Goal: Task Accomplishment & Management: Use online tool/utility

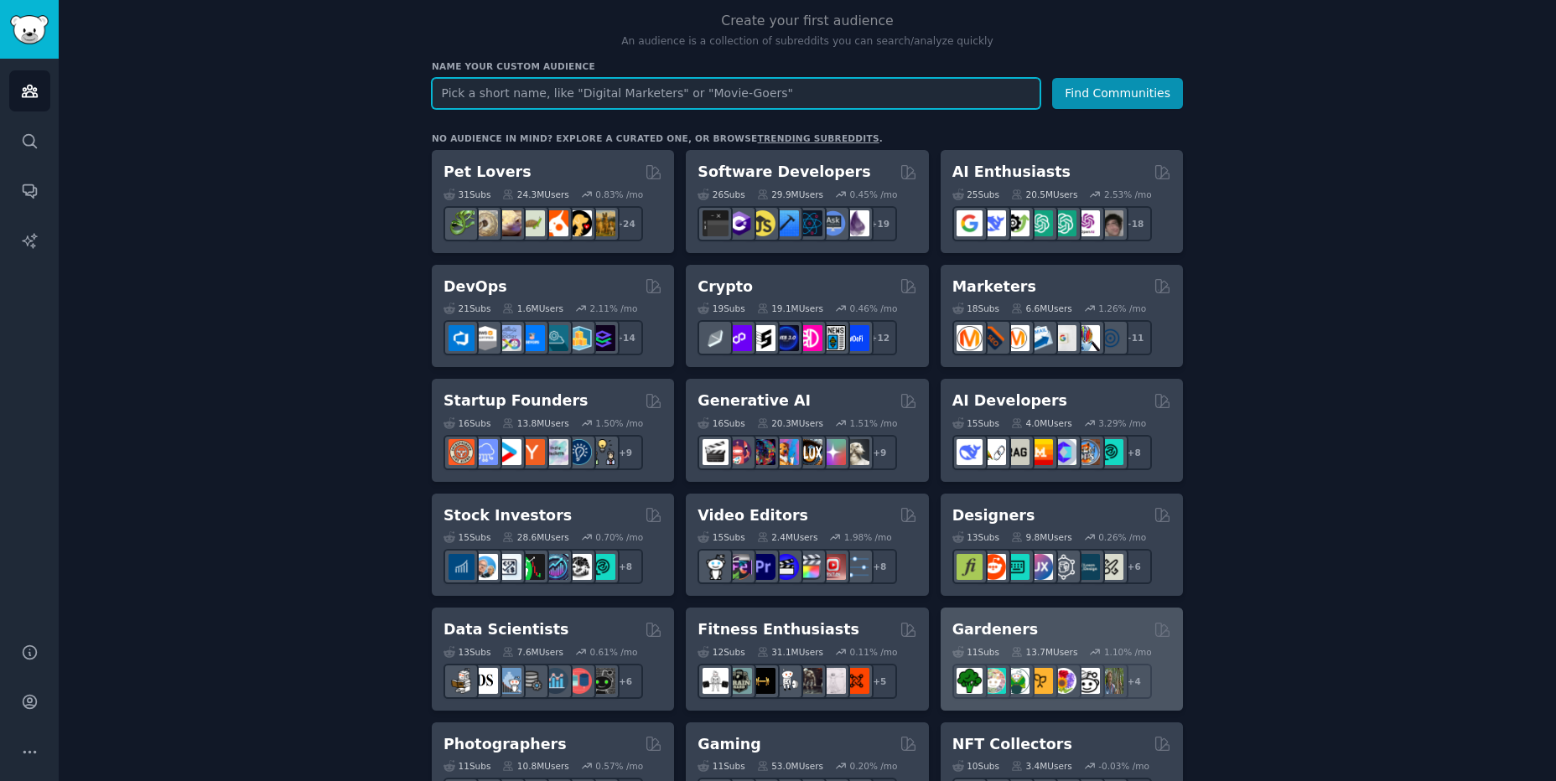
scroll to position [170, 0]
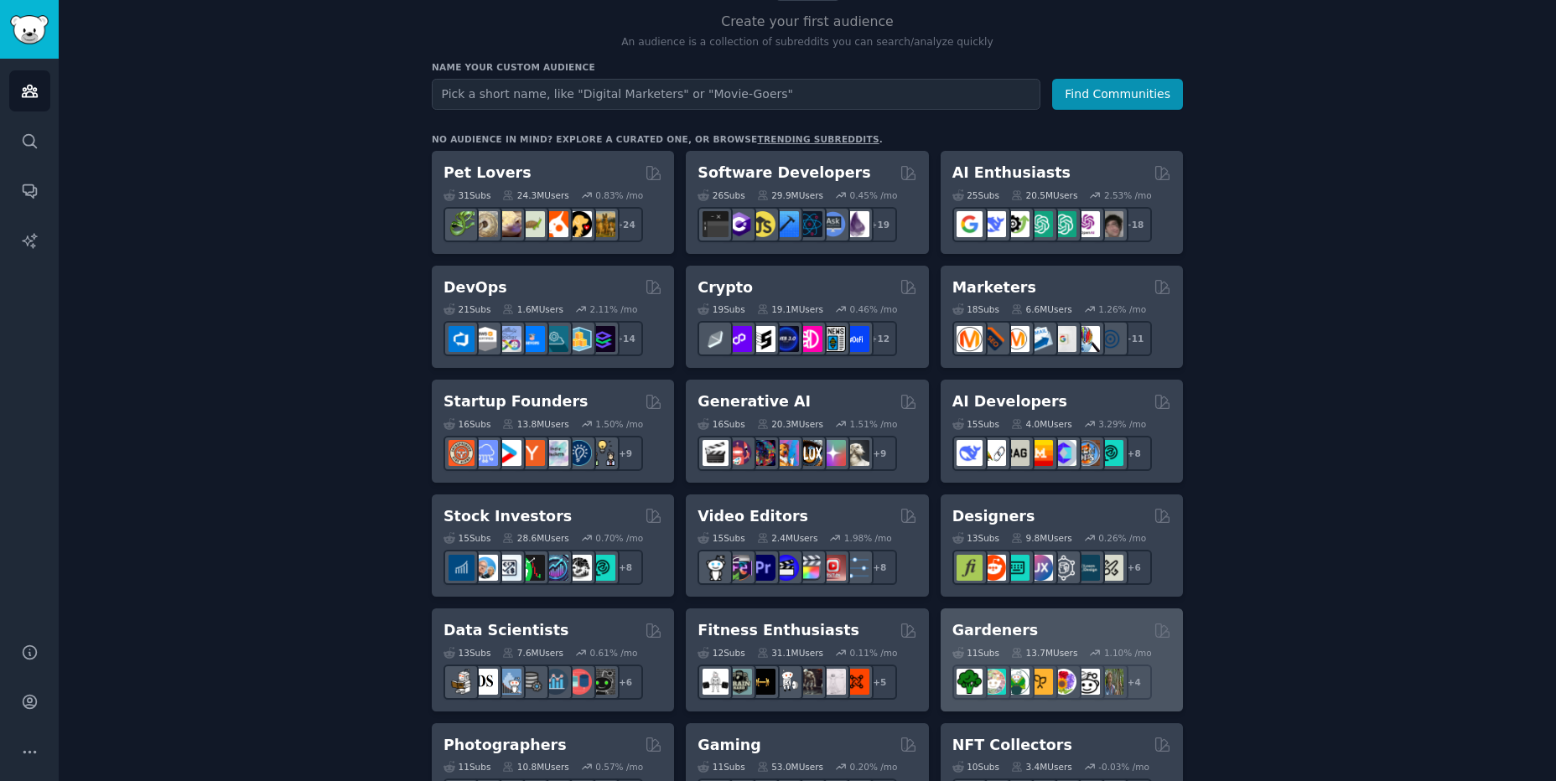
click at [1026, 637] on div "Gardeners" at bounding box center [1061, 630] width 219 height 21
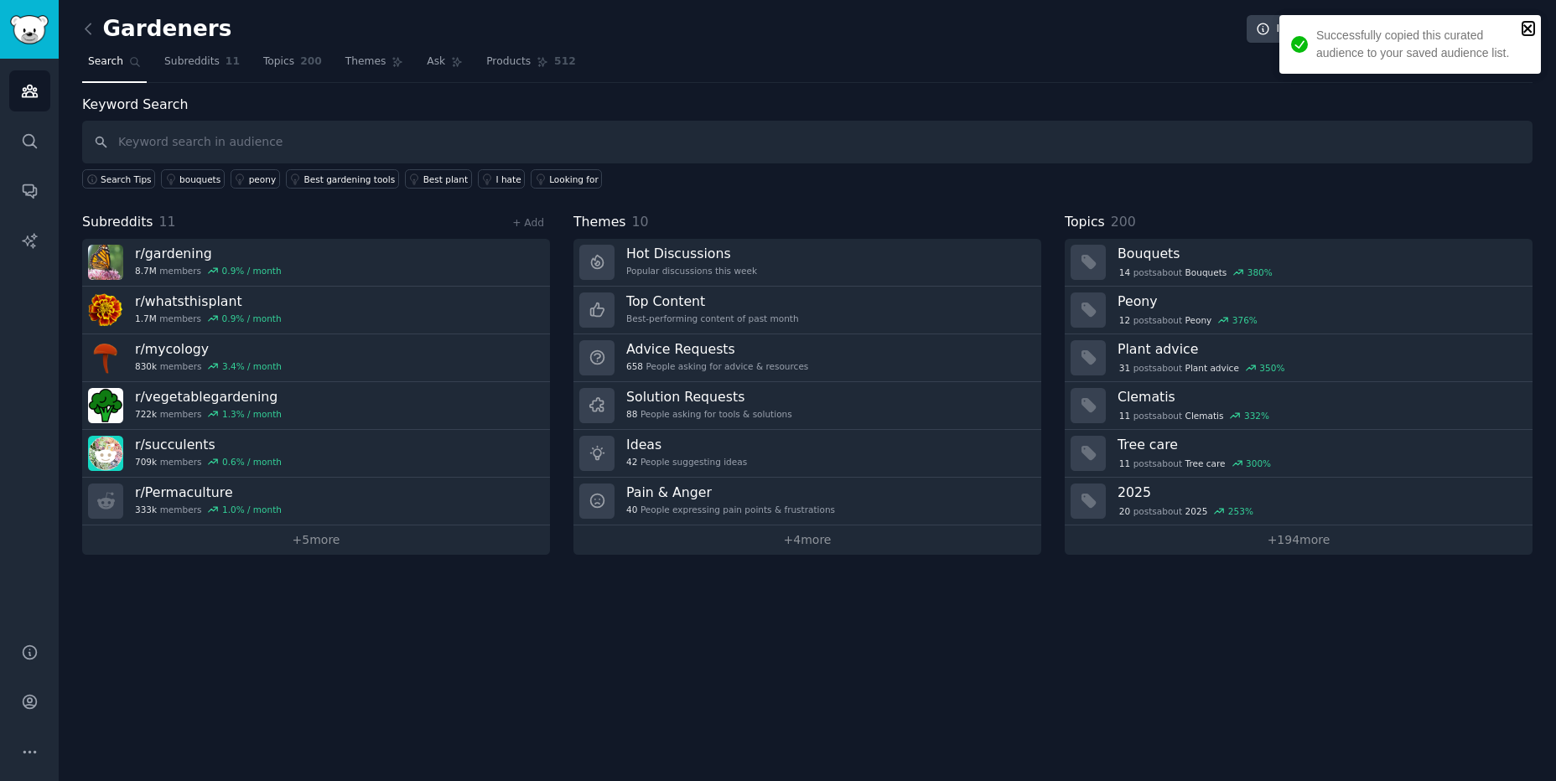
click at [1526, 32] on icon "close" at bounding box center [1528, 28] width 12 height 13
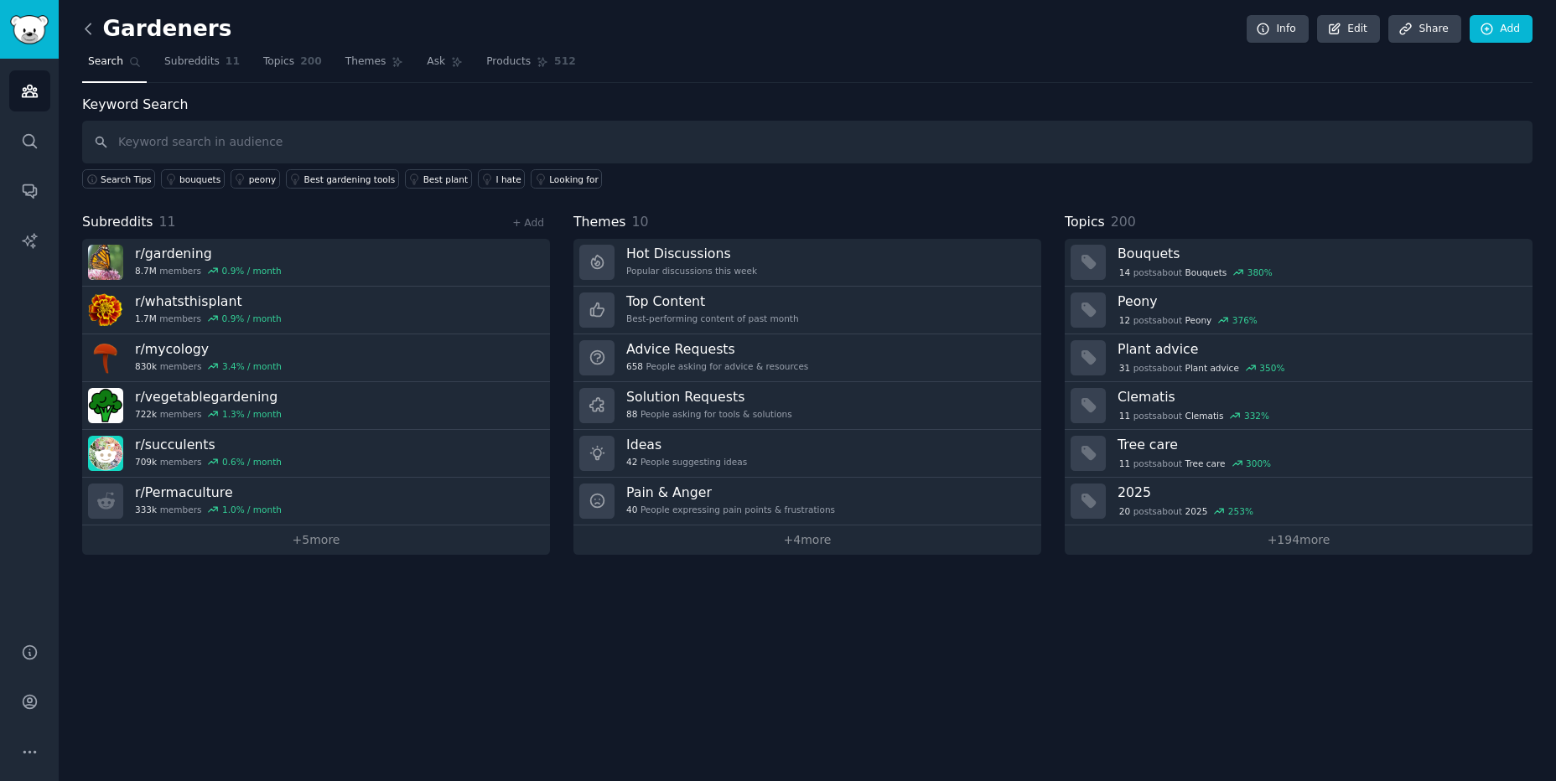
click at [88, 28] on icon at bounding box center [89, 29] width 18 height 18
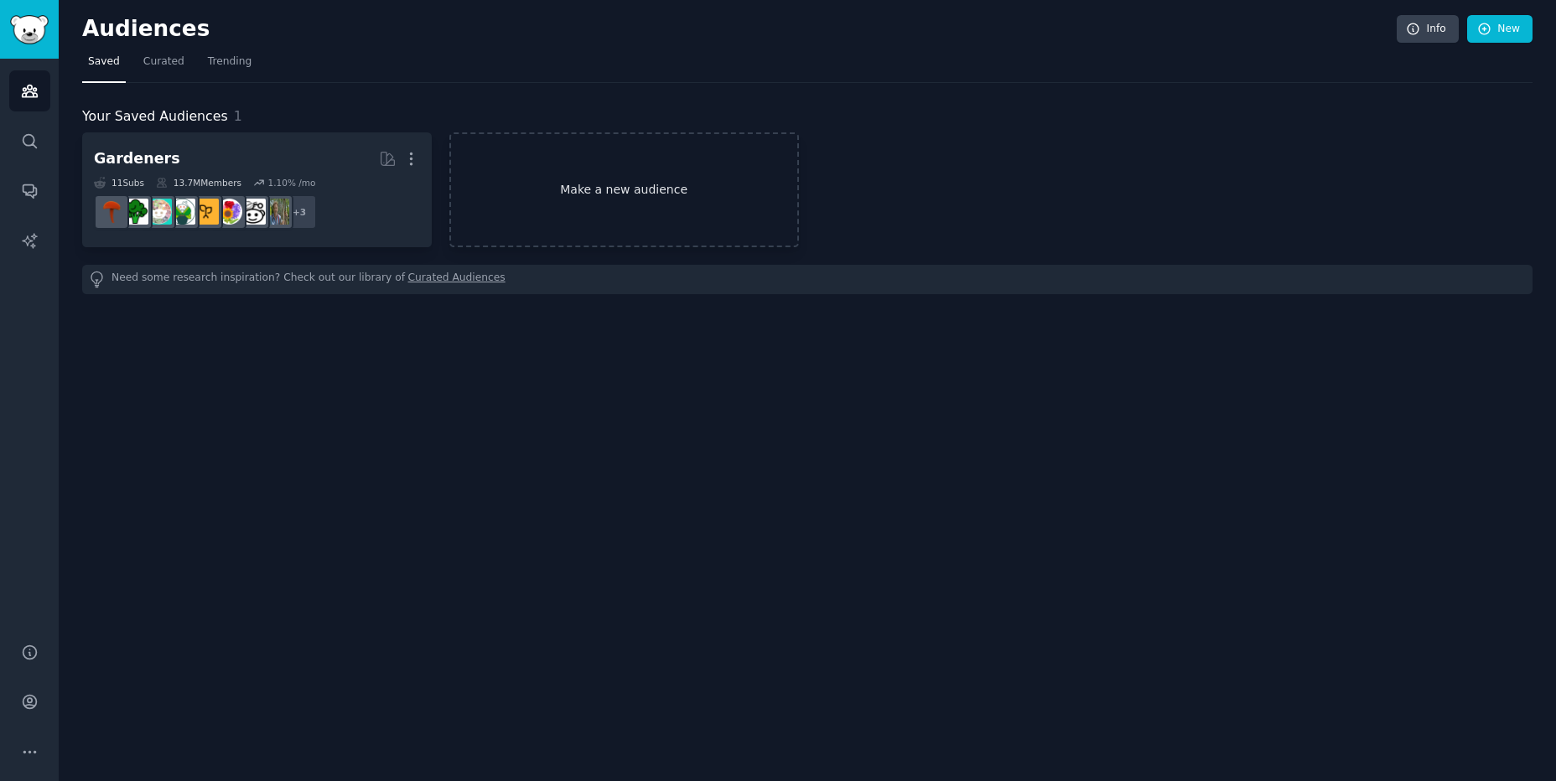
click at [481, 179] on link "Make a new audience" at bounding box center [624, 189] width 350 height 115
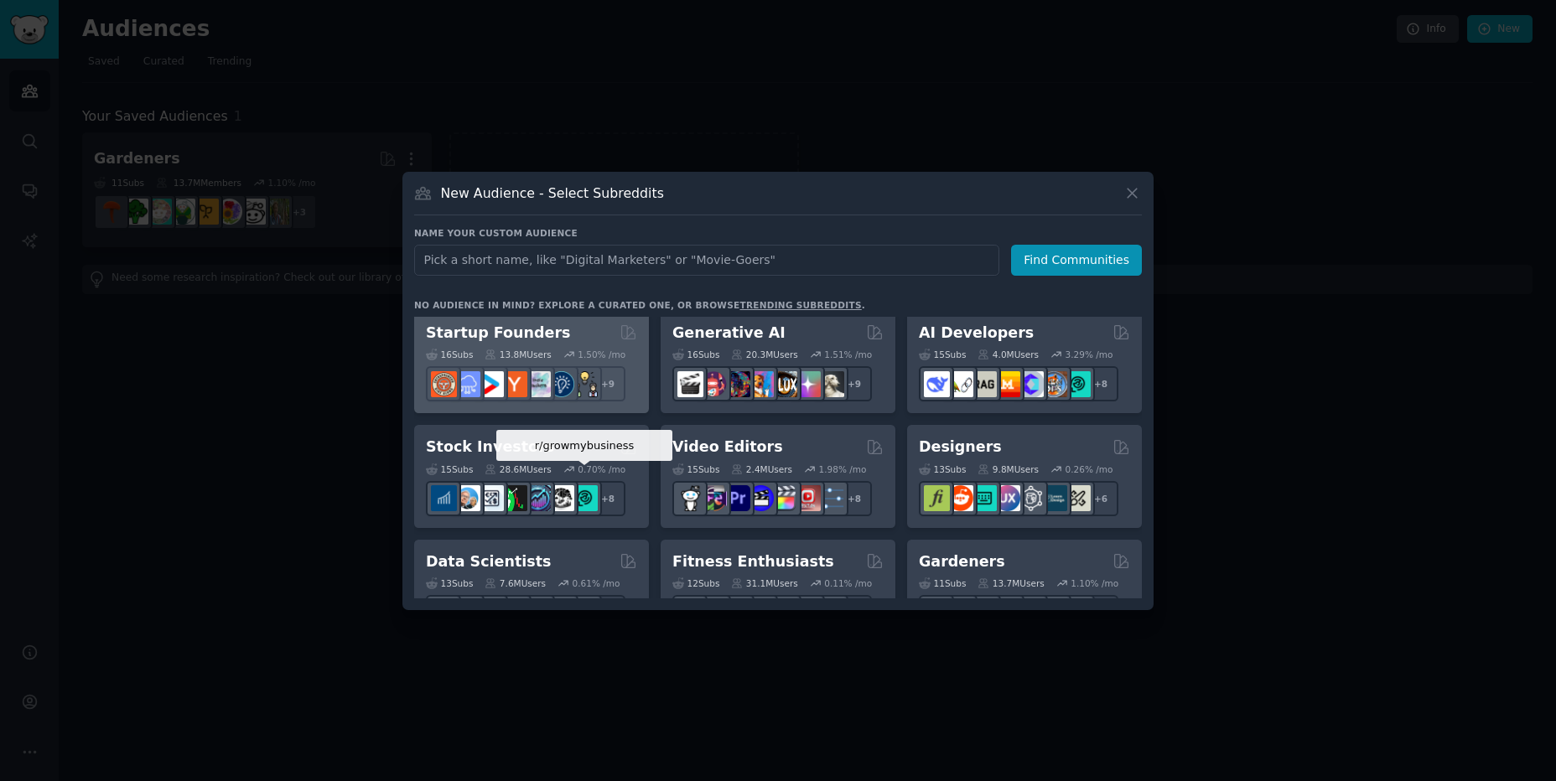
scroll to position [237, 0]
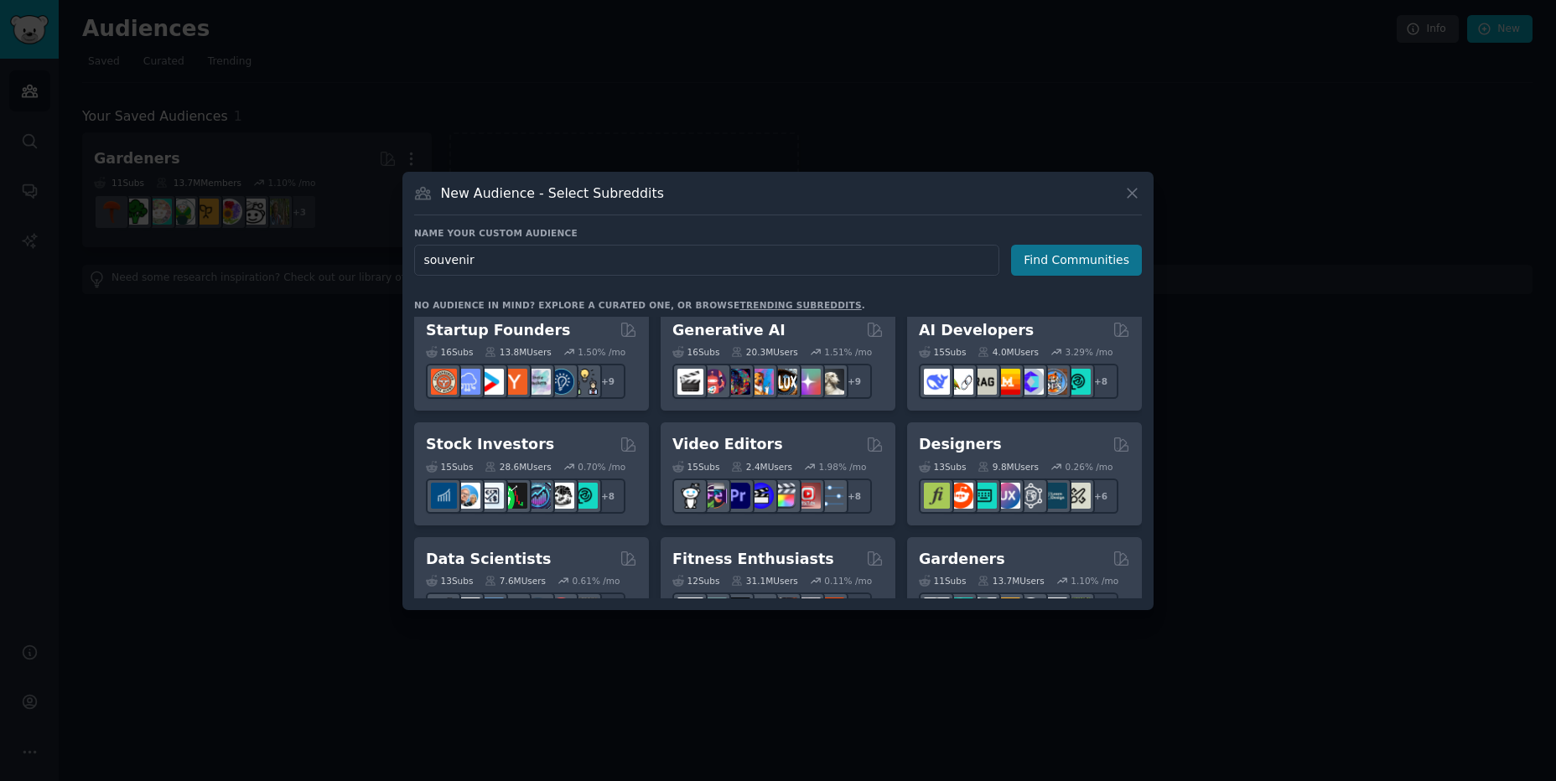
type input "souvenir"
click at [1058, 263] on button "Find Communities" at bounding box center [1076, 260] width 131 height 31
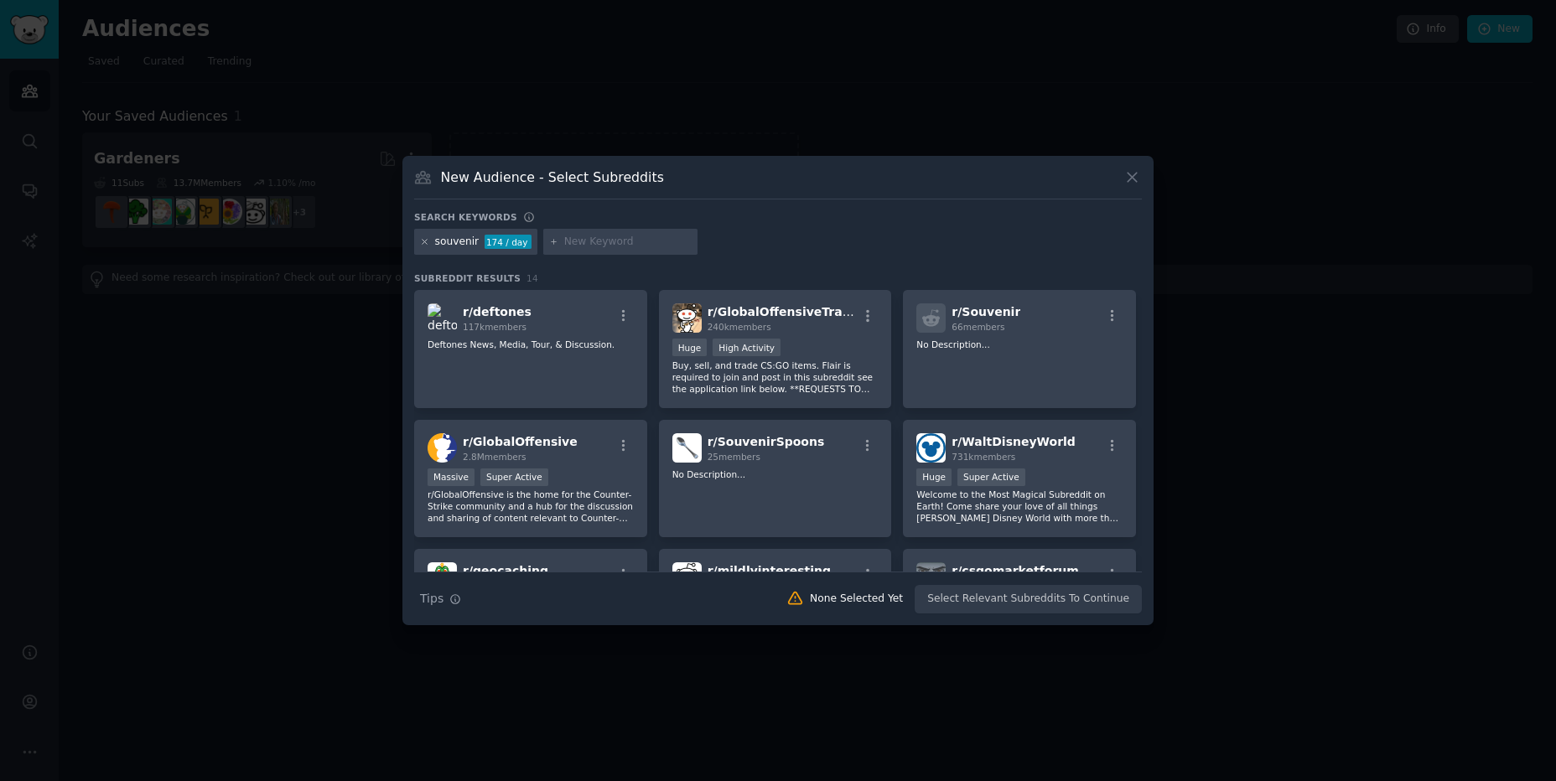
click at [425, 242] on icon at bounding box center [425, 242] width 4 height 4
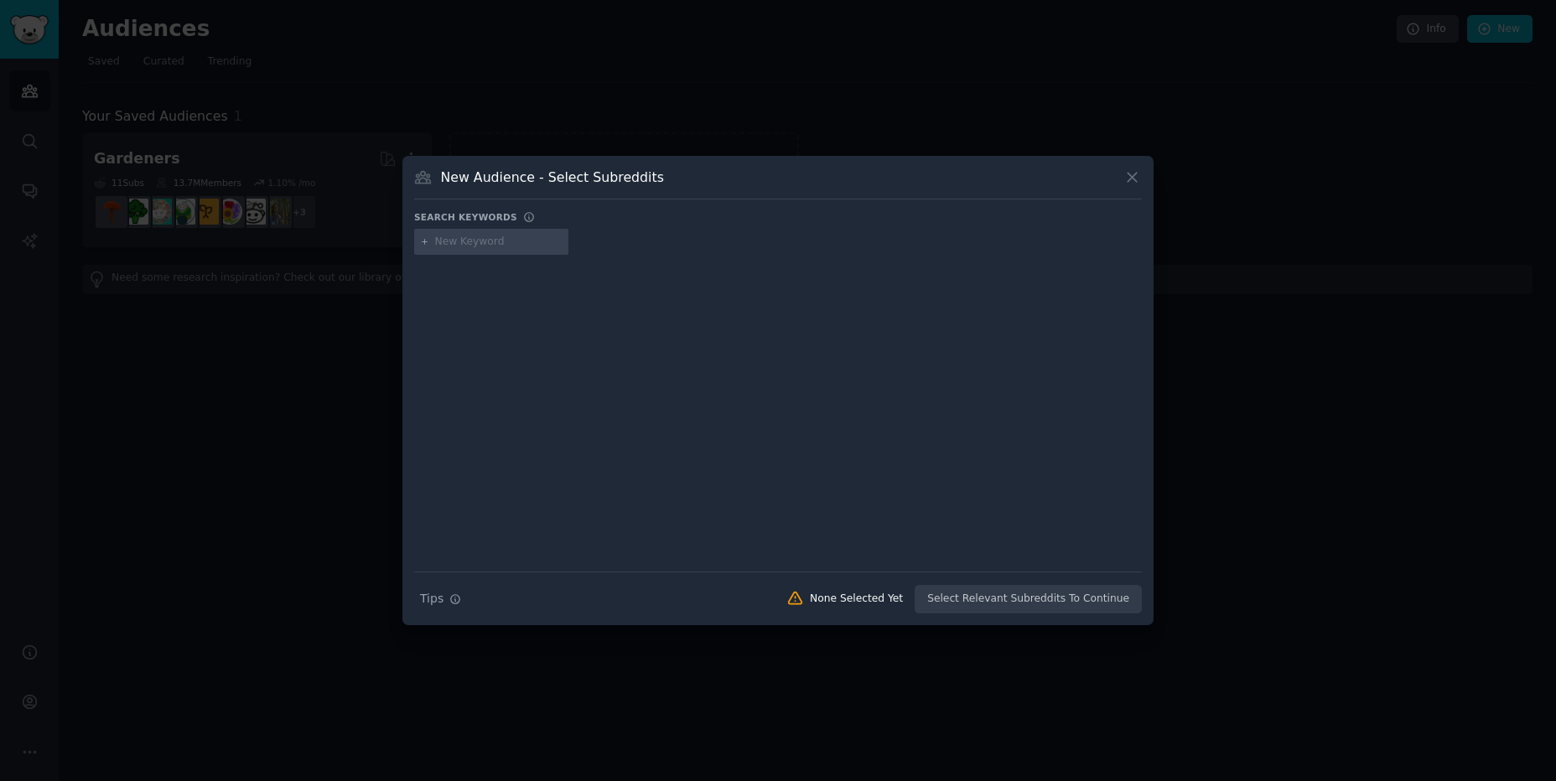
click at [490, 240] on input "text" at bounding box center [498, 242] width 127 height 15
type input "boutique"
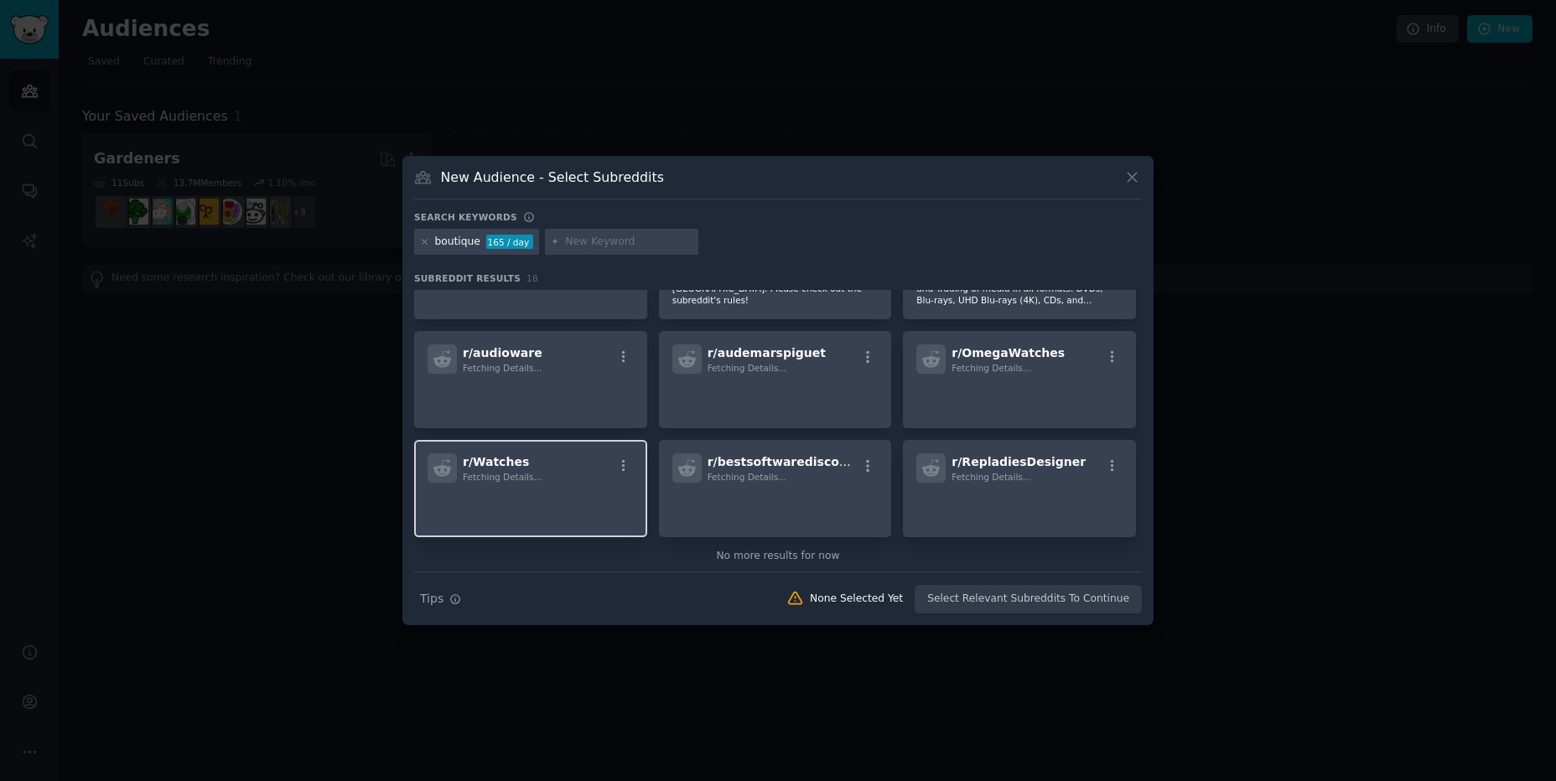
scroll to position [501, 0]
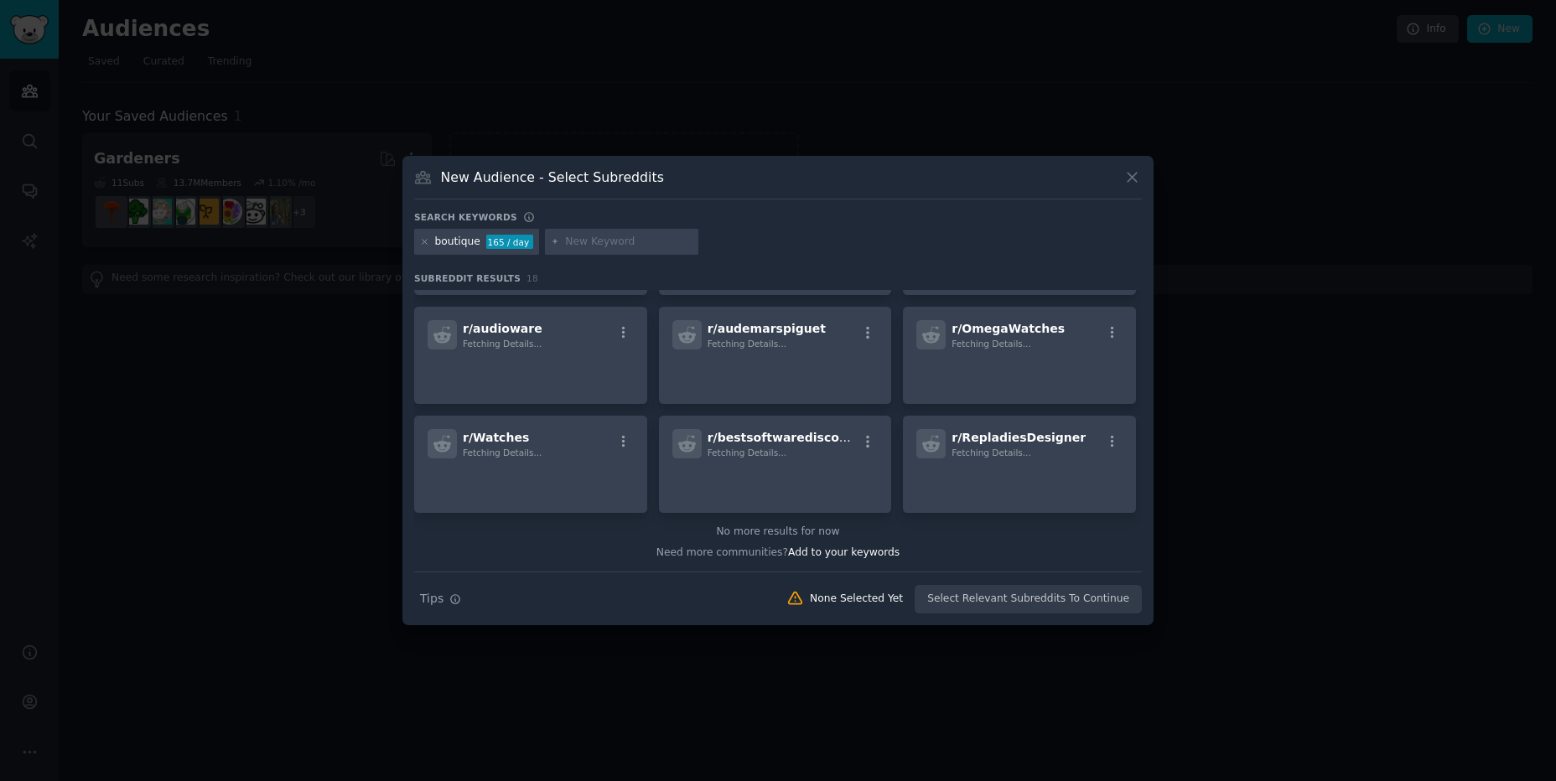
click at [435, 241] on div "boutique" at bounding box center [457, 242] width 45 height 15
click at [602, 235] on input "text" at bounding box center [628, 242] width 127 height 15
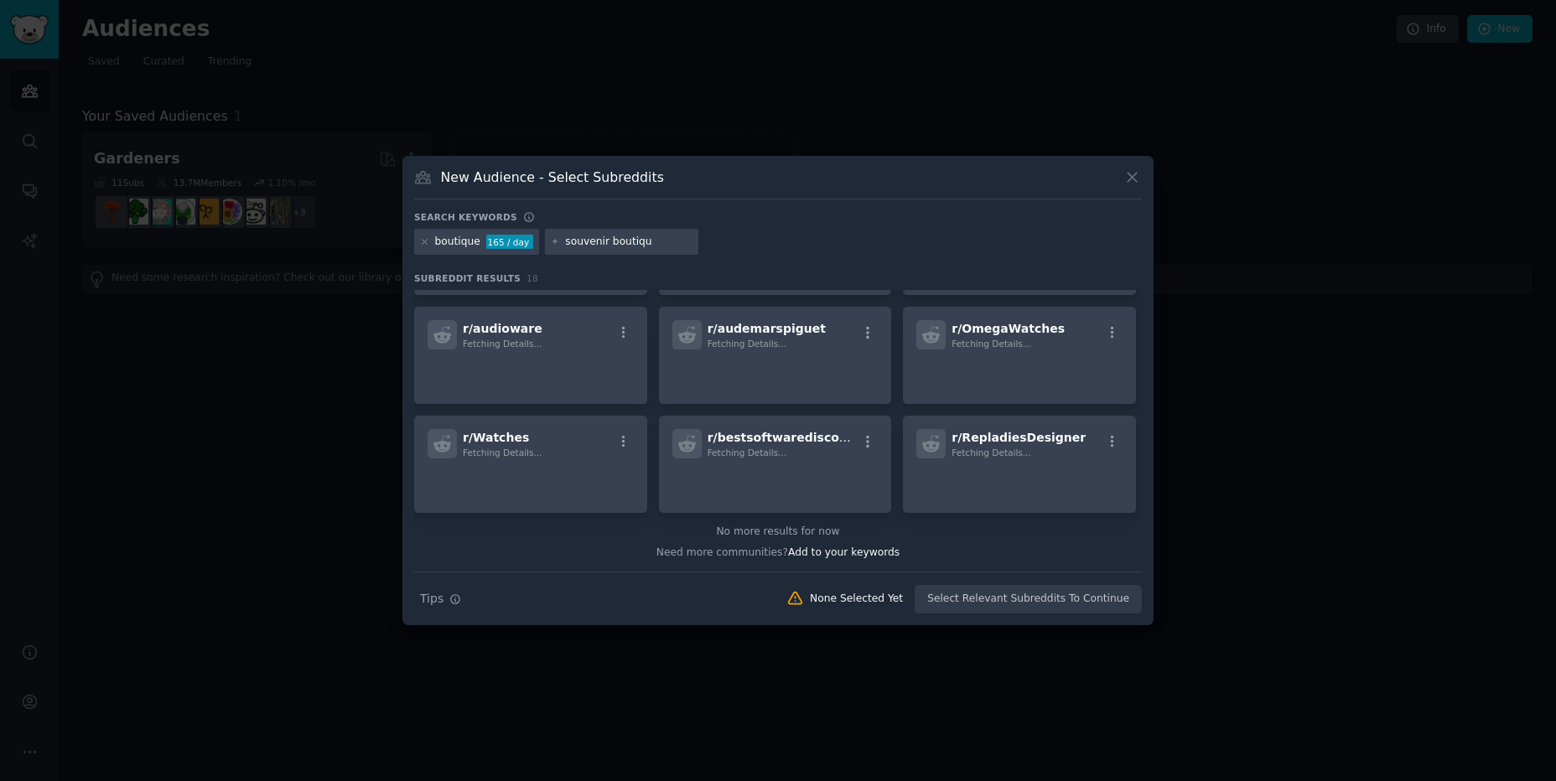
type input "souvenir boutique"
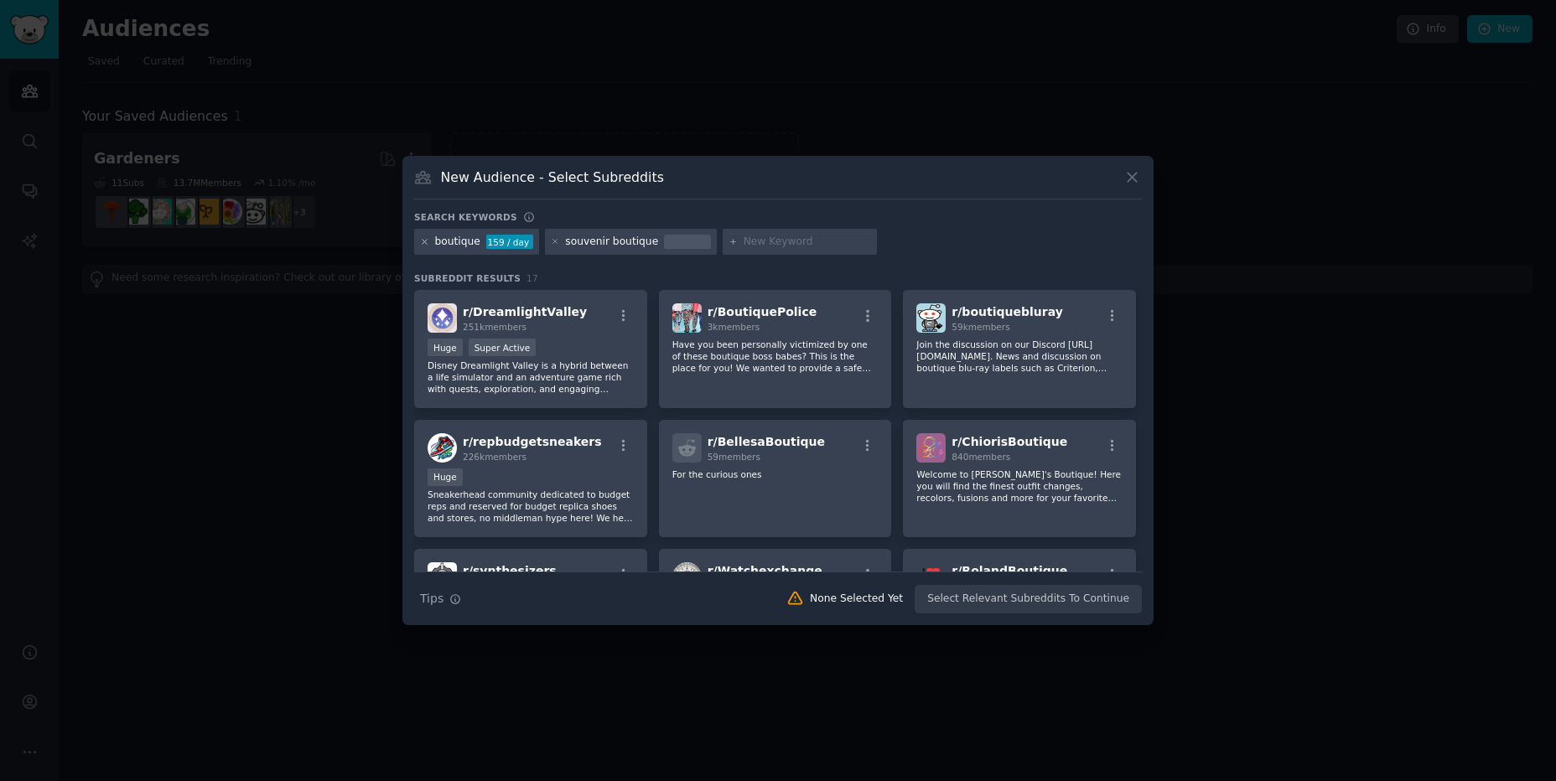
click at [424, 243] on icon at bounding box center [424, 241] width 9 height 9
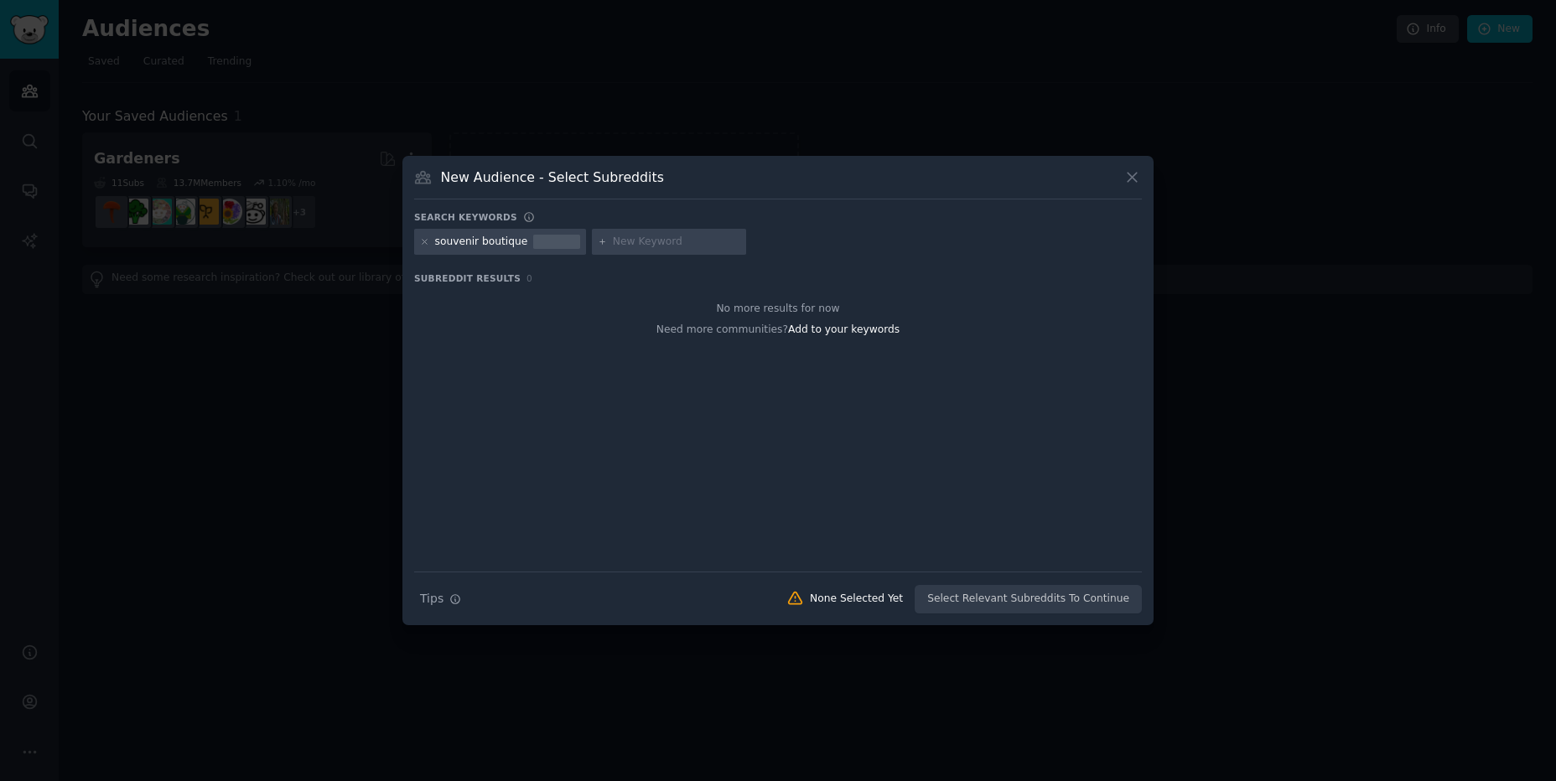
click at [543, 246] on div at bounding box center [556, 242] width 47 height 15
click at [425, 239] on icon at bounding box center [424, 241] width 9 height 9
click at [473, 241] on input "text" at bounding box center [498, 242] width 127 height 15
click at [1124, 181] on icon at bounding box center [1132, 177] width 18 height 18
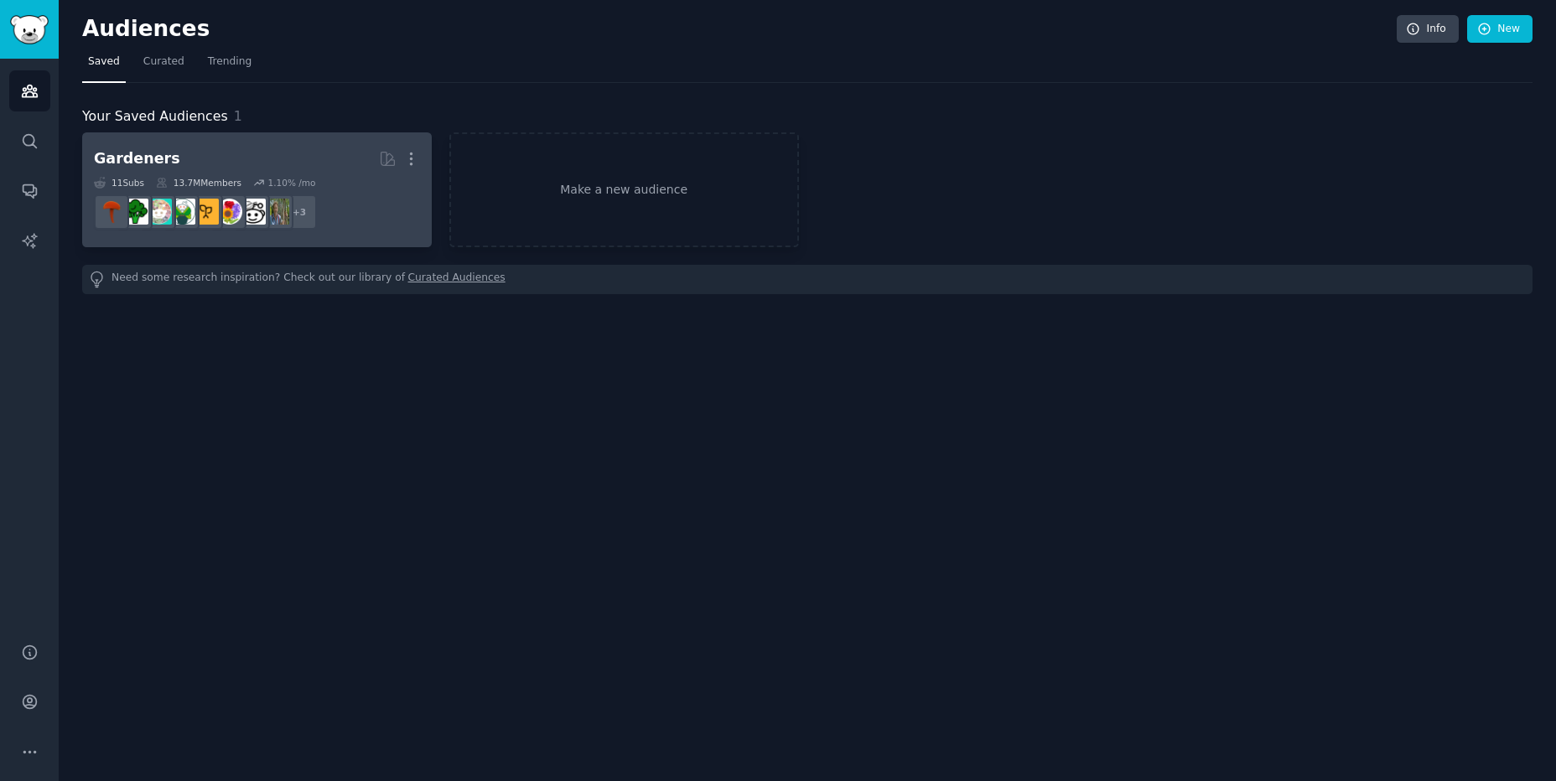
click at [251, 190] on dd "r/GardenersWorld + 3" at bounding box center [257, 212] width 326 height 47
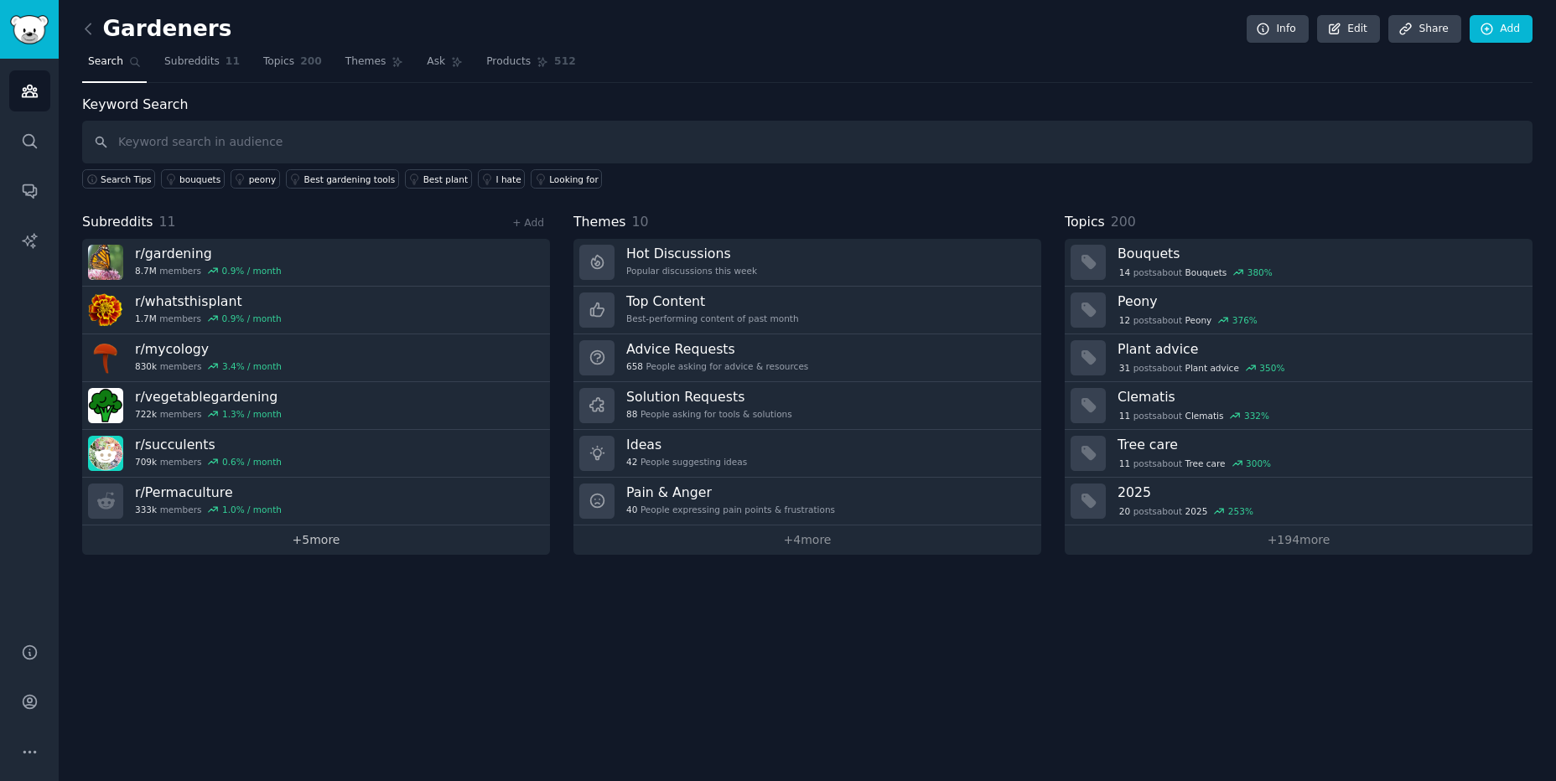
click at [335, 541] on link "+ 5 more" at bounding box center [316, 540] width 468 height 29
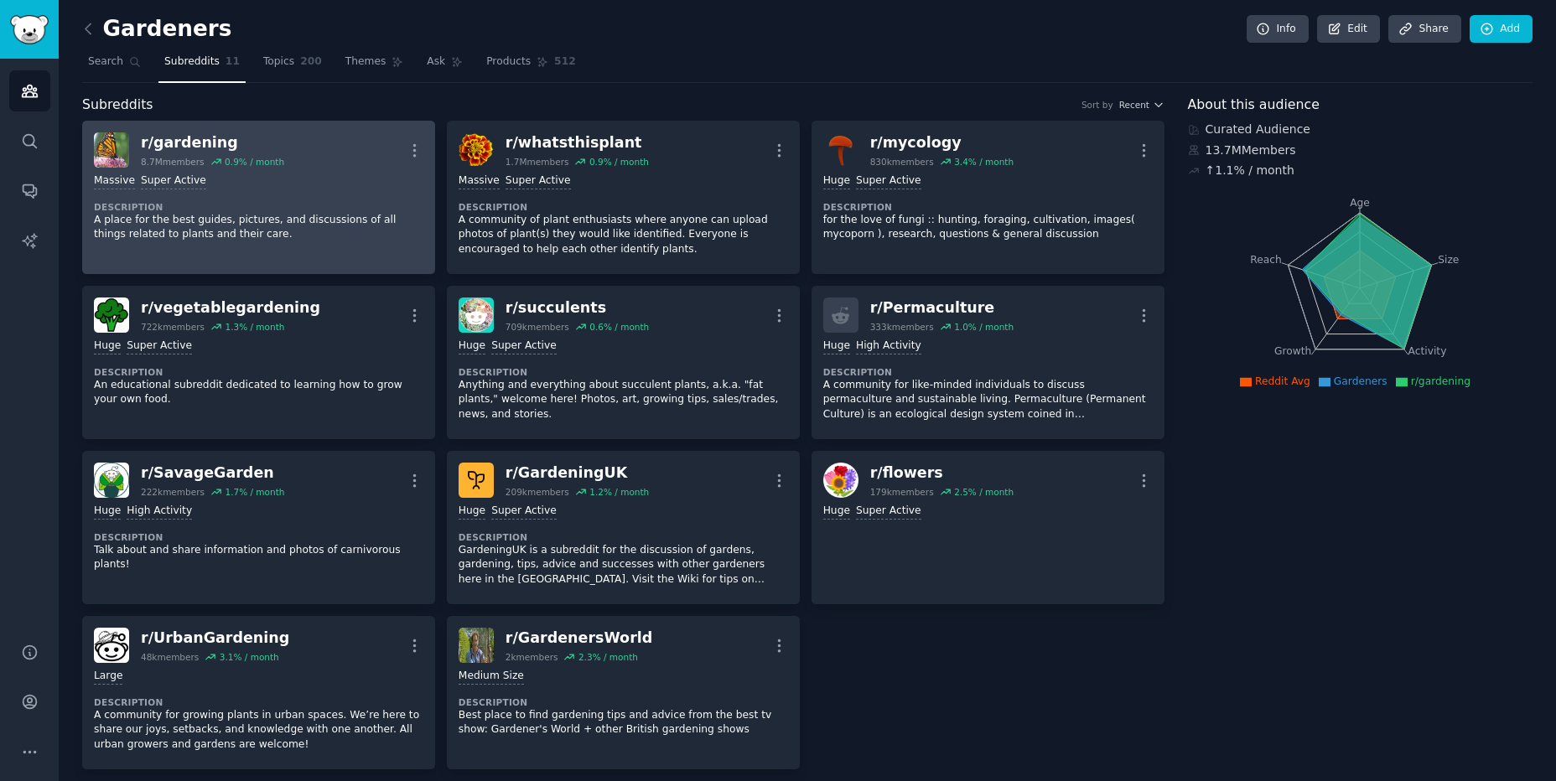
click at [277, 237] on p "A place for the best guides, pictures, and discussions of all things related to…" at bounding box center [258, 227] width 329 height 29
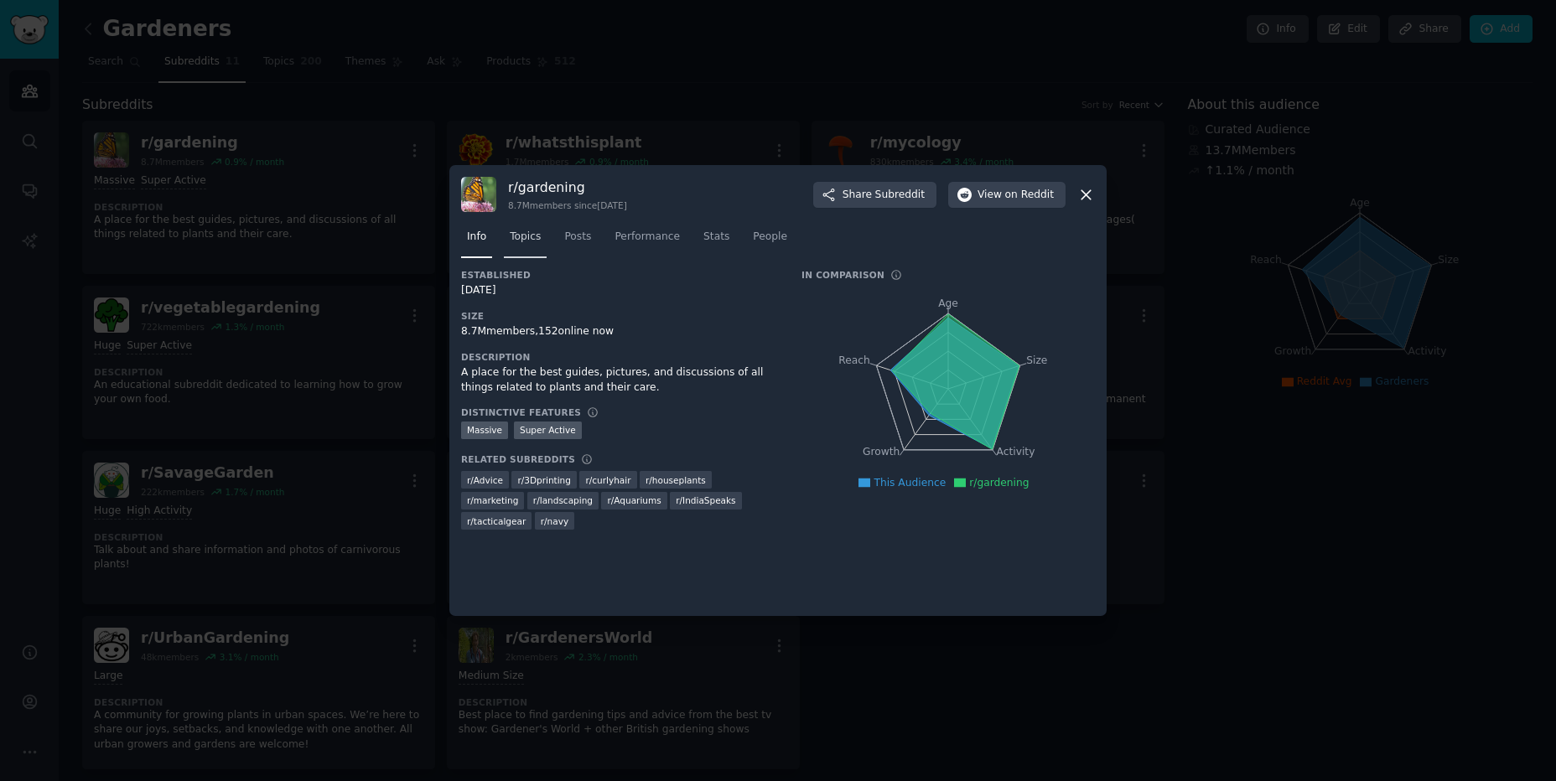
click at [529, 248] on link "Topics" at bounding box center [525, 241] width 43 height 34
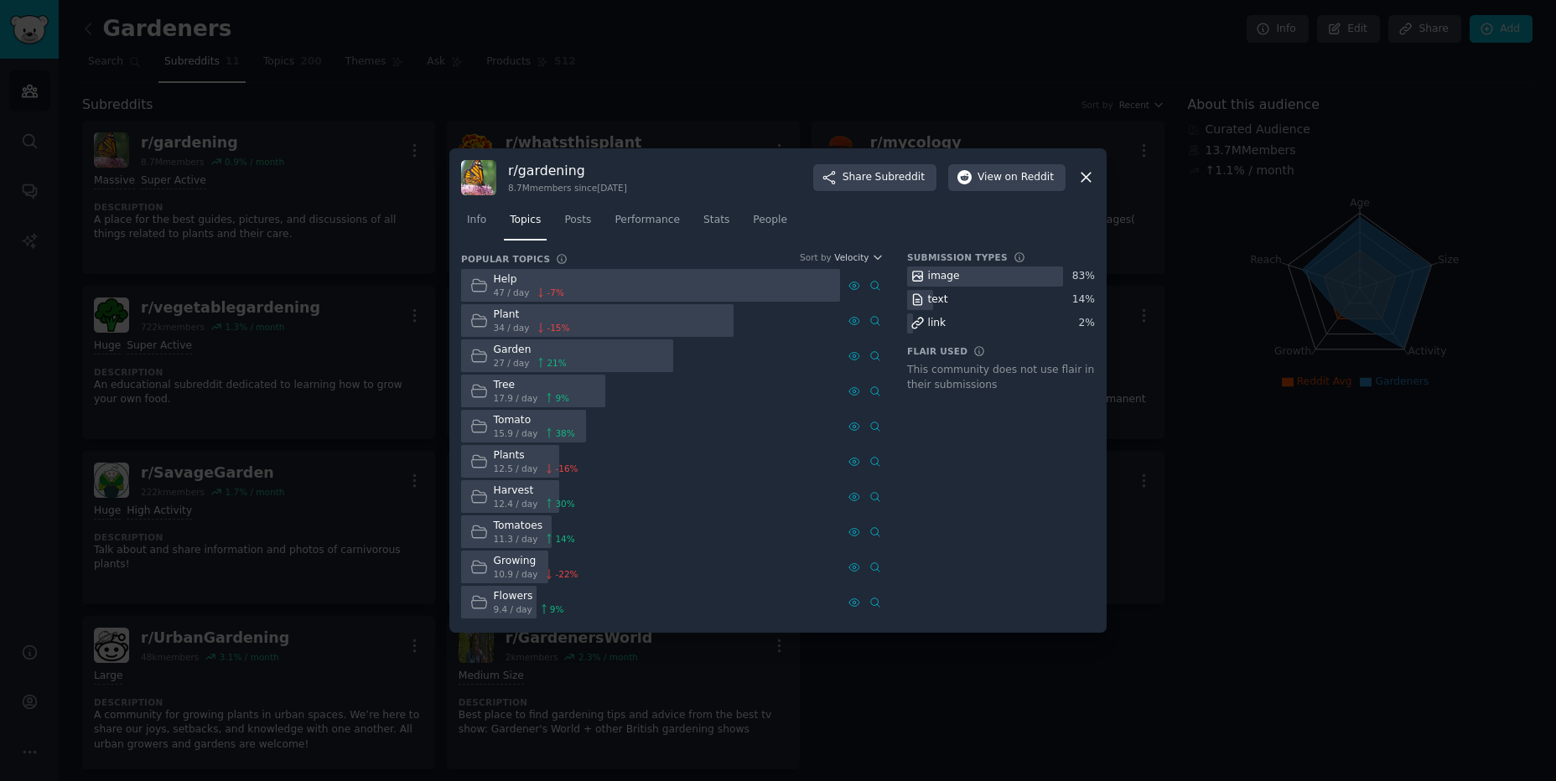
click at [522, 568] on div "Growing" at bounding box center [536, 561] width 85 height 15
click at [697, 215] on link "Stats" at bounding box center [716, 224] width 38 height 34
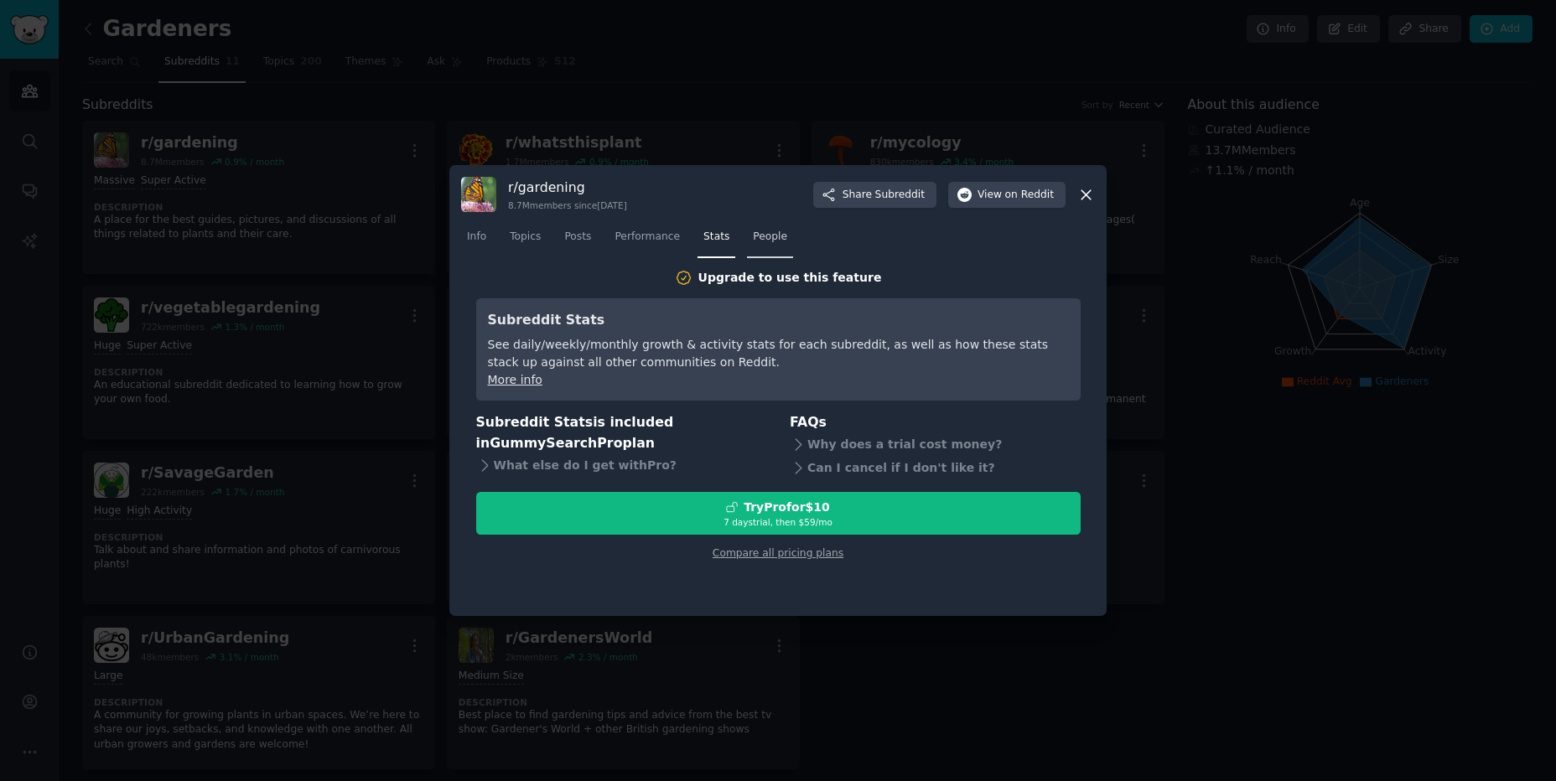
click at [759, 236] on span "People" at bounding box center [770, 237] width 34 height 15
click at [558, 246] on link "Posts" at bounding box center [577, 241] width 39 height 34
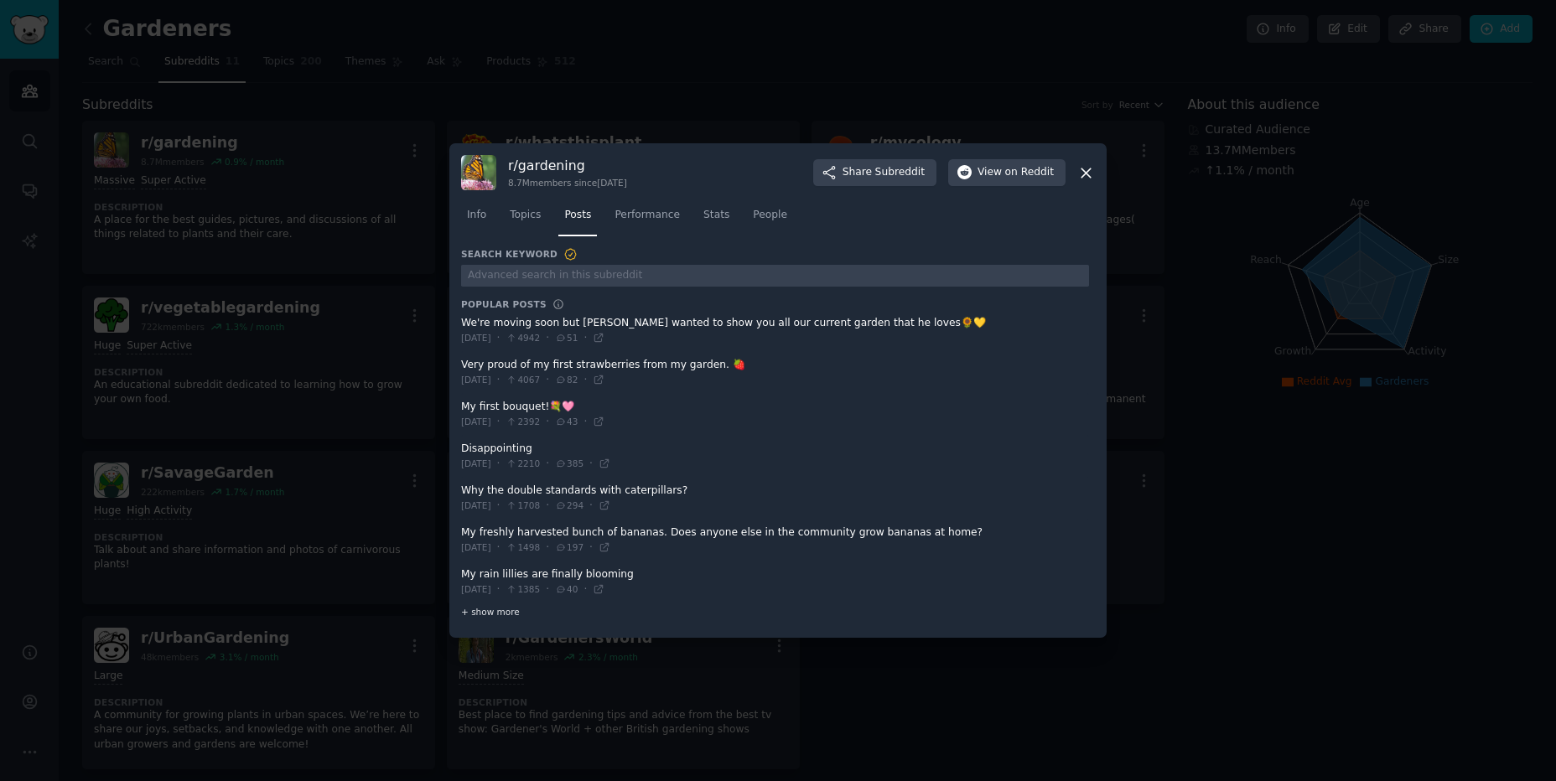
click at [498, 614] on span "+ show more" at bounding box center [490, 612] width 59 height 12
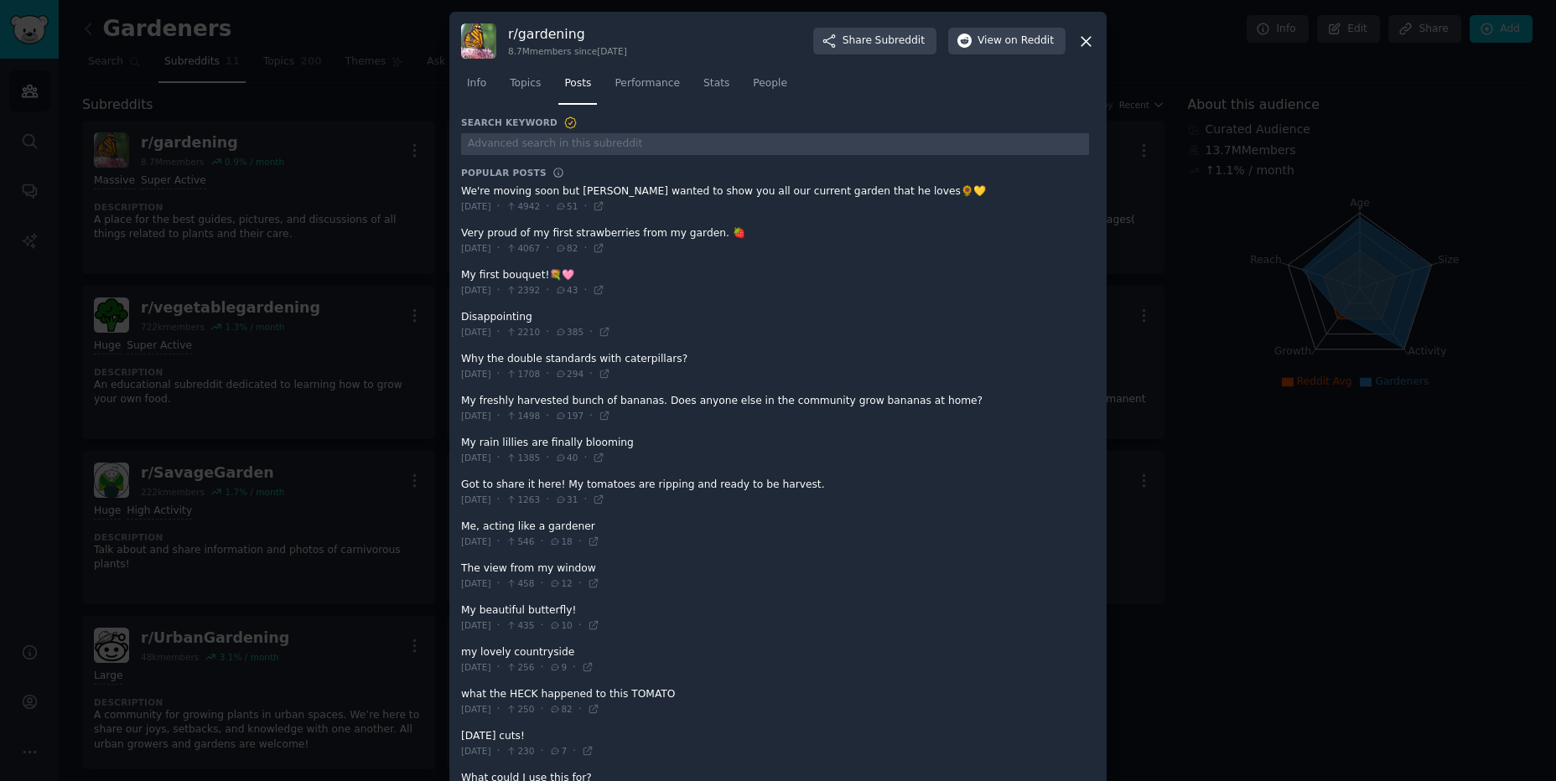
click at [1086, 44] on icon at bounding box center [1085, 41] width 9 height 9
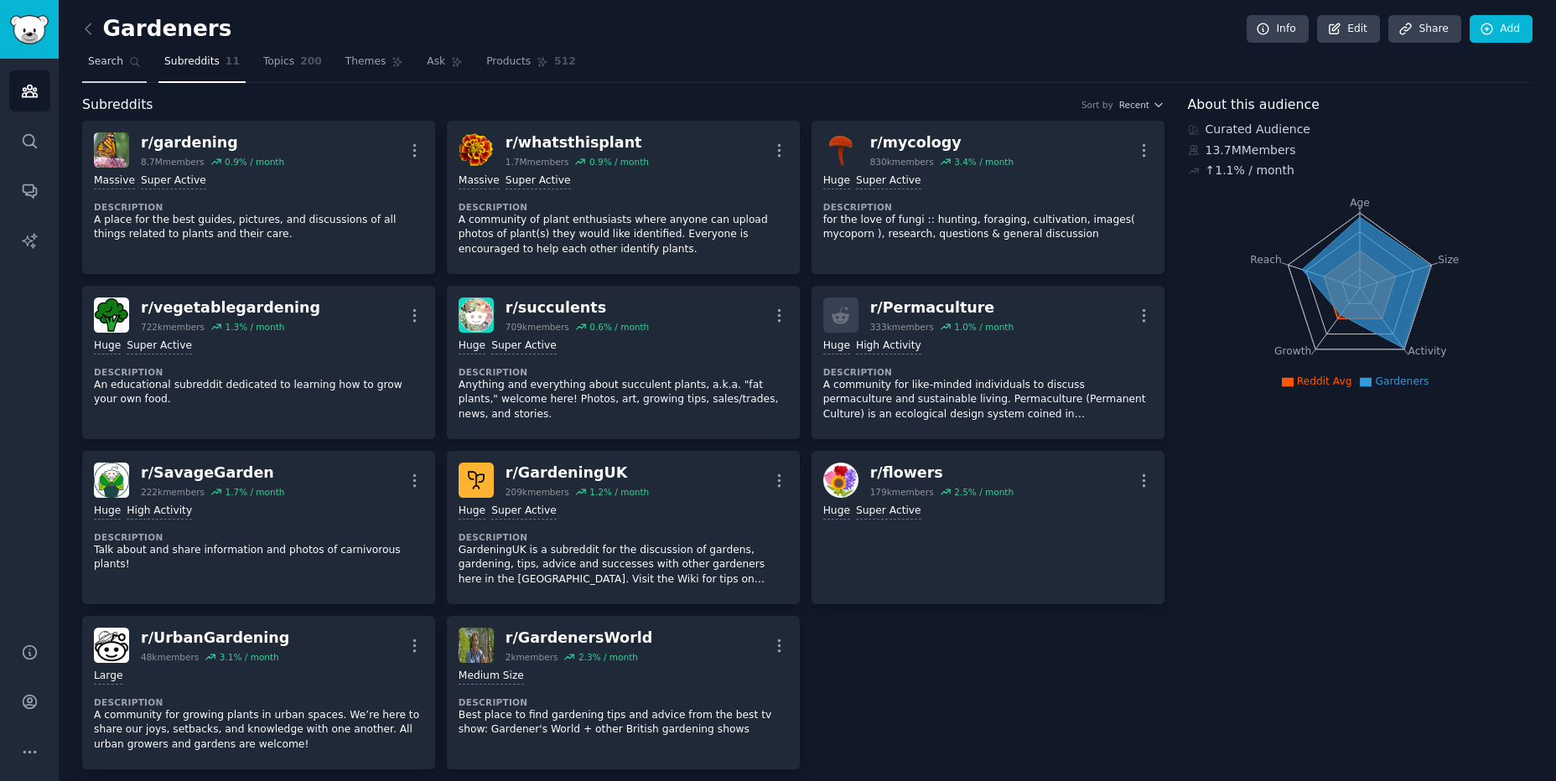
click at [95, 56] on span "Search" at bounding box center [105, 61] width 35 height 15
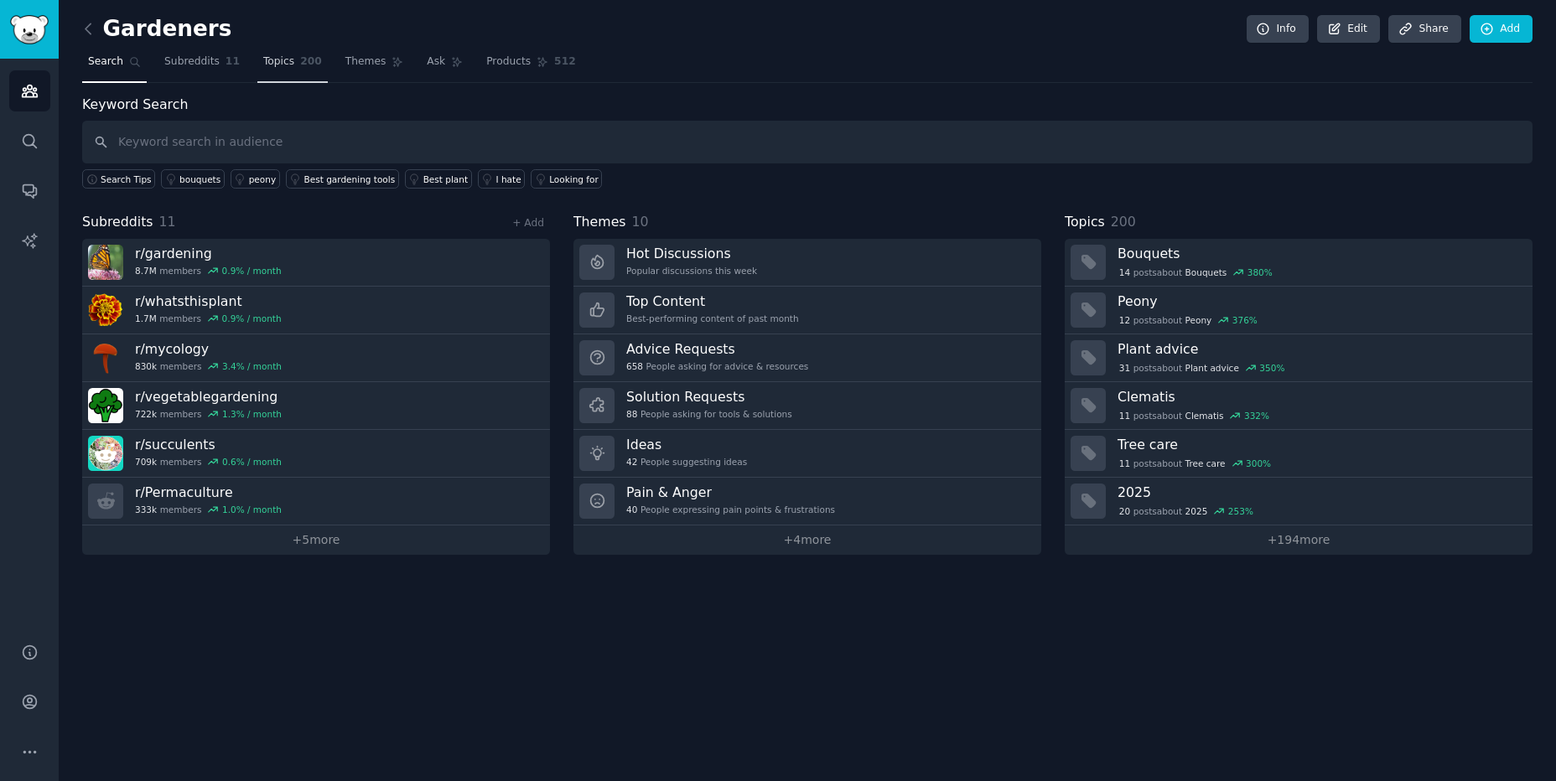
click at [299, 77] on link "Topics 200" at bounding box center [292, 66] width 70 height 34
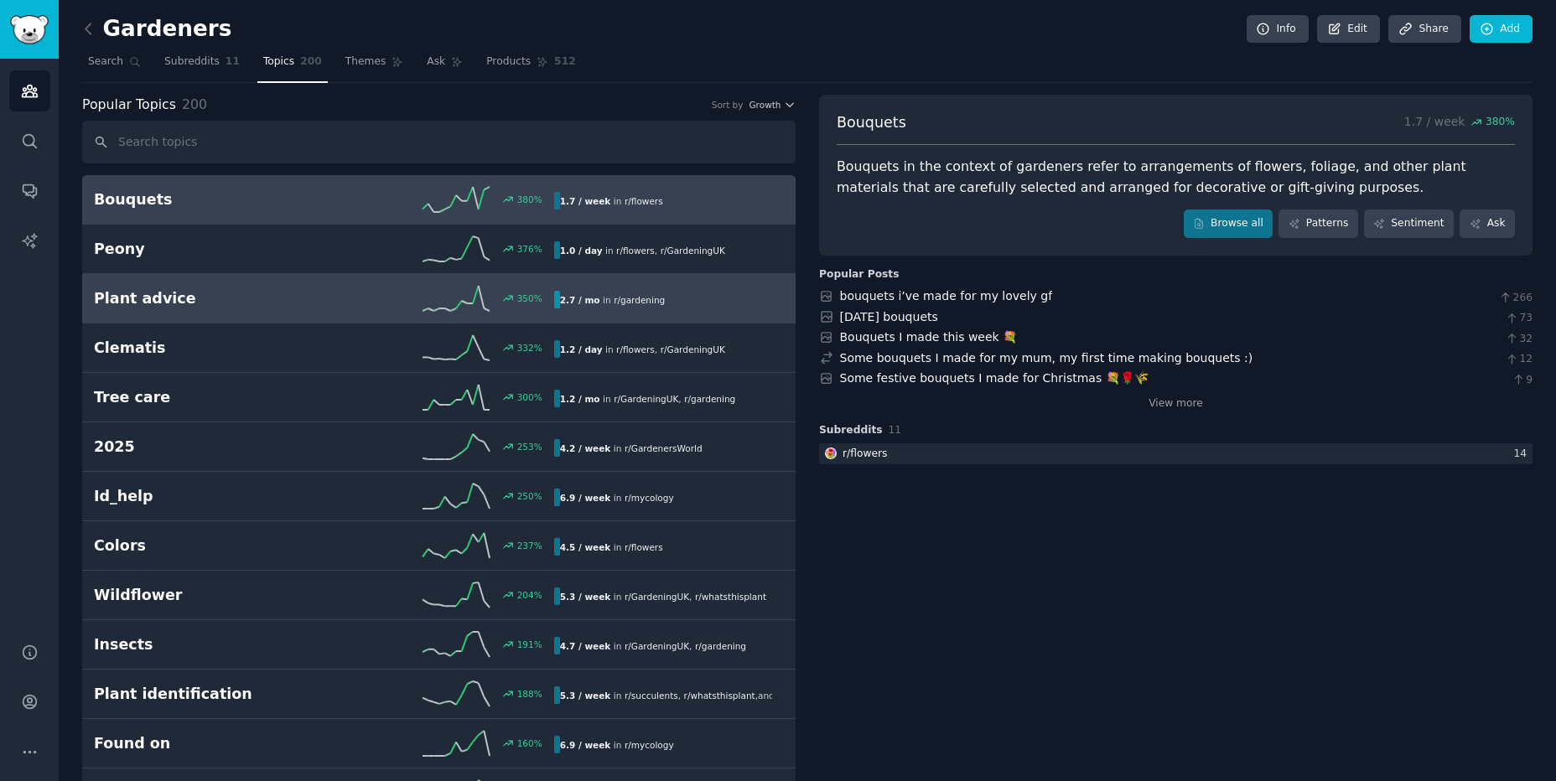
click at [176, 304] on h2 "Plant advice" at bounding box center [209, 298] width 230 height 21
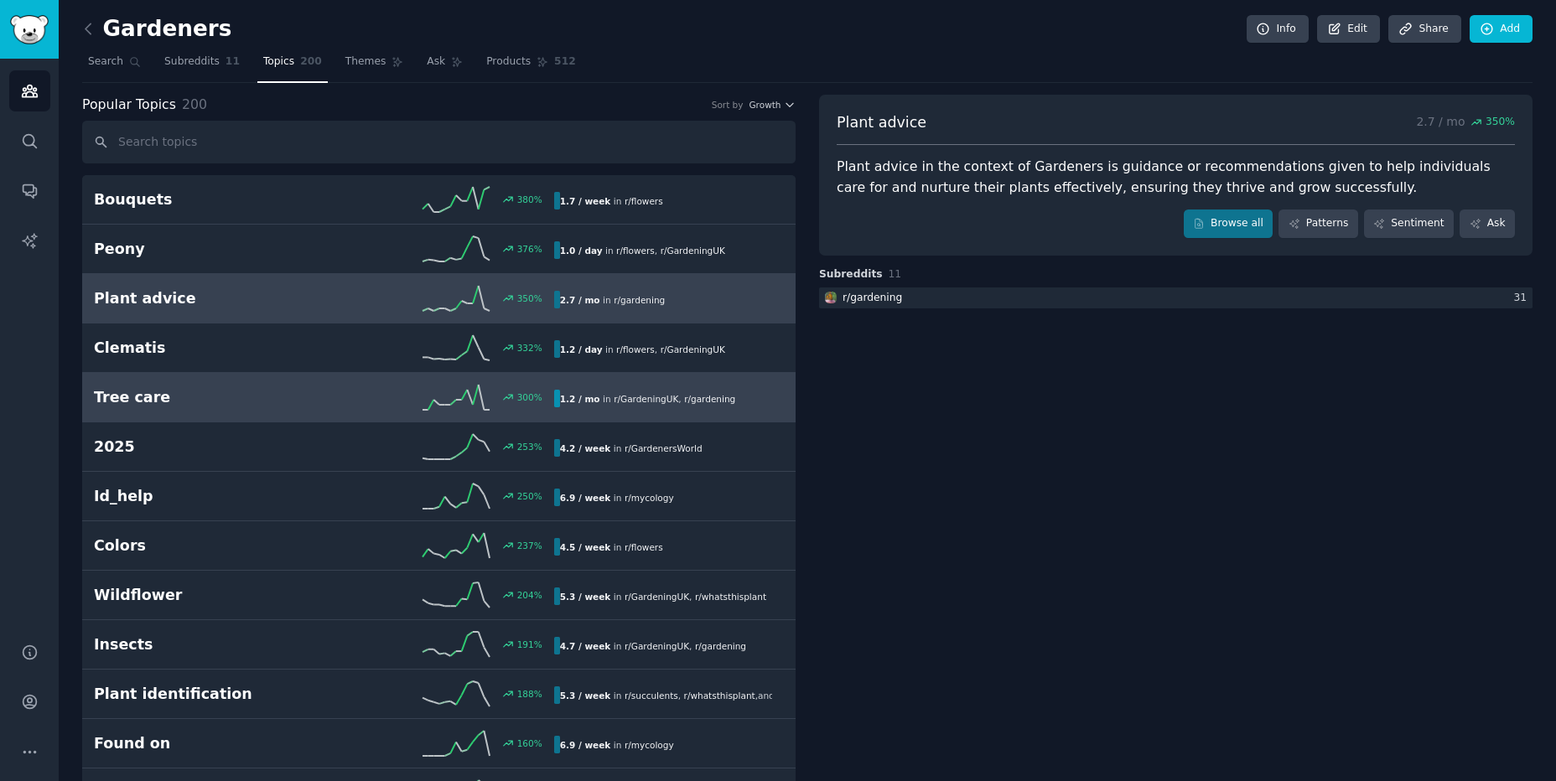
click at [232, 407] on h2 "Tree care" at bounding box center [209, 397] width 230 height 21
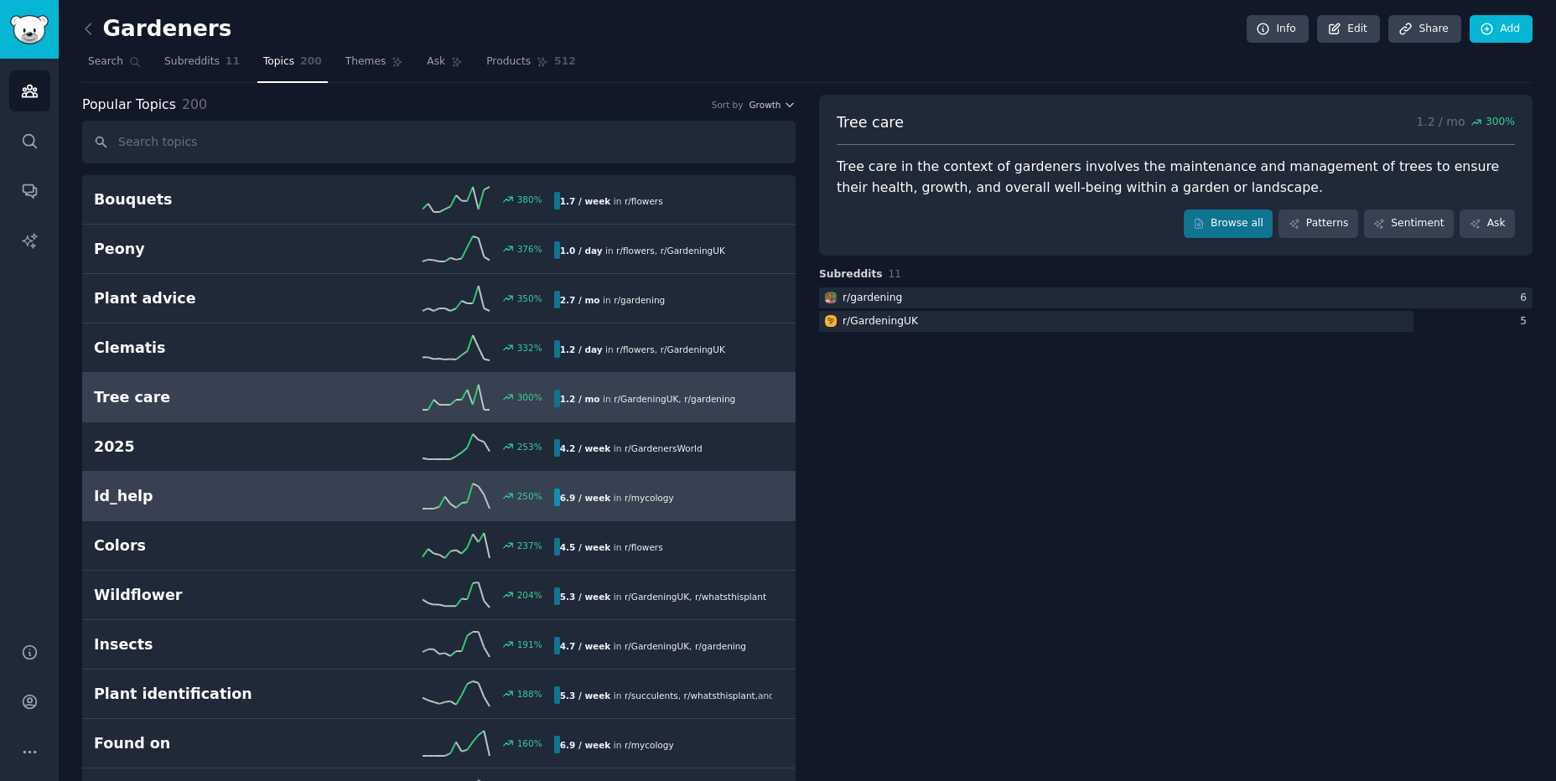
click at [240, 510] on link "Id_help 250 % 6.9 / week in r/ mycology" at bounding box center [438, 496] width 713 height 49
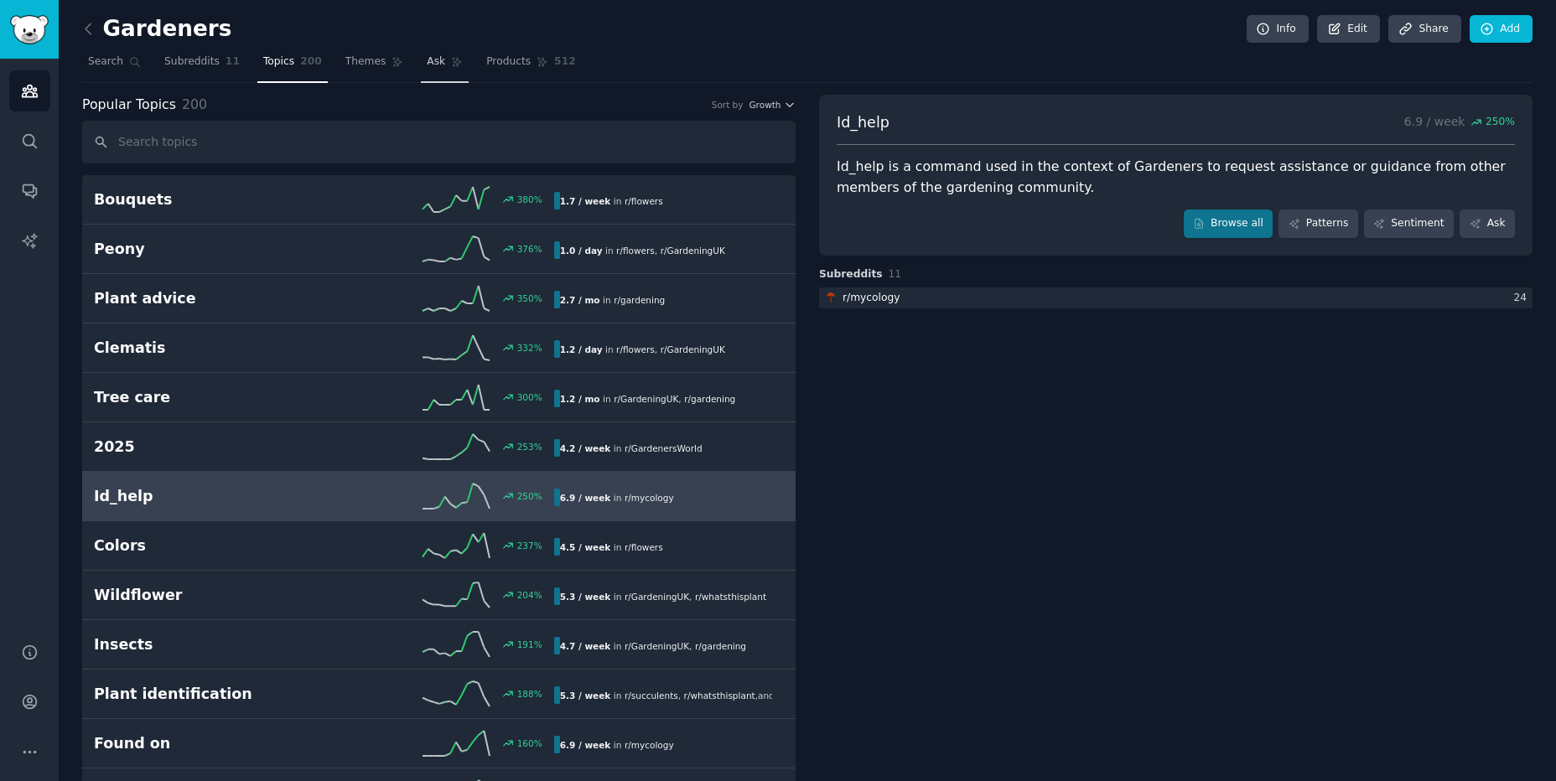
click at [427, 65] on span "Ask" at bounding box center [436, 61] width 18 height 15
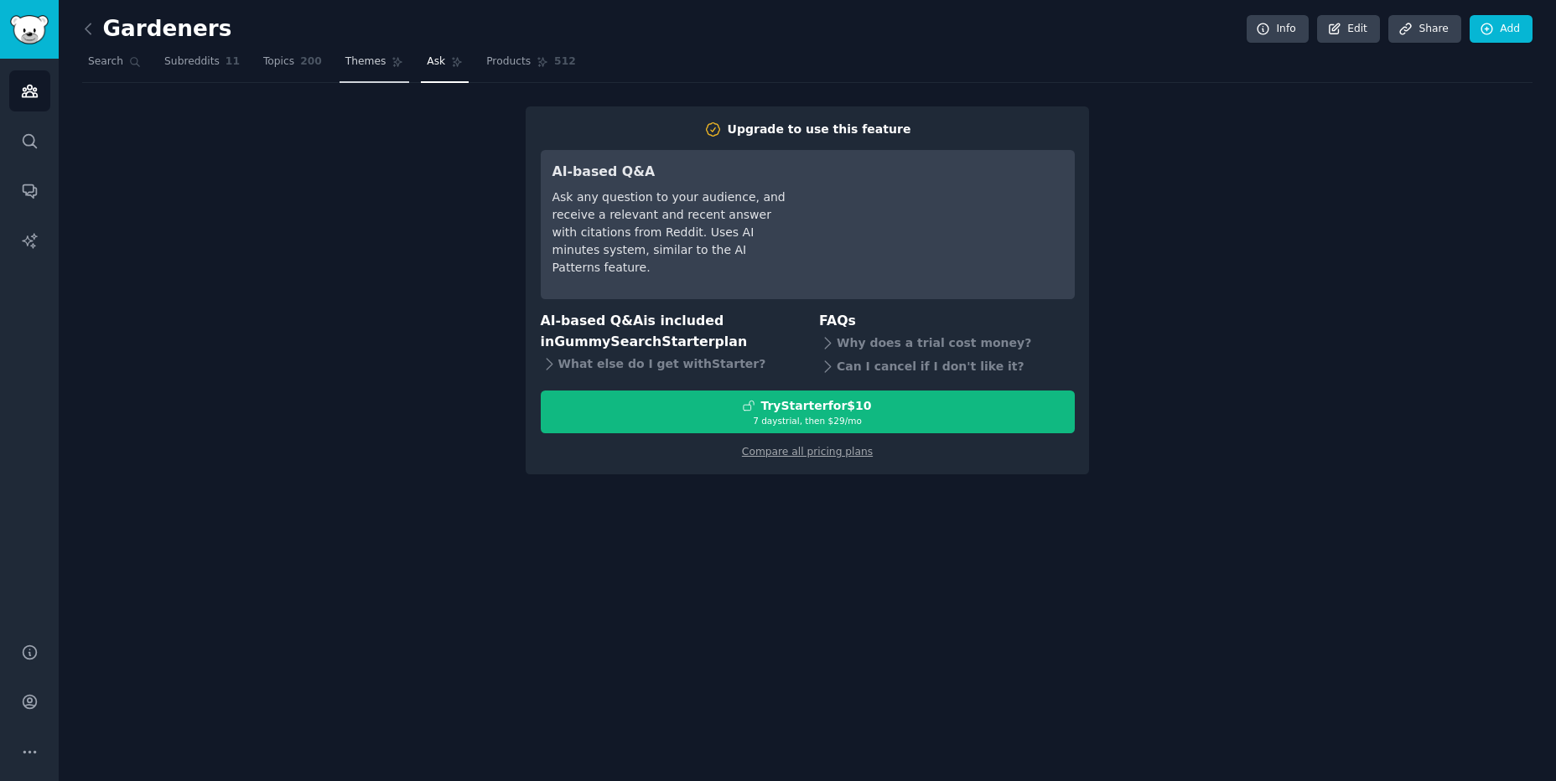
click at [345, 69] on span "Themes" at bounding box center [365, 61] width 41 height 15
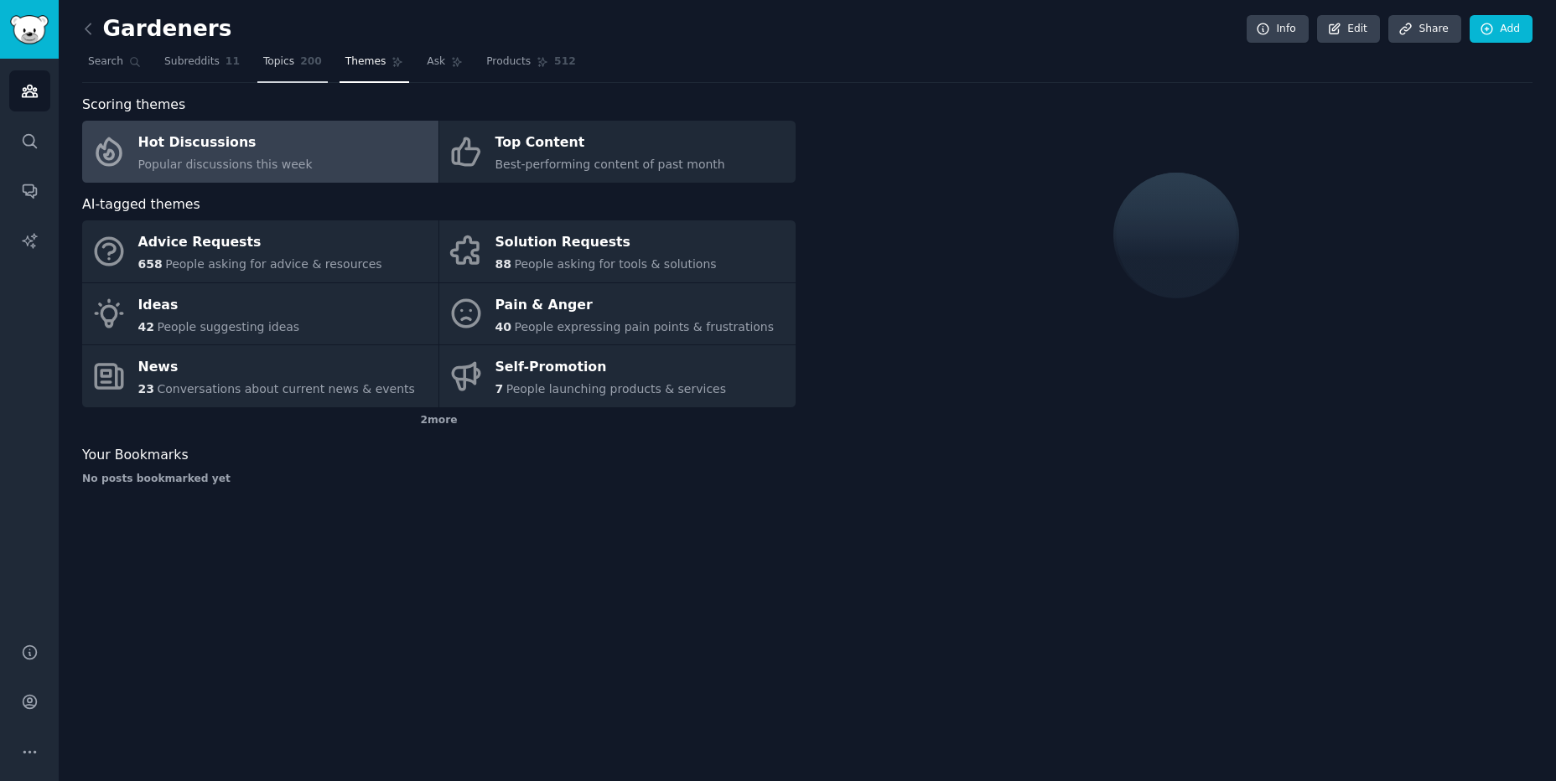
click at [276, 66] on span "Topics" at bounding box center [278, 61] width 31 height 15
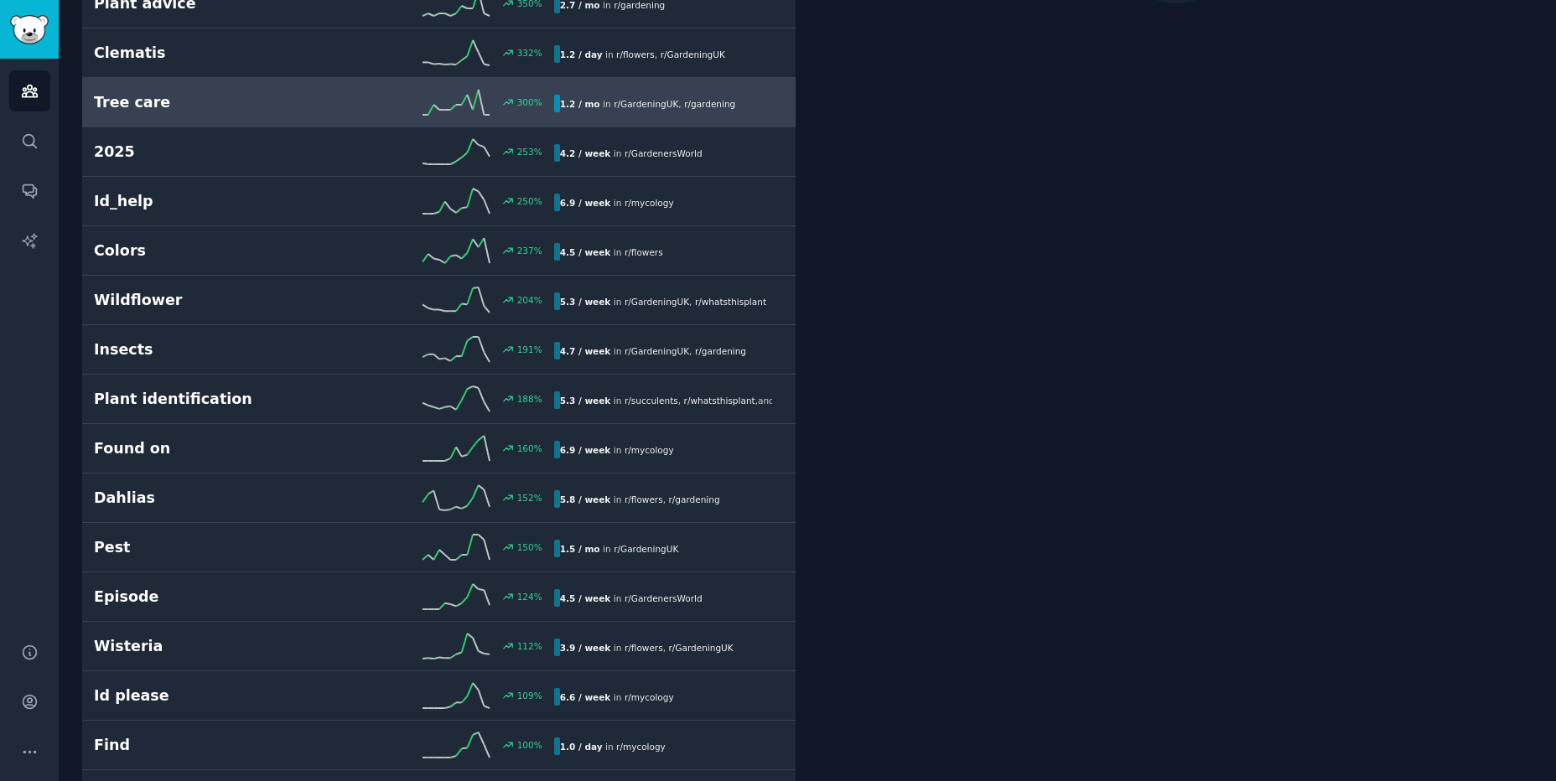
scroll to position [342, 0]
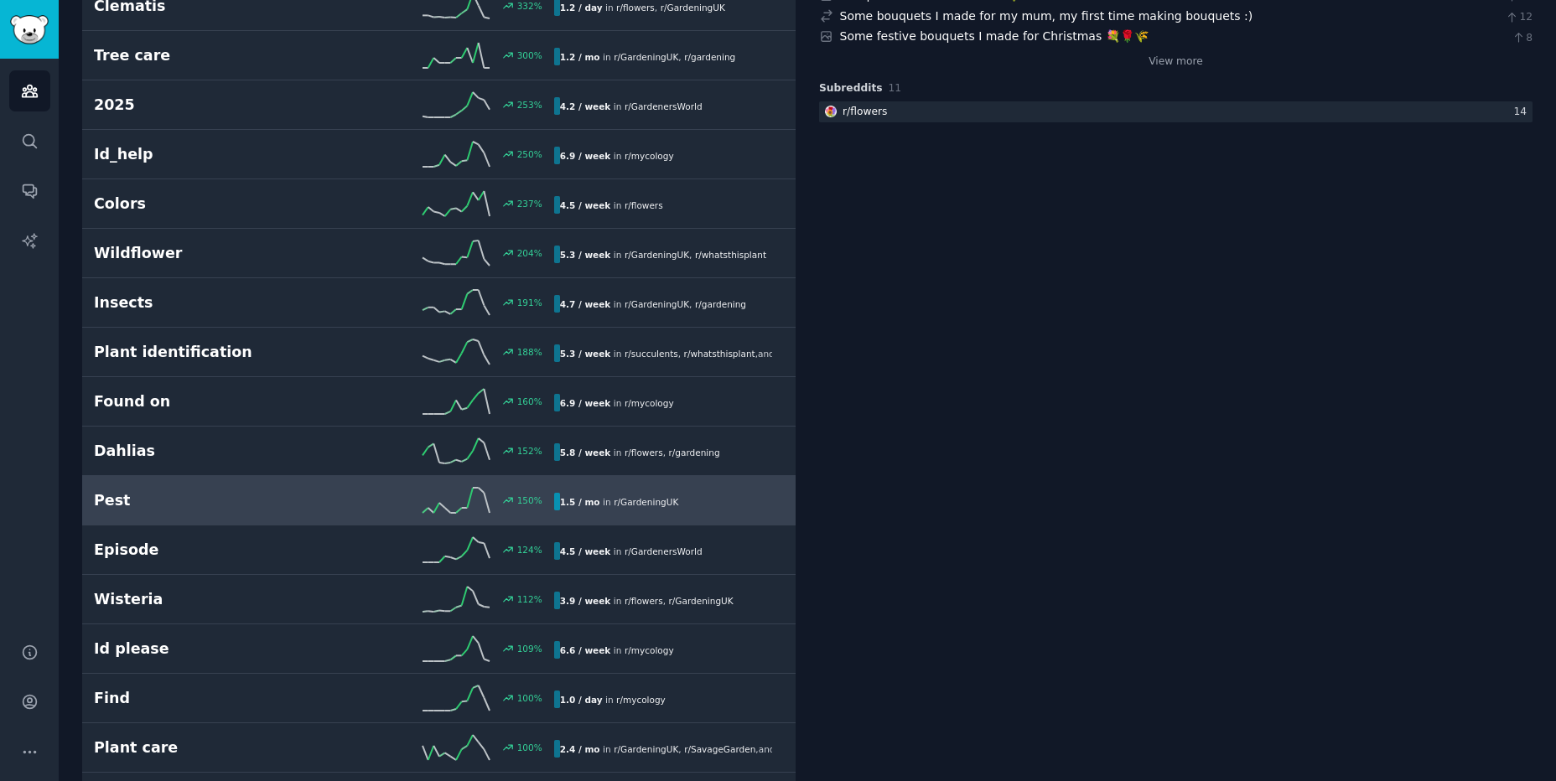
click at [197, 496] on h2 "Pest" at bounding box center [209, 500] width 230 height 21
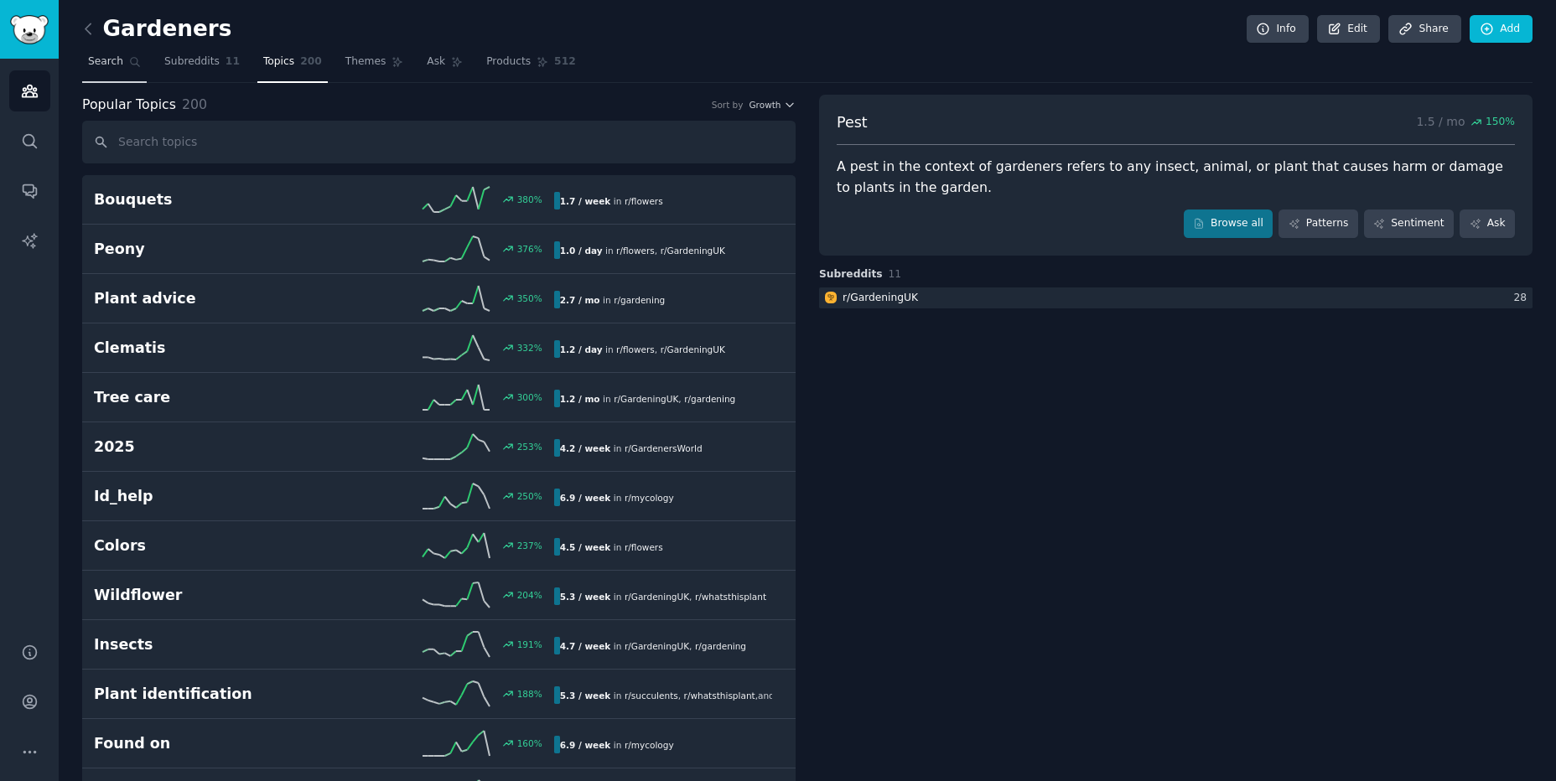
click at [120, 74] on link "Search" at bounding box center [114, 66] width 65 height 34
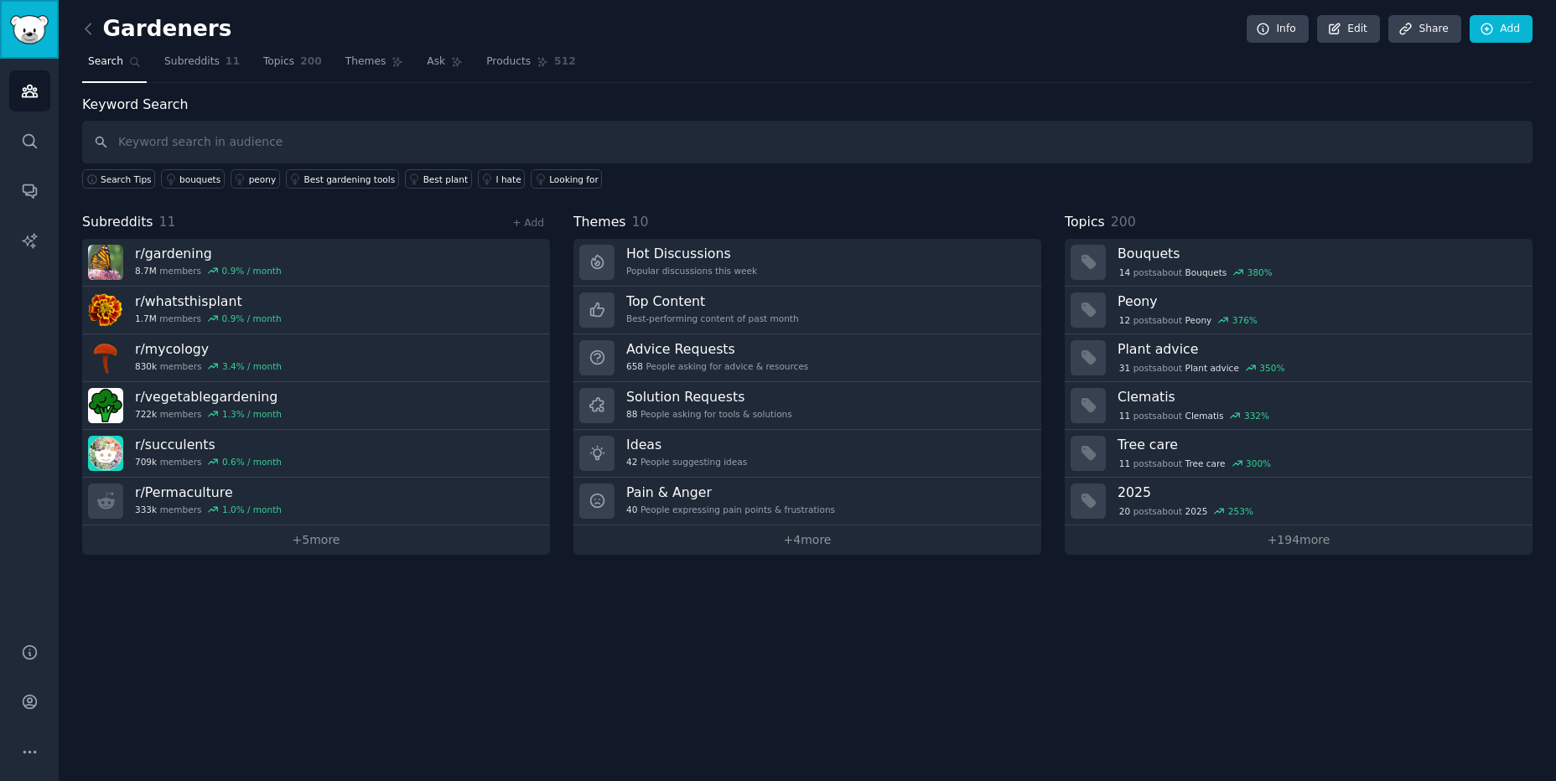
click at [27, 36] on img "Sidebar" at bounding box center [29, 29] width 39 height 29
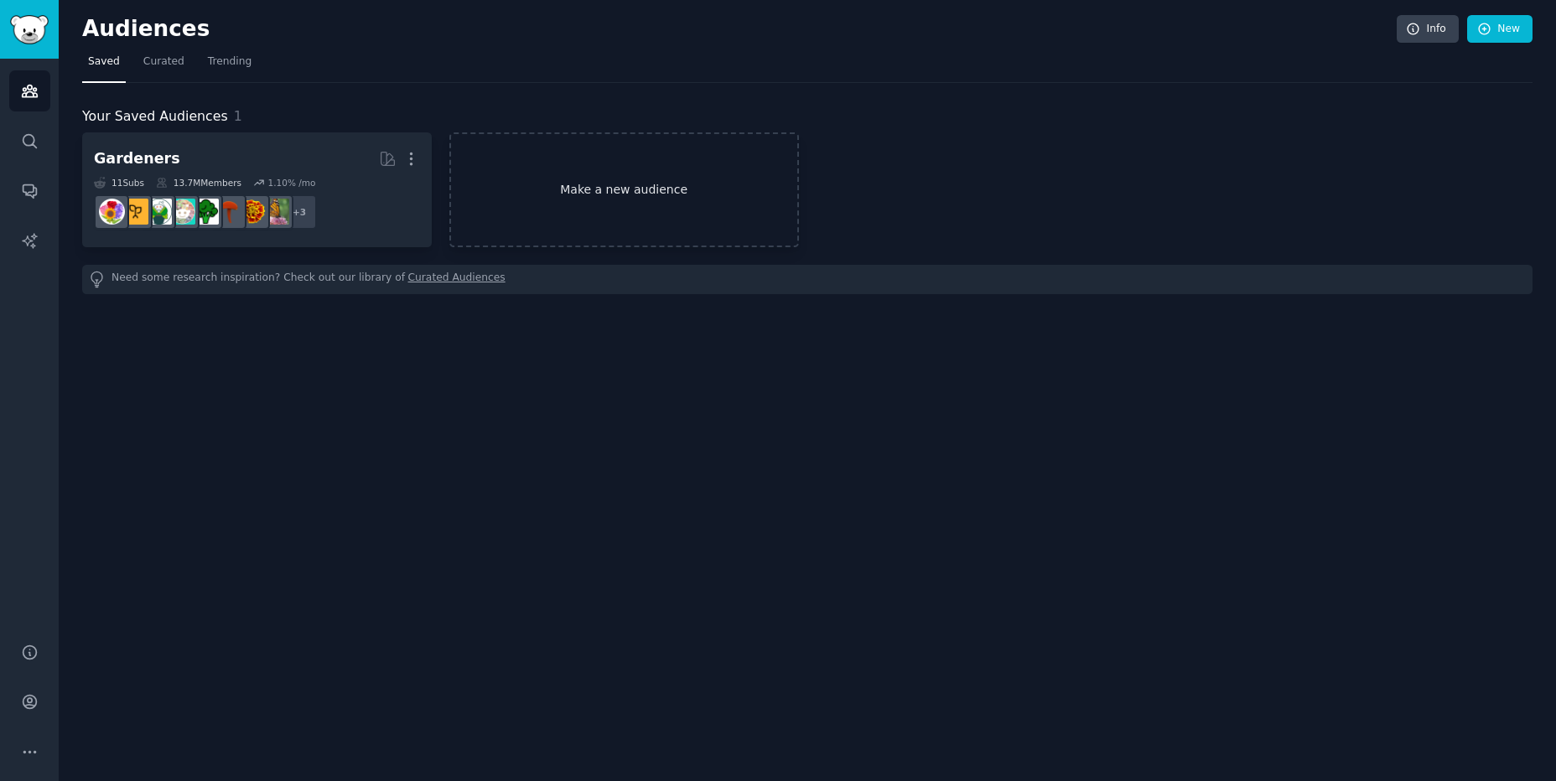
click at [562, 203] on link "Make a new audience" at bounding box center [624, 189] width 350 height 115
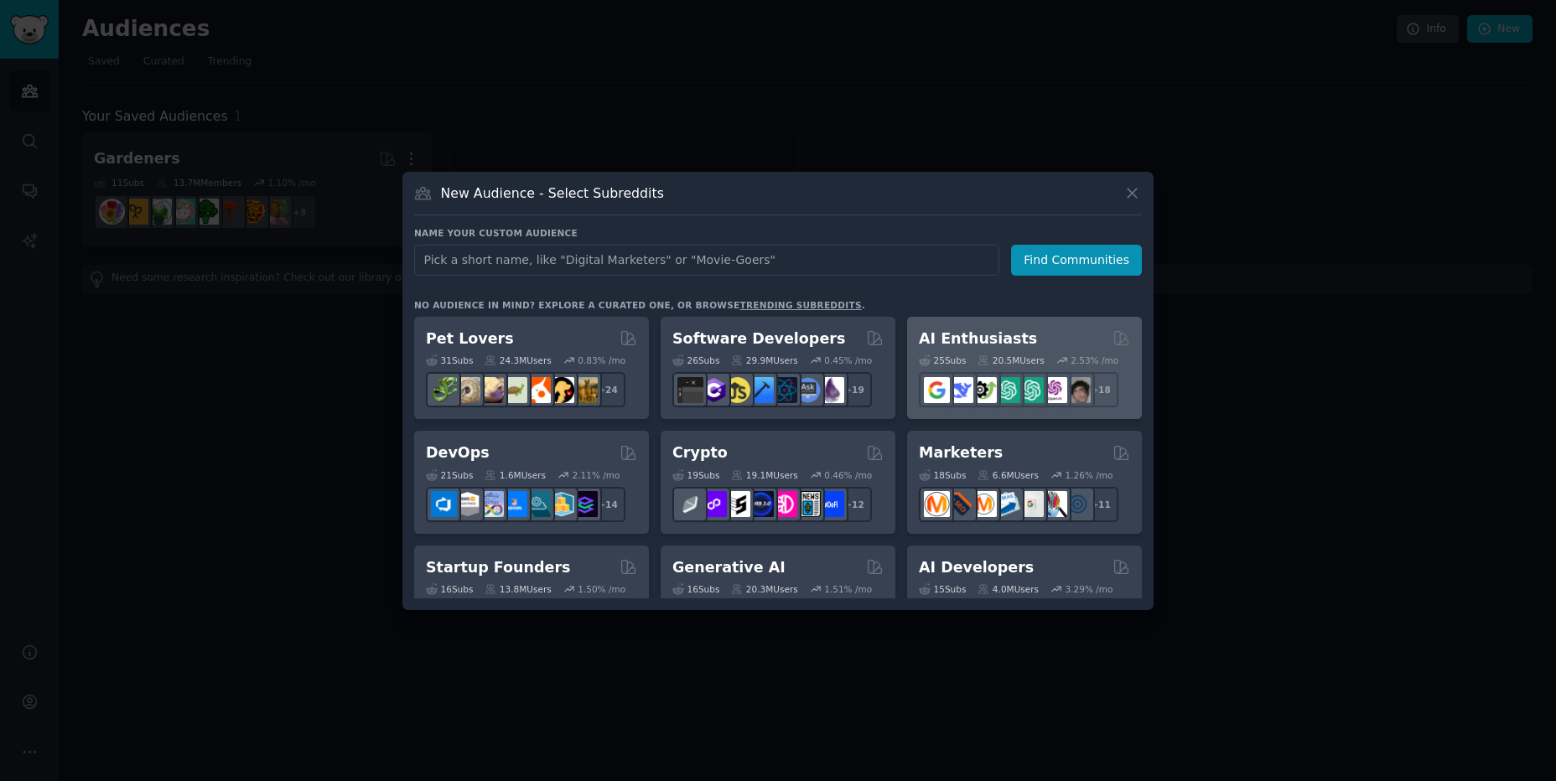
click at [985, 362] on icon at bounding box center [983, 360] width 9 height 9
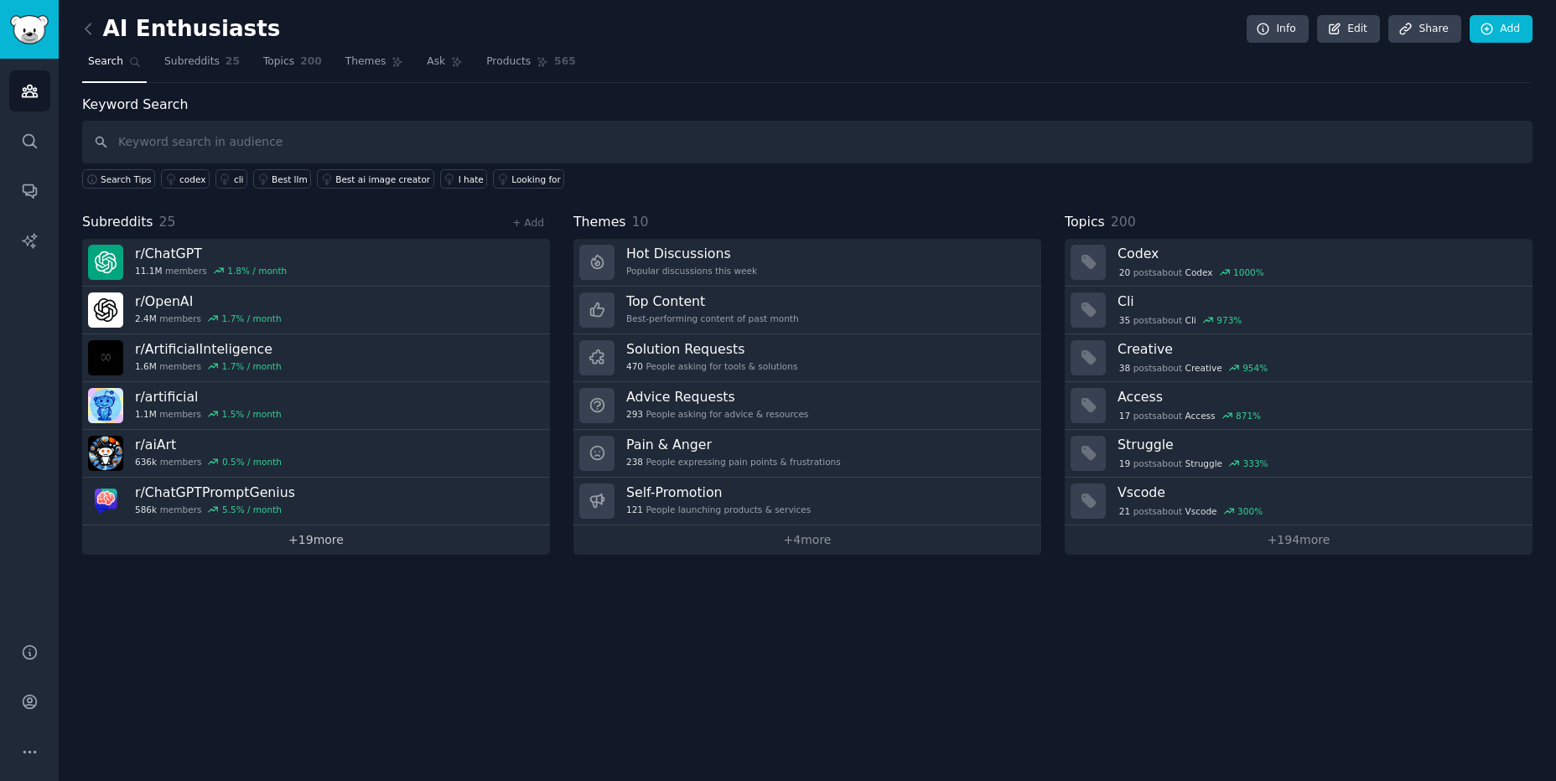
click at [292, 544] on link "+ 19 more" at bounding box center [316, 540] width 468 height 29
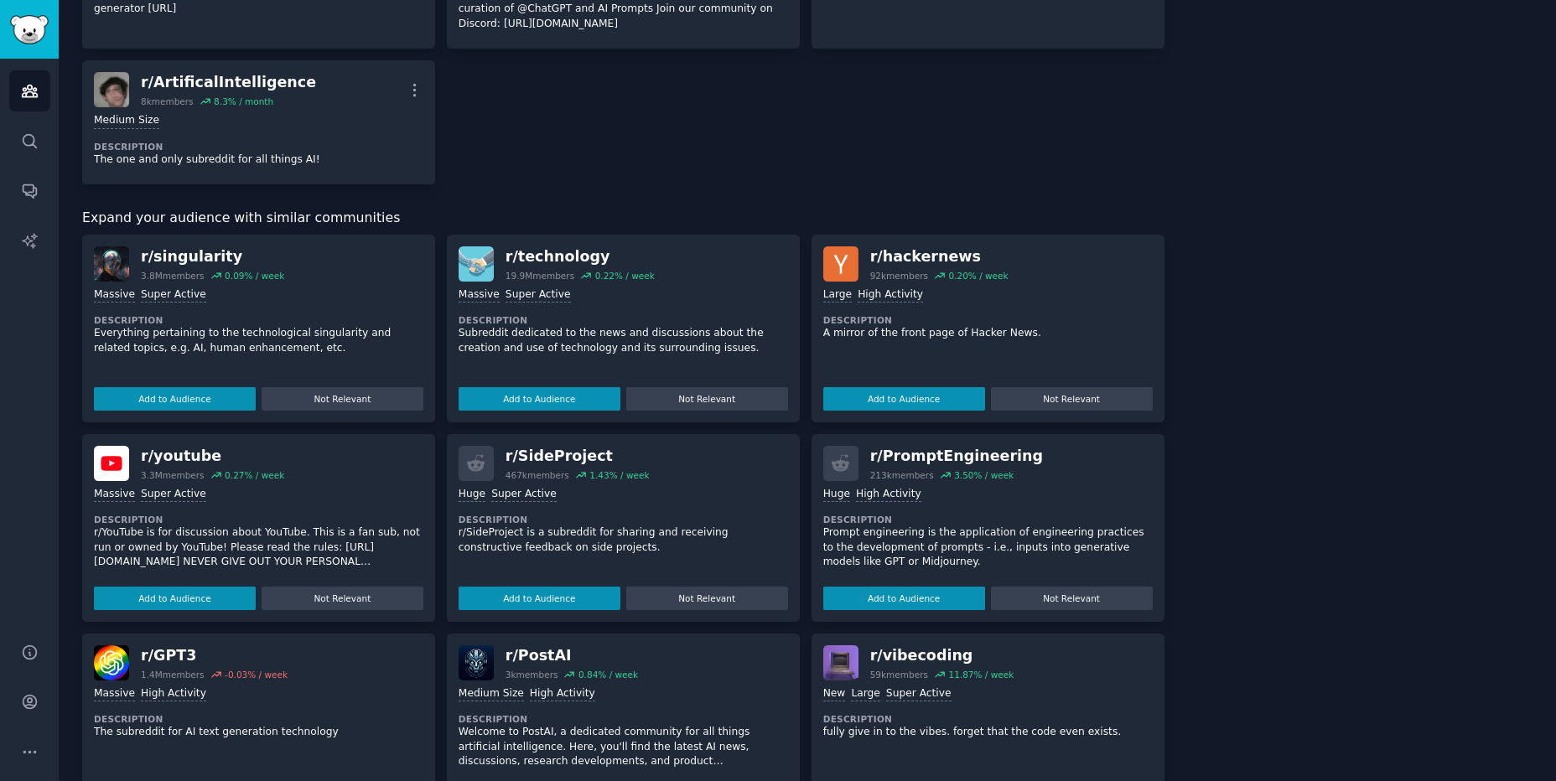
scroll to position [1373, 0]
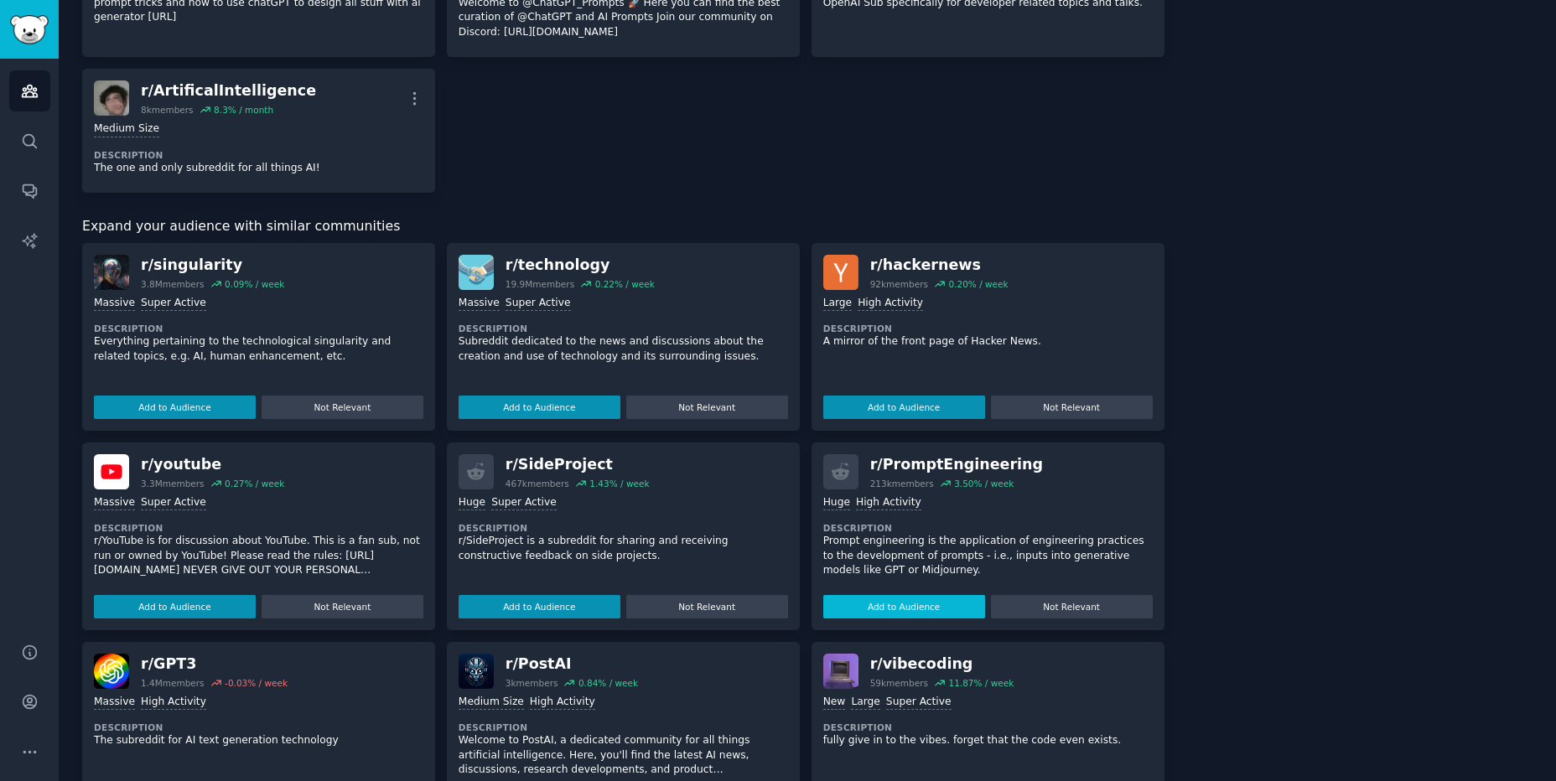
click at [920, 610] on button "Add to Audience" at bounding box center [904, 606] width 162 height 23
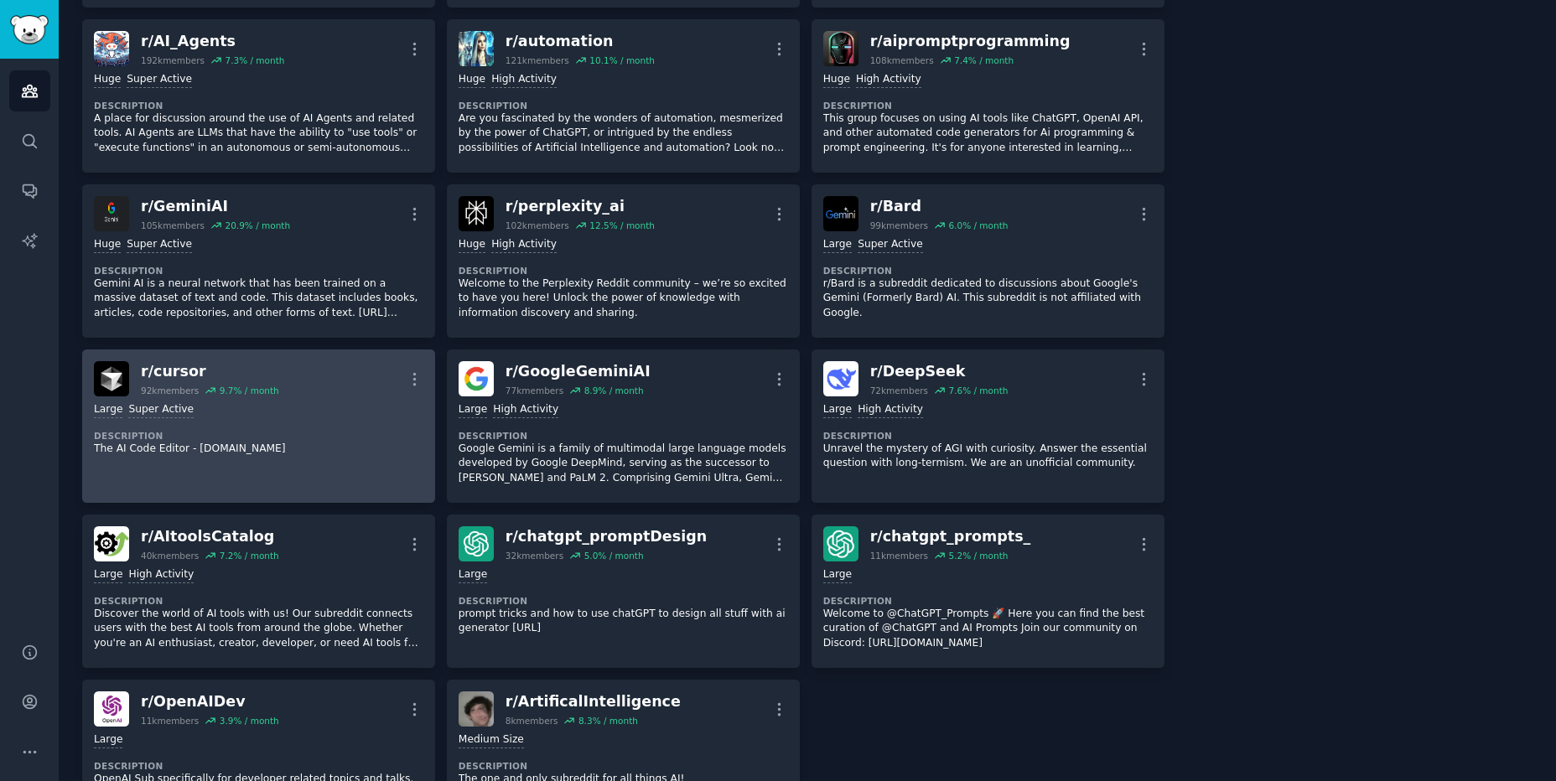
scroll to position [0, 0]
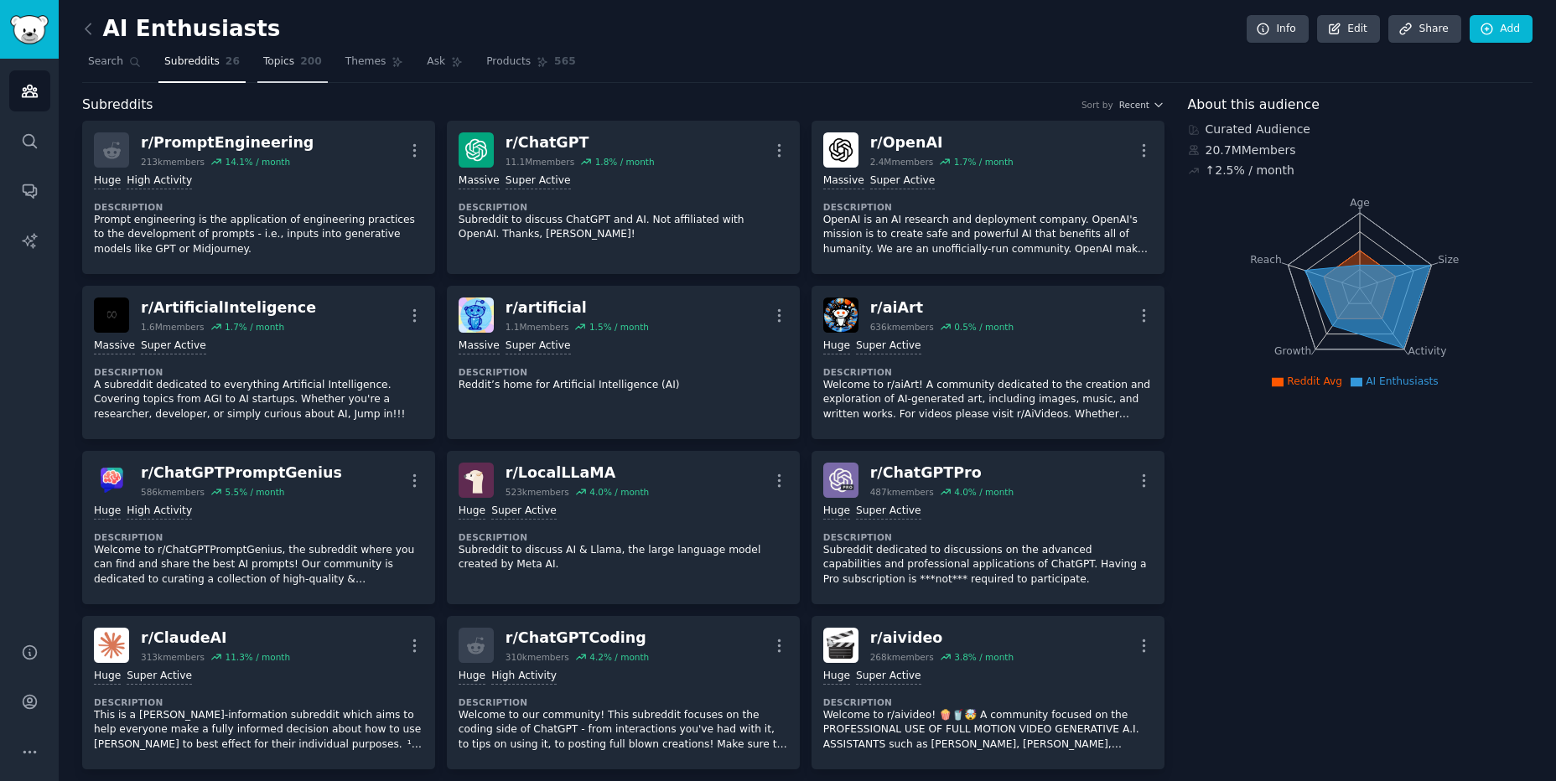
click at [274, 69] on span "Topics" at bounding box center [278, 61] width 31 height 15
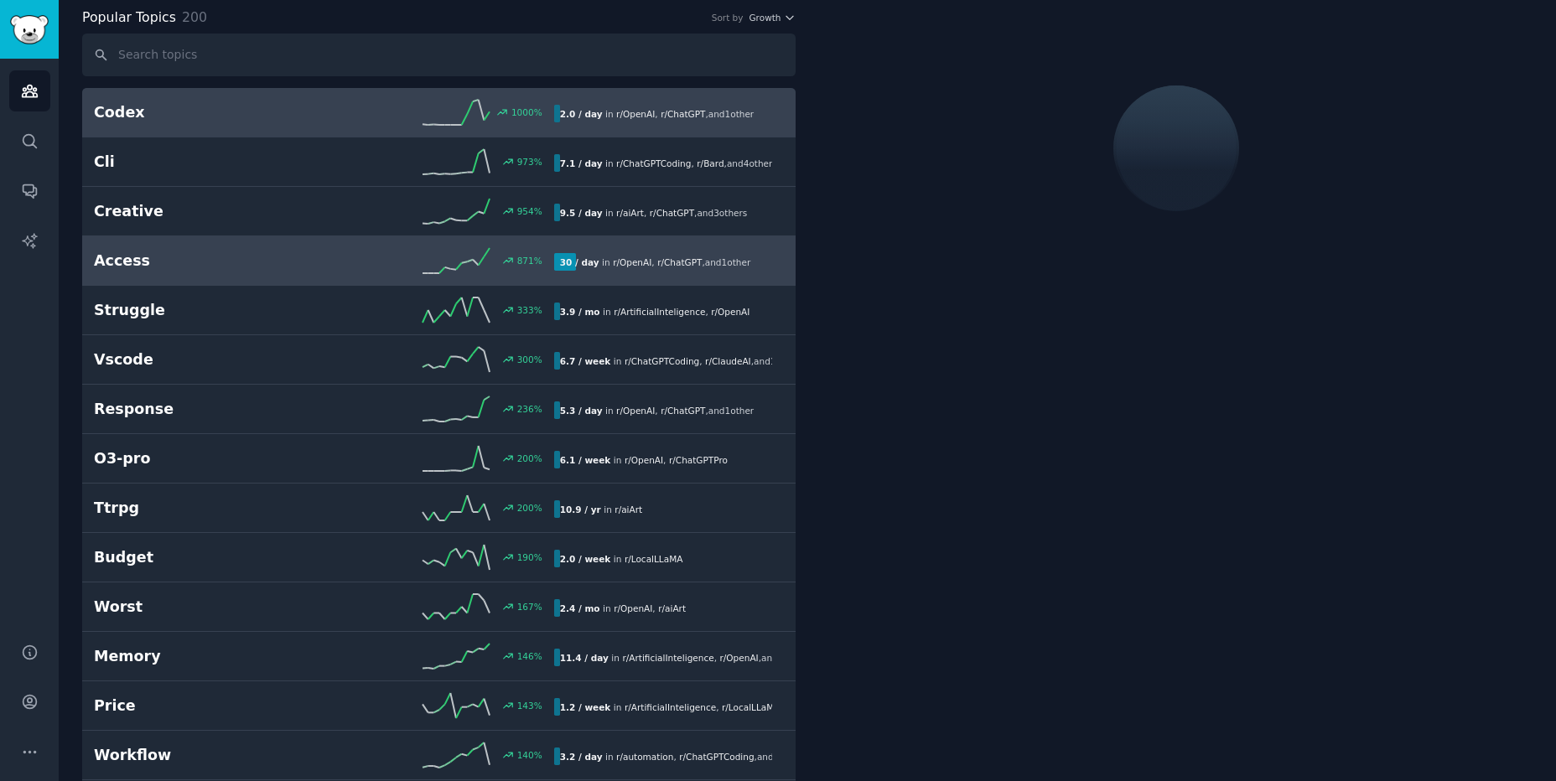
scroll to position [94, 0]
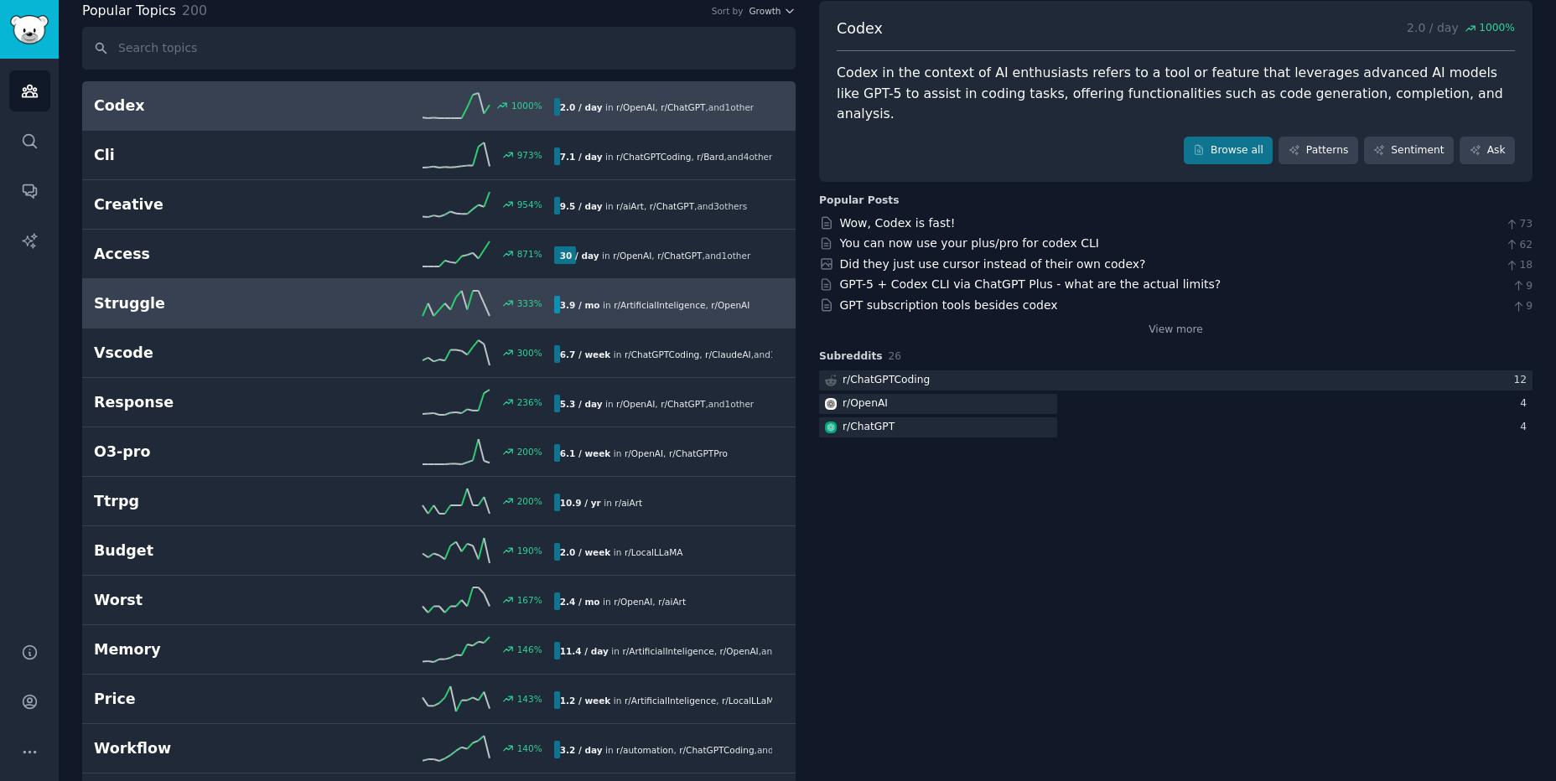
click at [203, 302] on h2 "Struggle" at bounding box center [209, 303] width 230 height 21
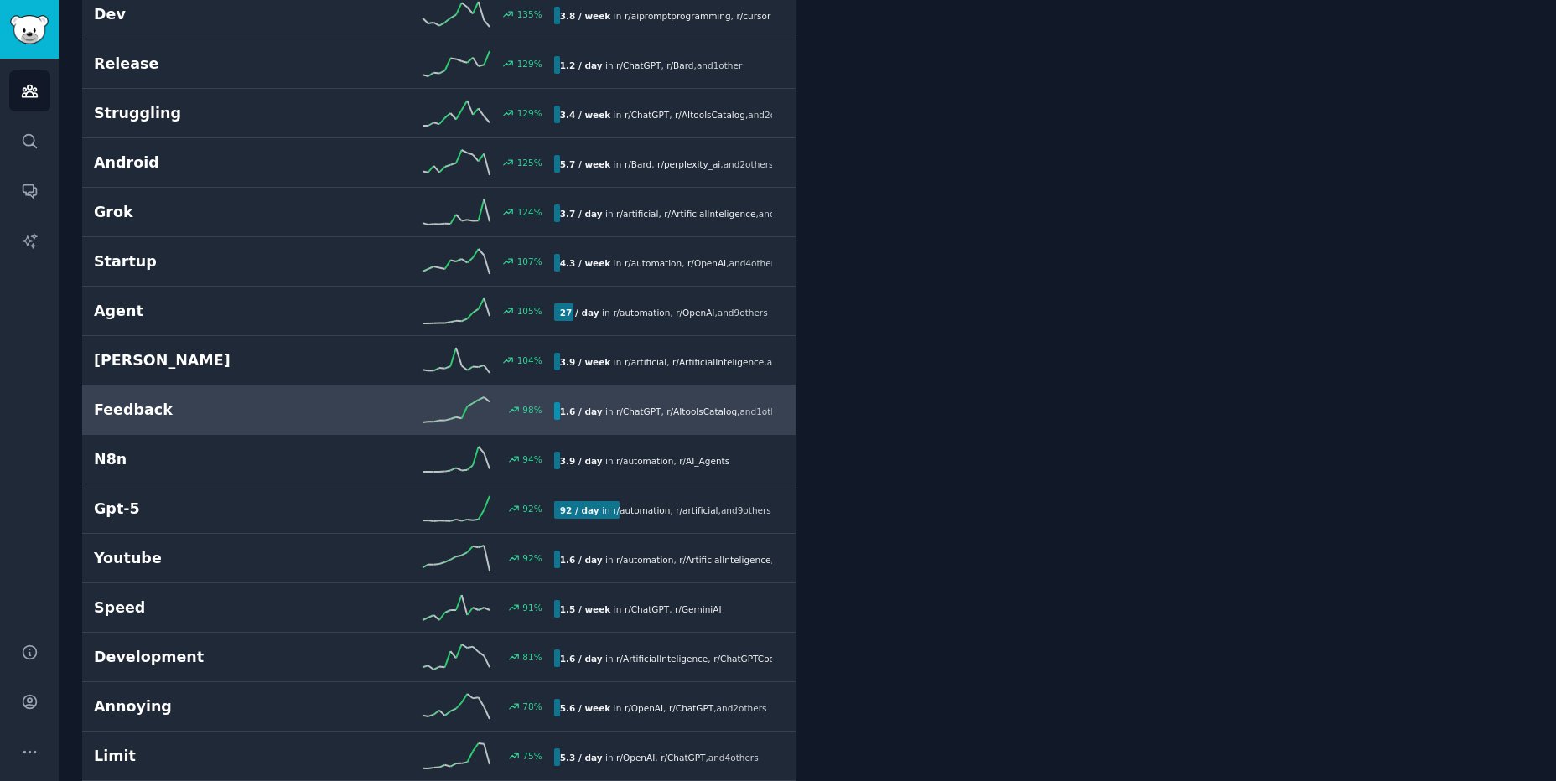
scroll to position [982, 0]
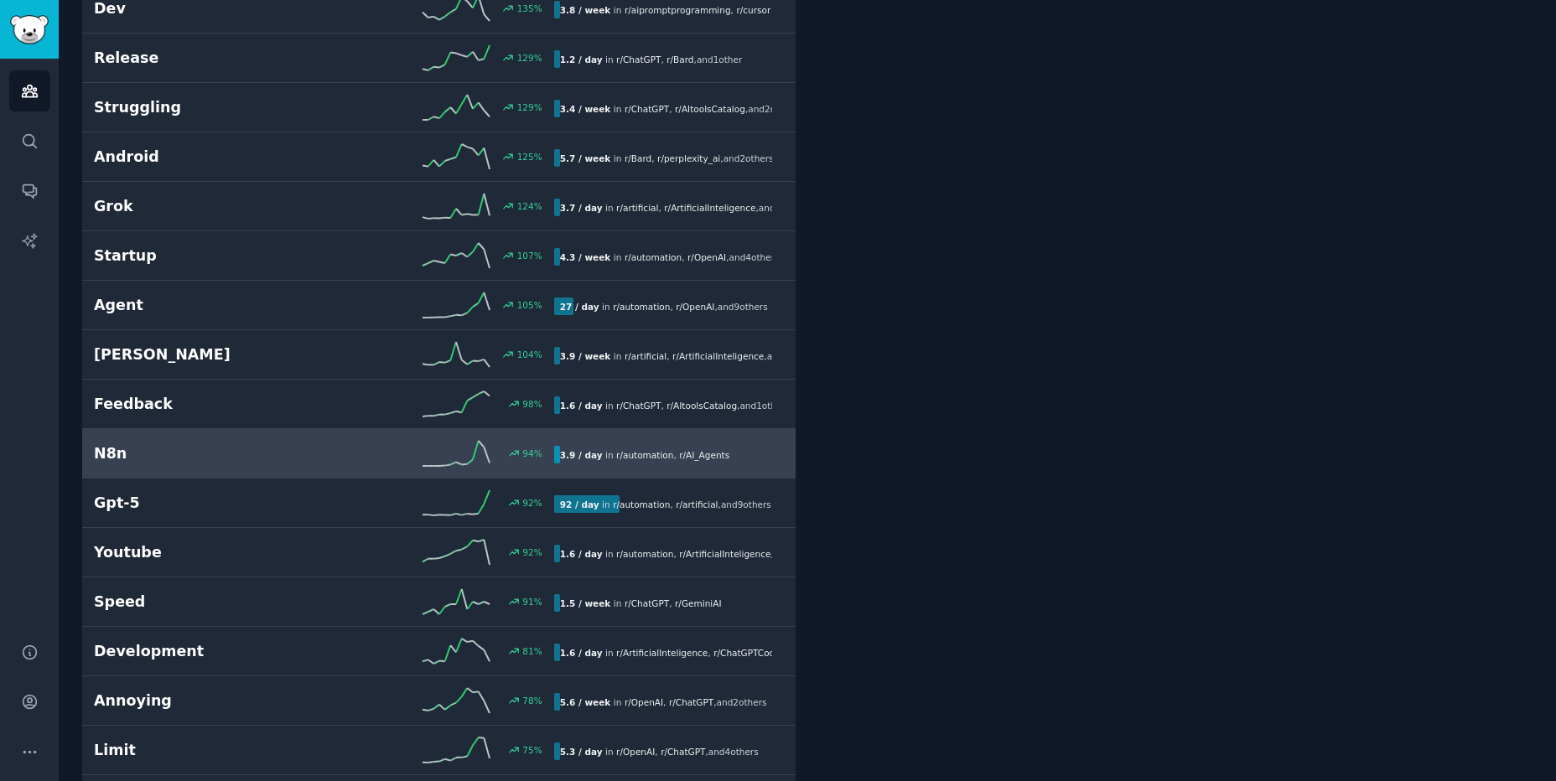
click at [200, 444] on h2 "N8n" at bounding box center [209, 453] width 230 height 21
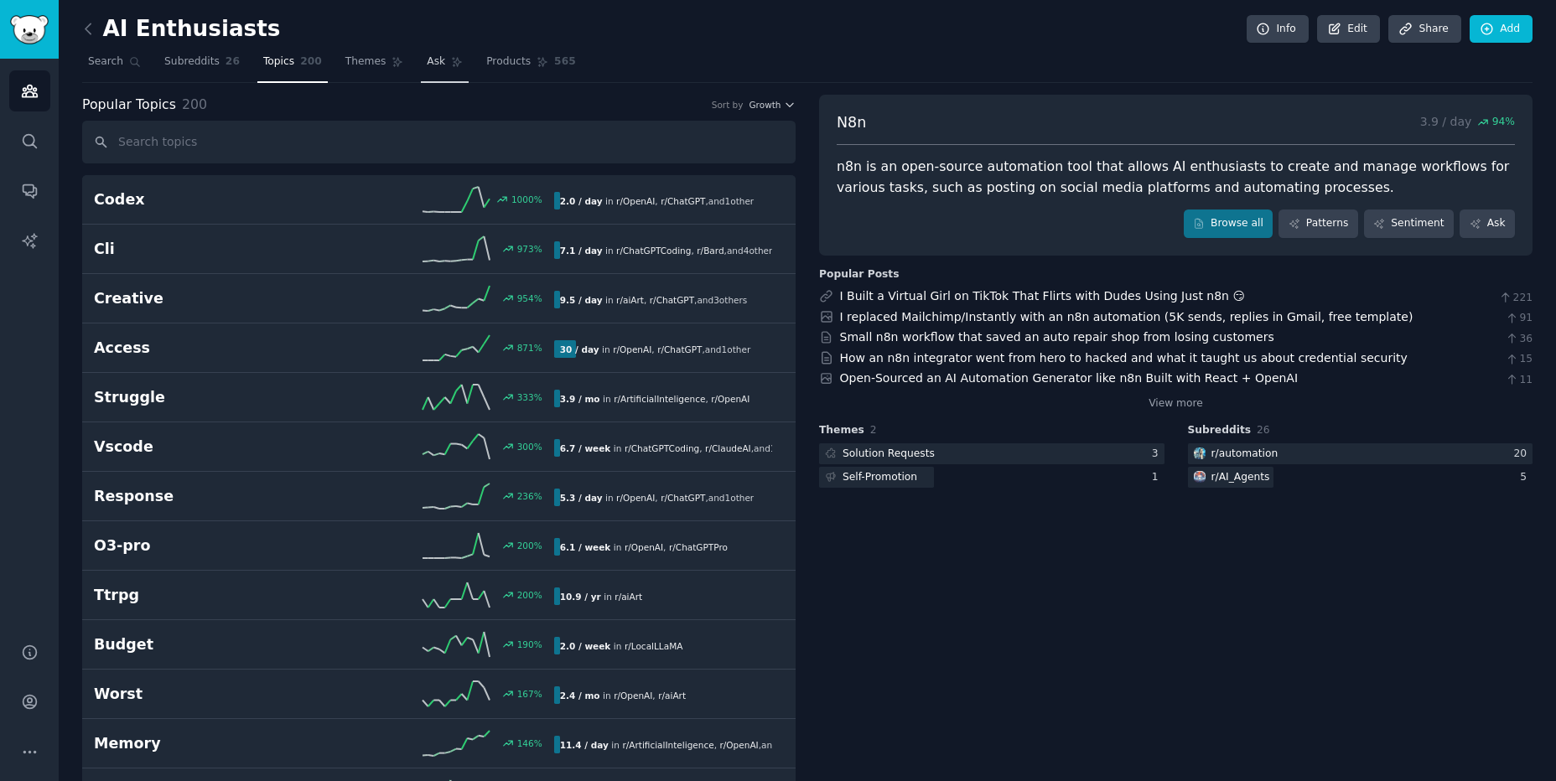
click at [427, 59] on span "Ask" at bounding box center [436, 61] width 18 height 15
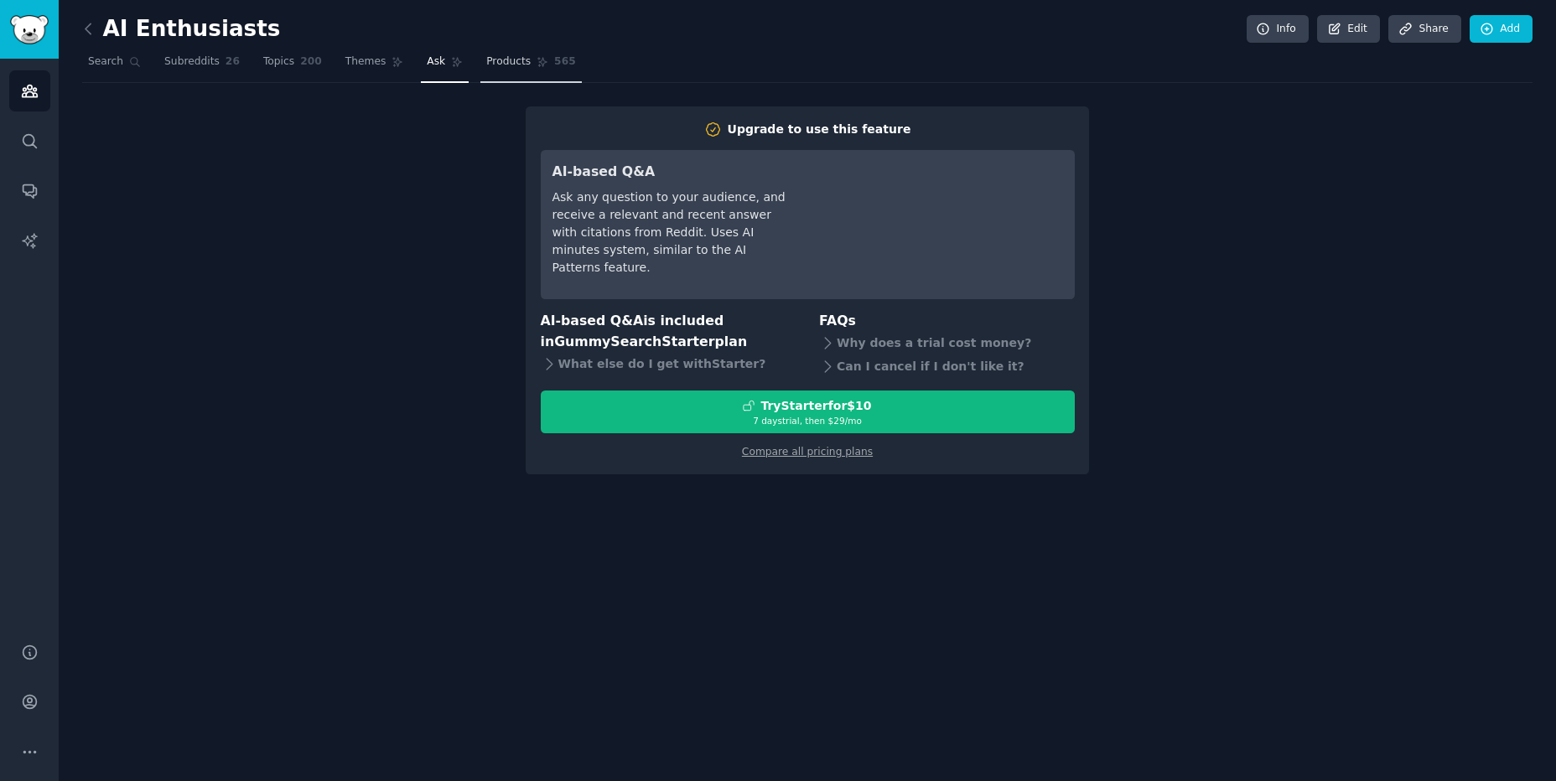
click at [537, 63] on icon at bounding box center [543, 62] width 12 height 12
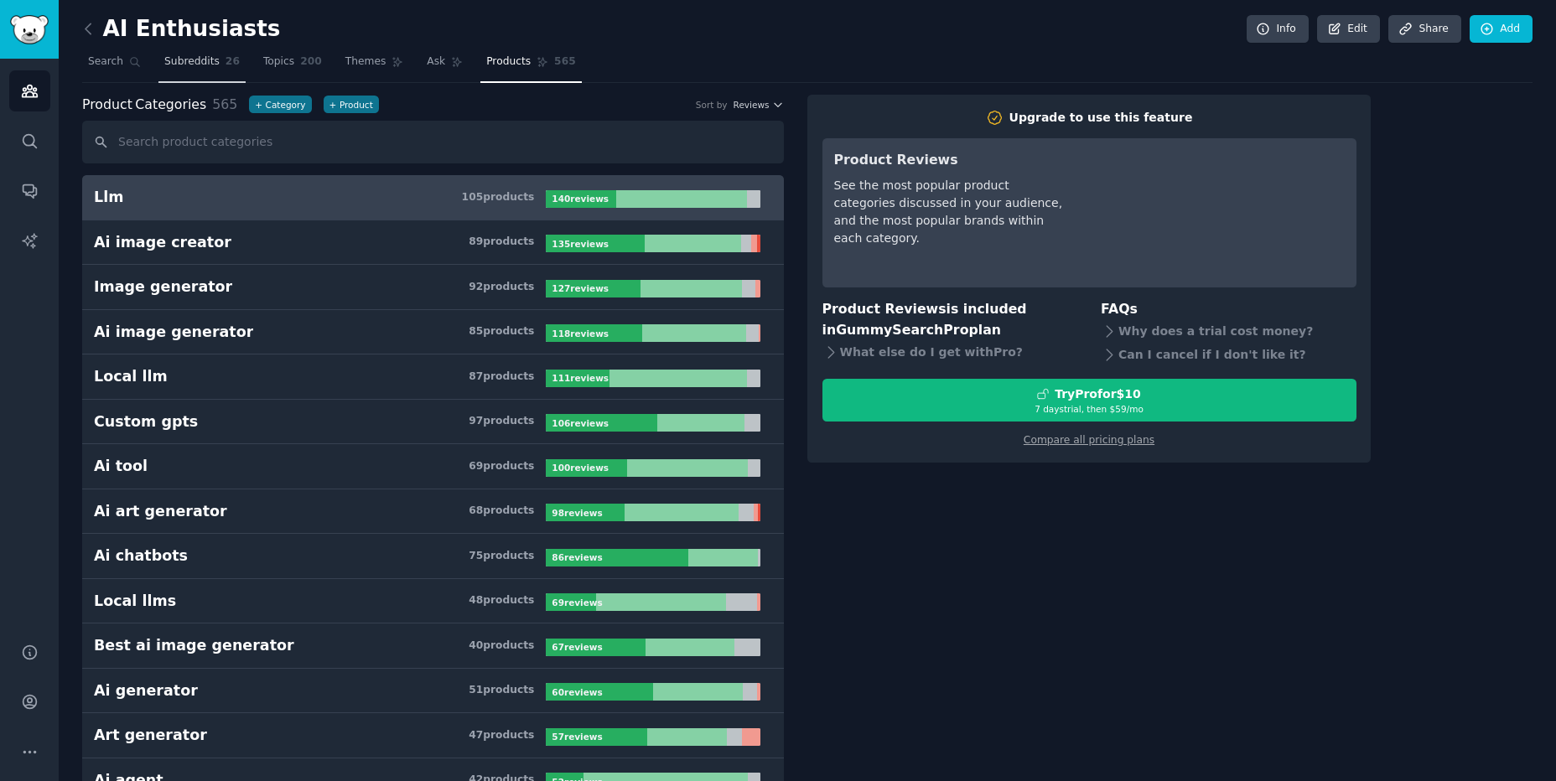
click at [179, 75] on link "Subreddits 26" at bounding box center [201, 66] width 87 height 34
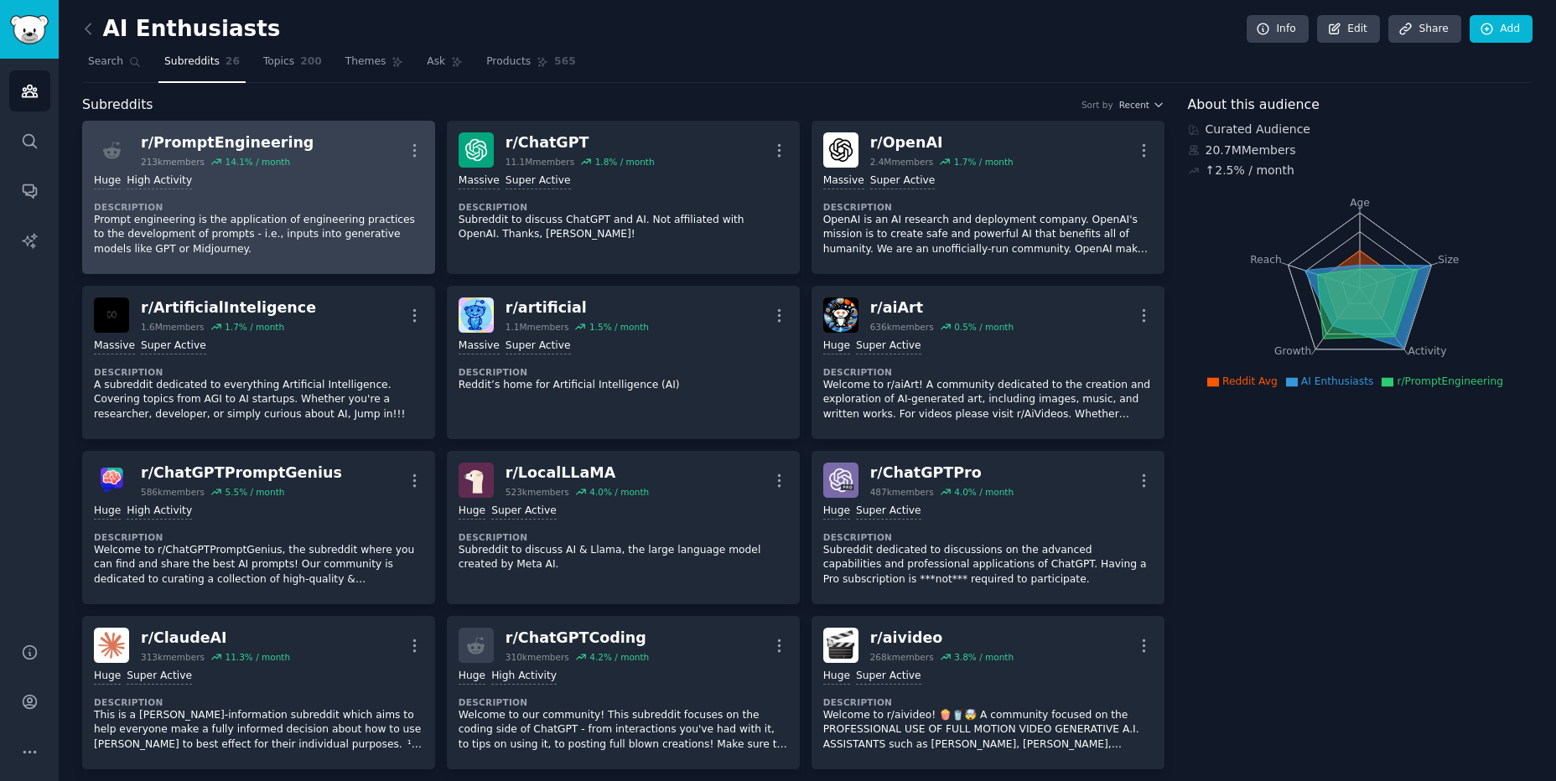
click at [323, 202] on dt "Description" at bounding box center [258, 207] width 329 height 12
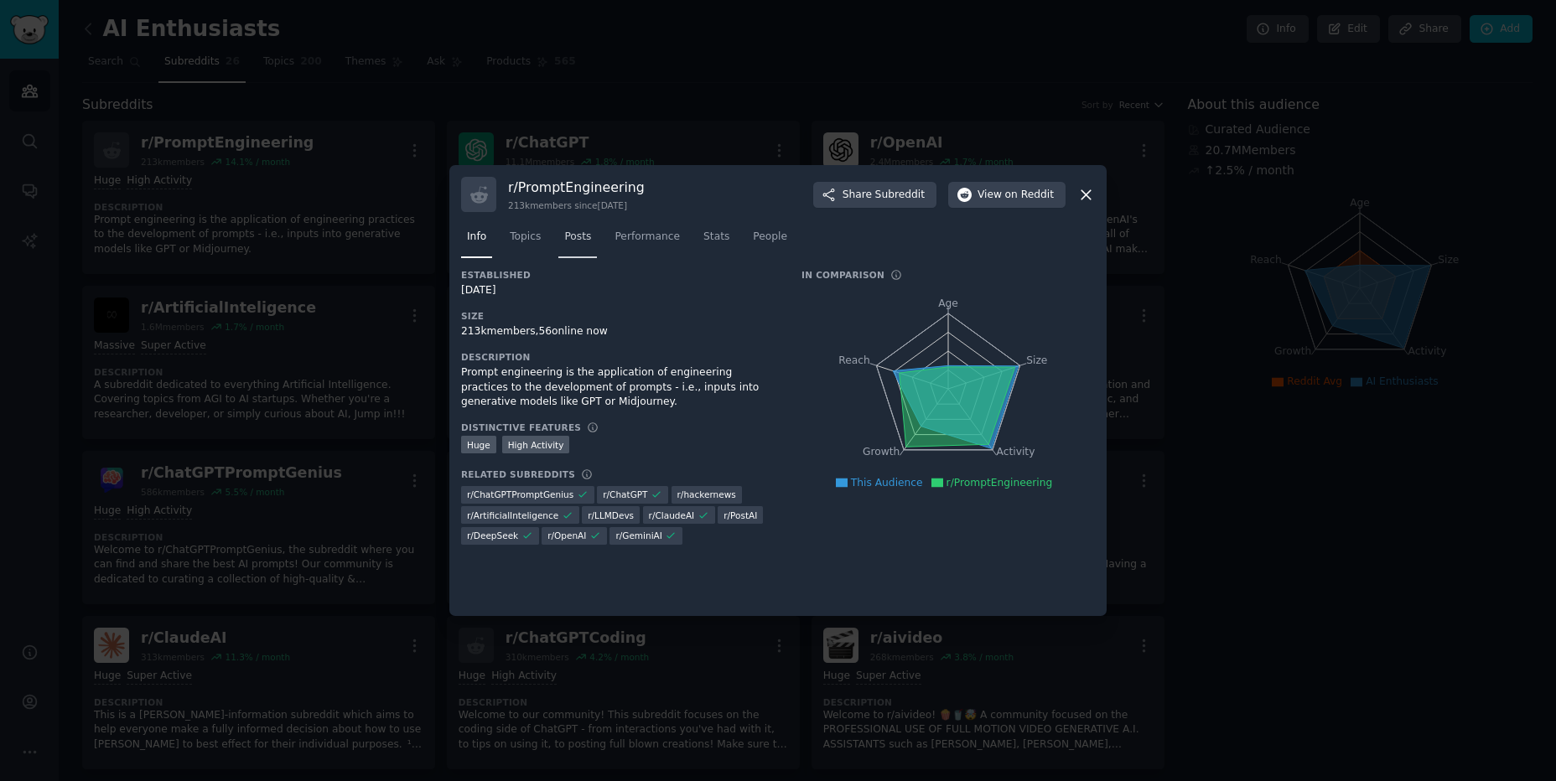
click at [582, 237] on span "Posts" at bounding box center [577, 237] width 27 height 15
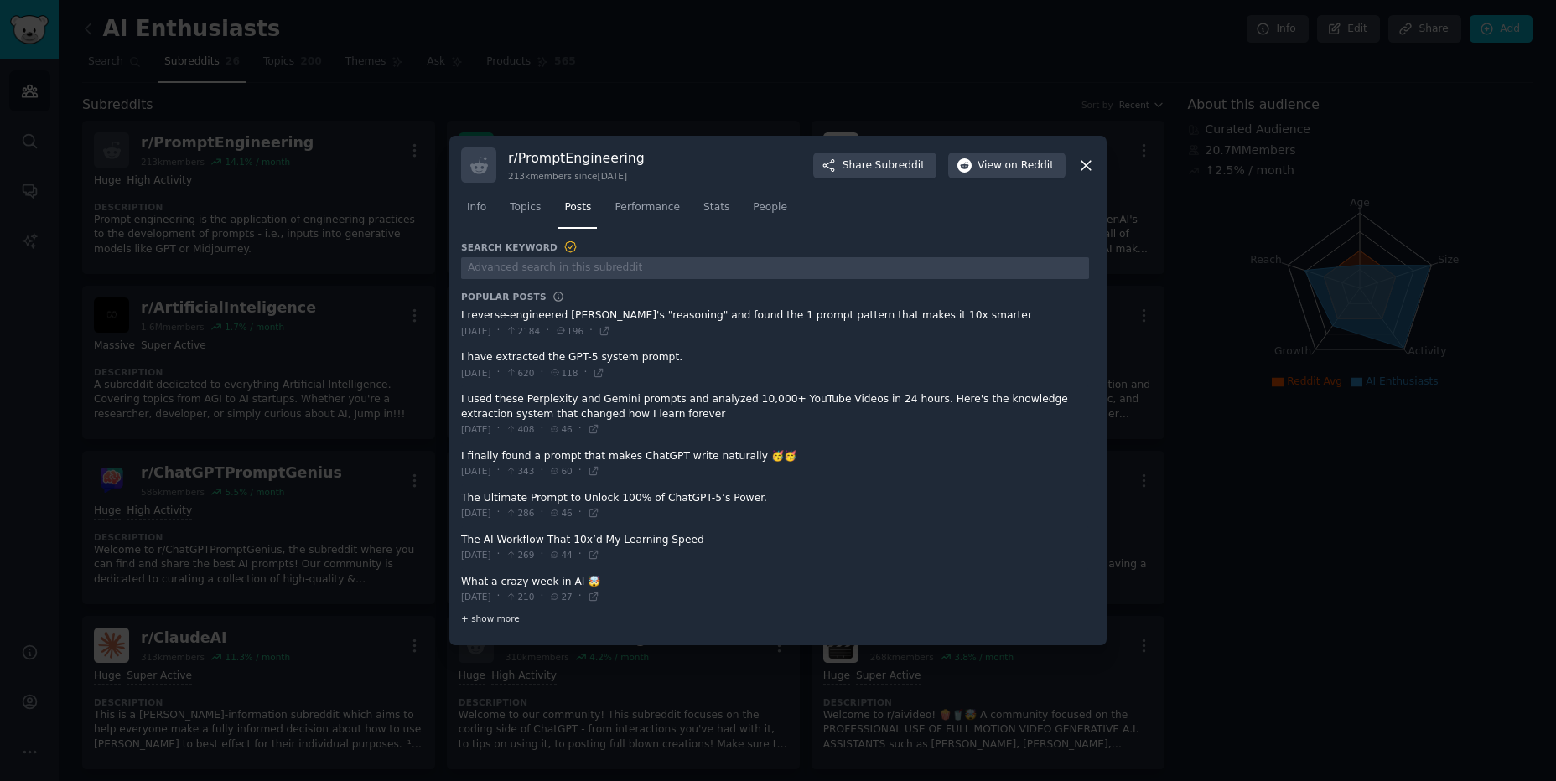
click at [495, 620] on span "+ show more" at bounding box center [490, 619] width 59 height 12
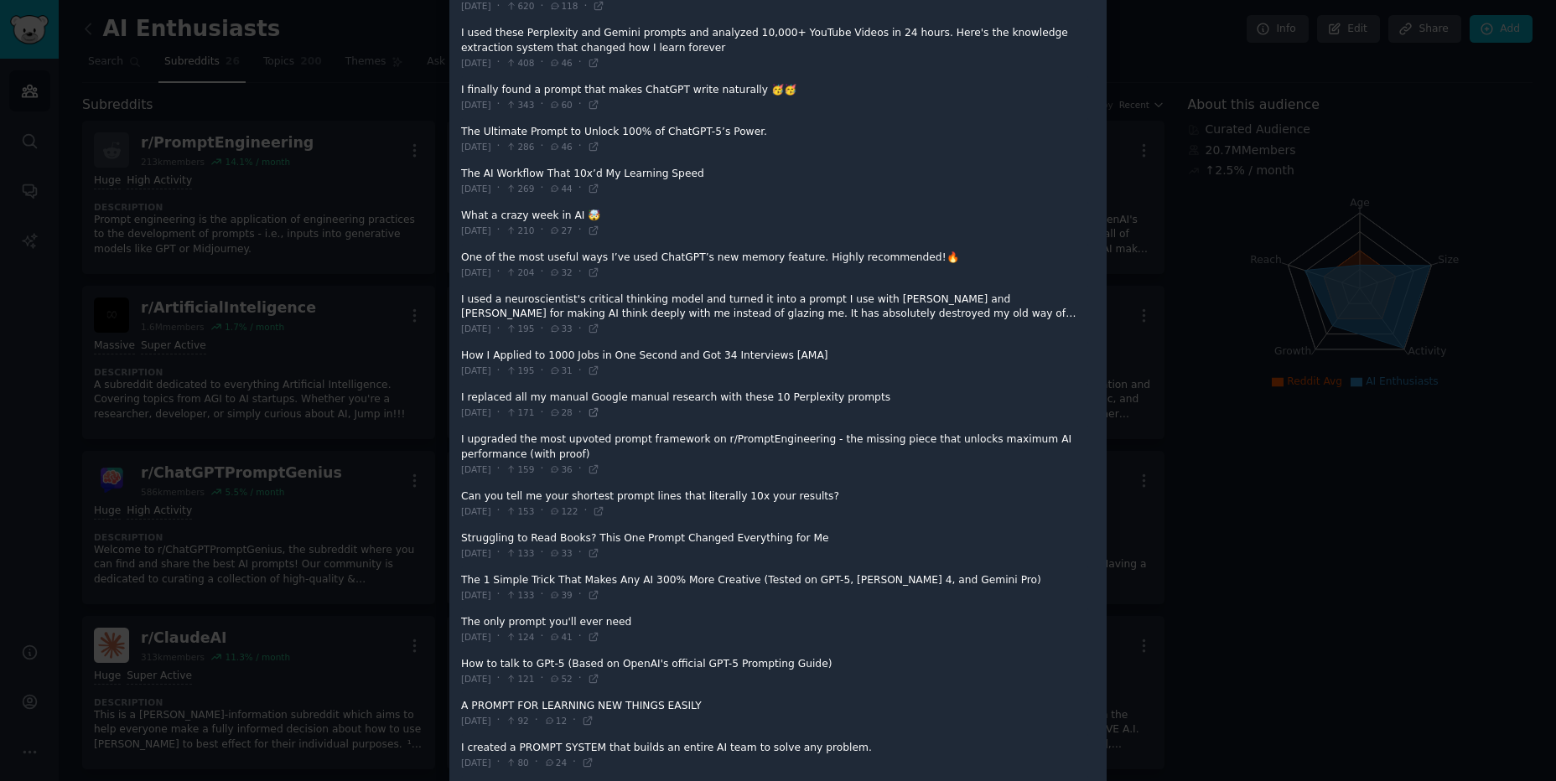
scroll to position [246, 0]
click at [551, 664] on span at bounding box center [775, 668] width 628 height 41
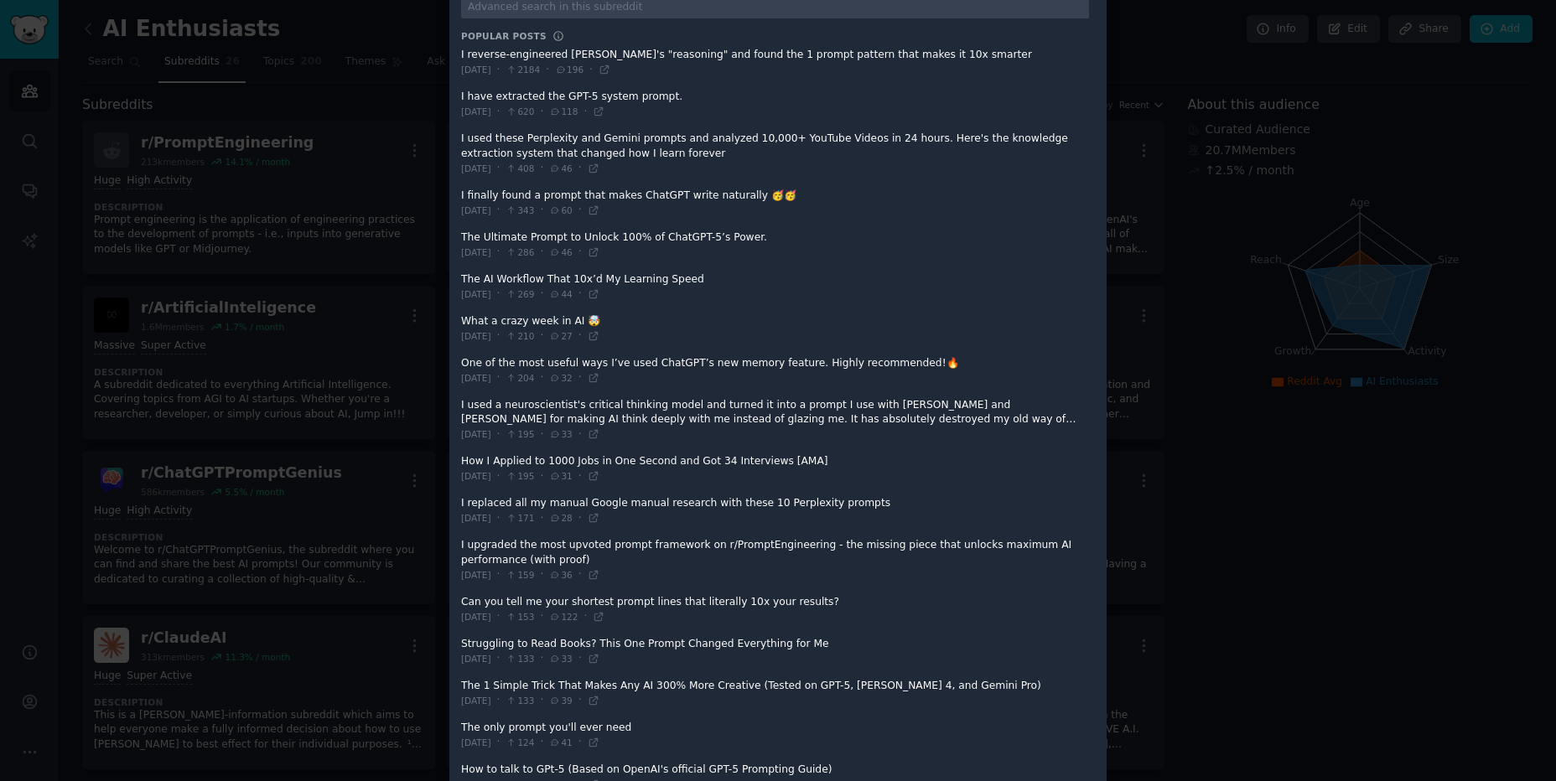
scroll to position [0, 0]
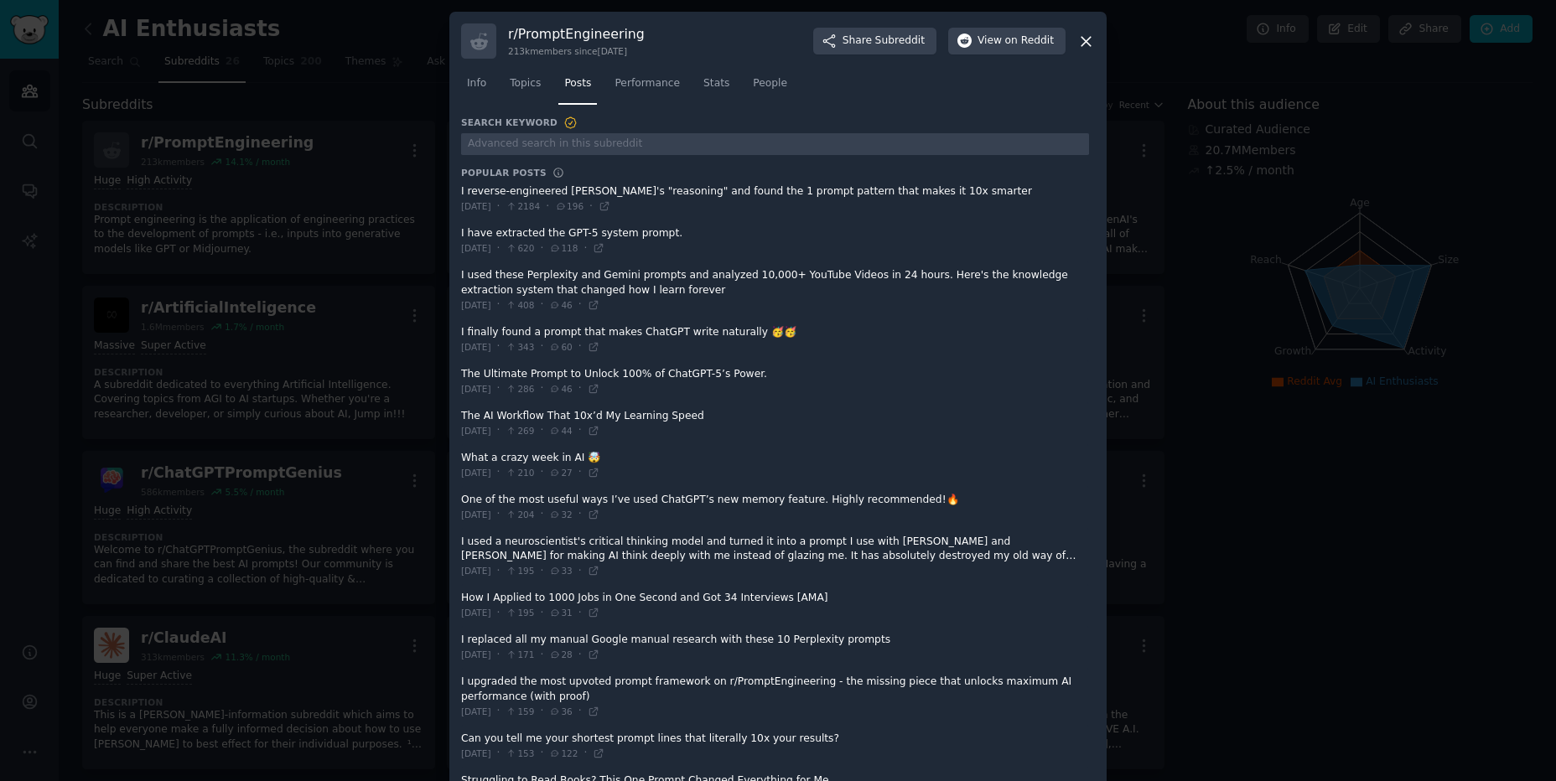
click at [1084, 48] on icon at bounding box center [1086, 42] width 18 height 18
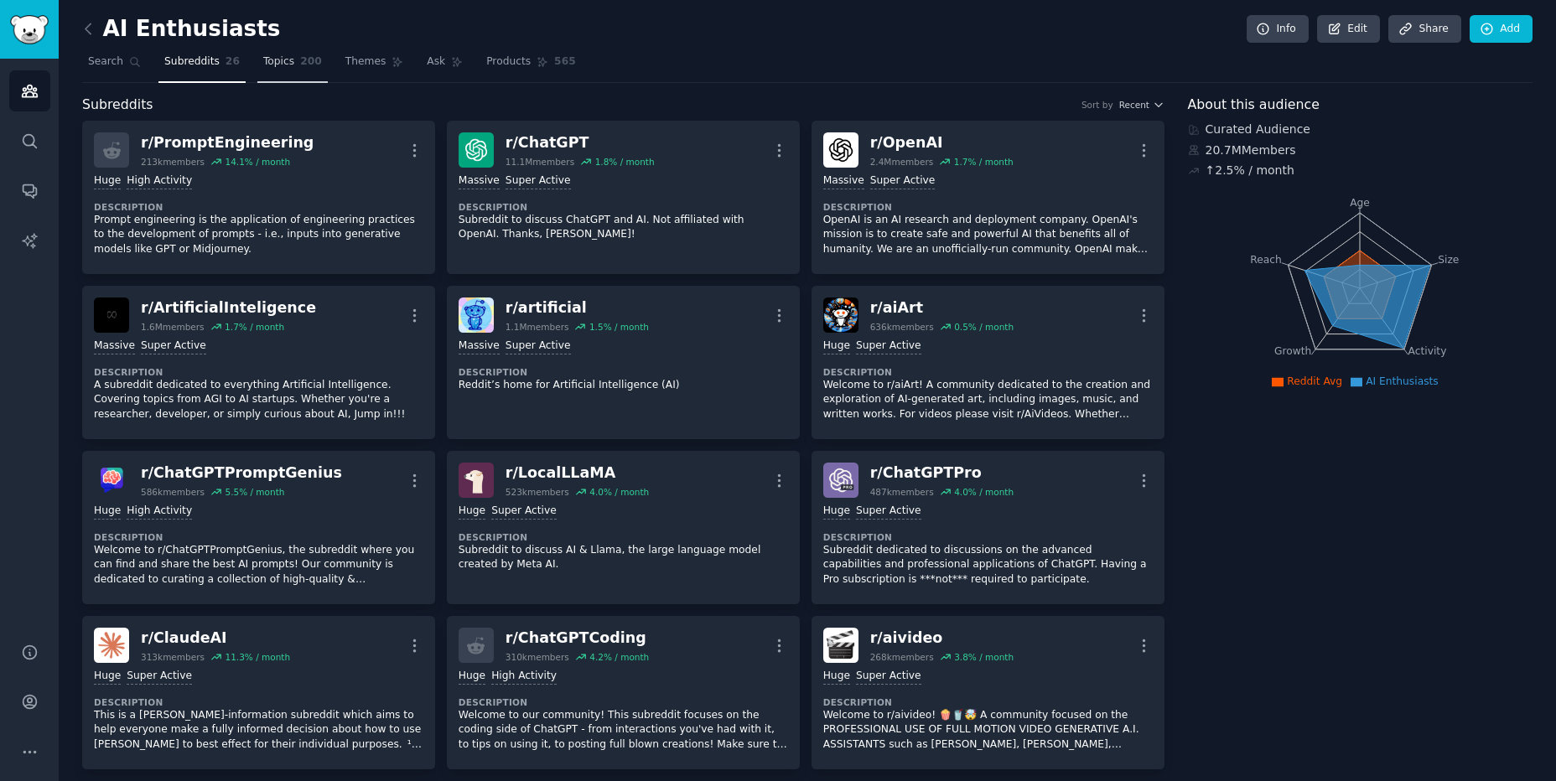
click at [301, 70] on link "Topics 200" at bounding box center [292, 66] width 70 height 34
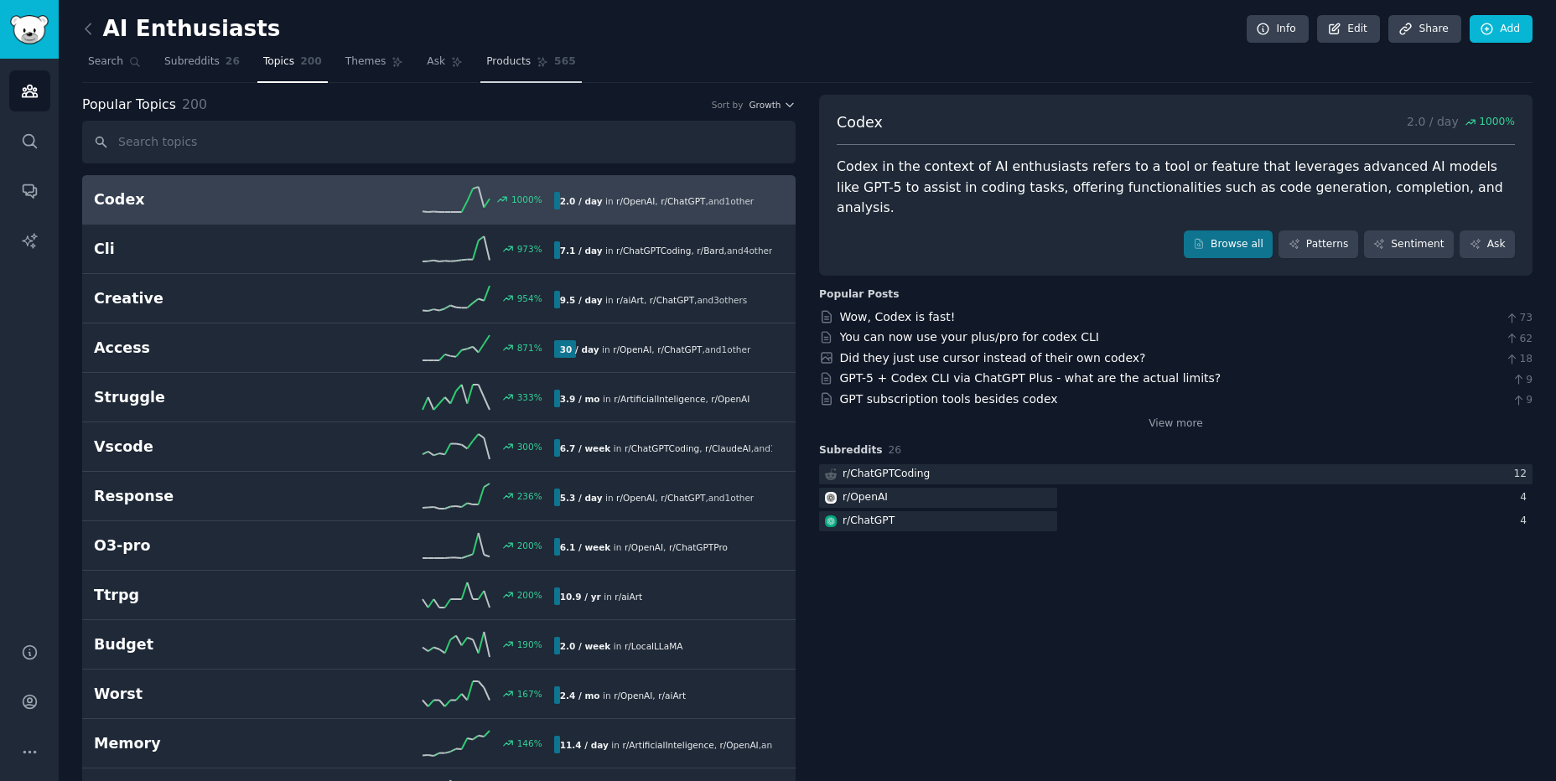
click at [500, 61] on span "Products" at bounding box center [508, 61] width 44 height 15
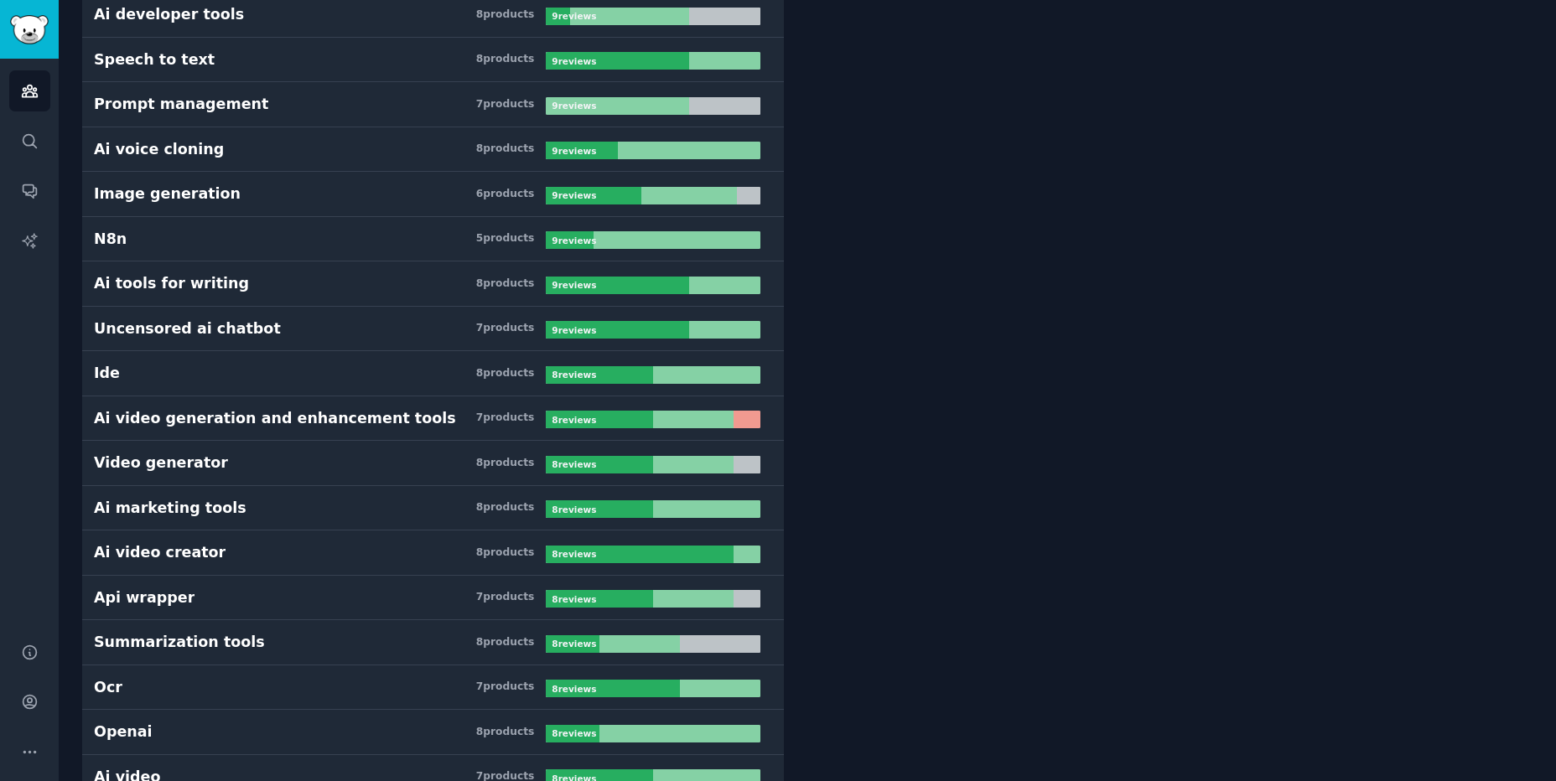
scroll to position [6018, 0]
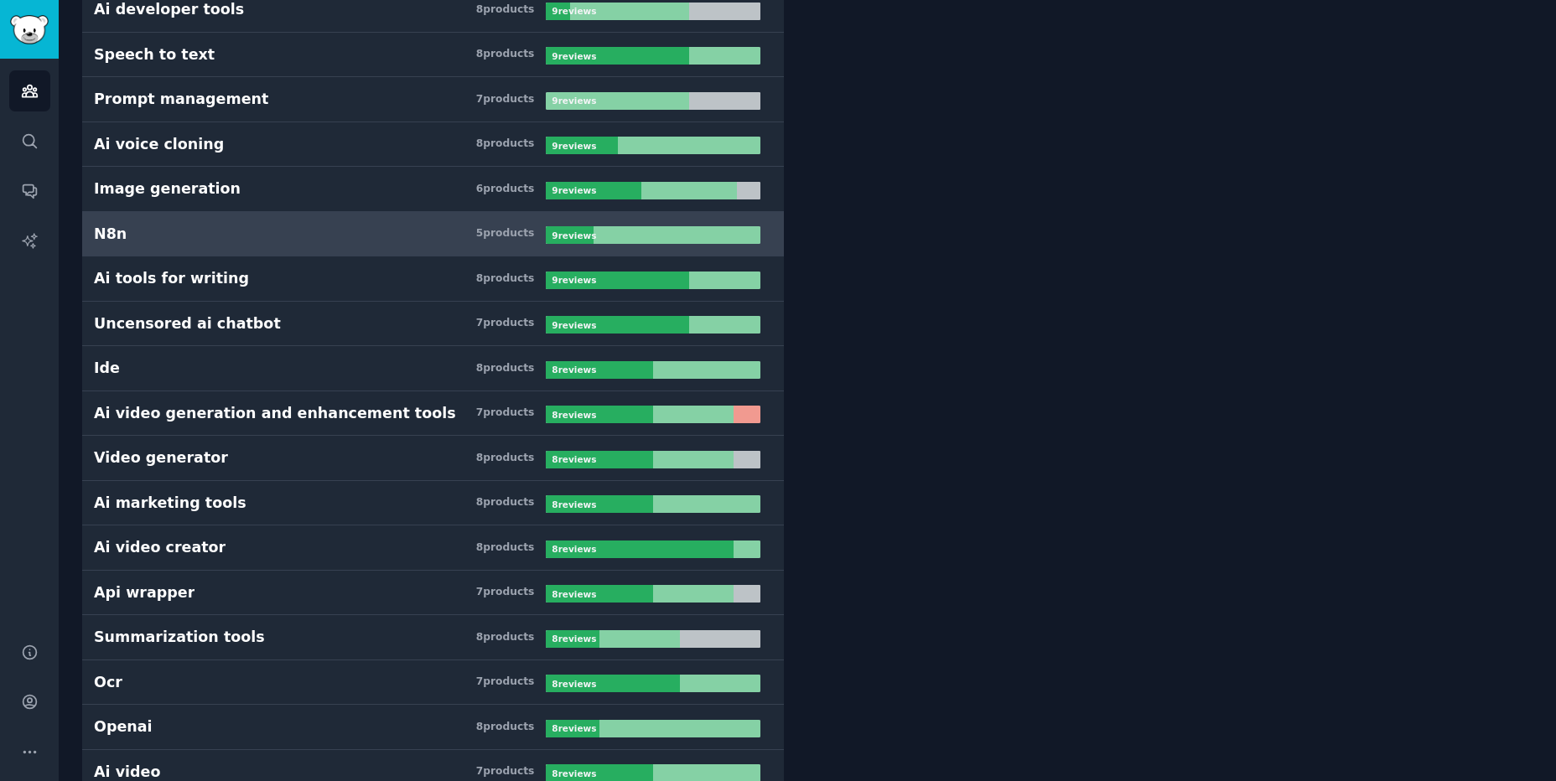
click at [170, 233] on h3 "N8n 5 product s" at bounding box center [320, 234] width 452 height 21
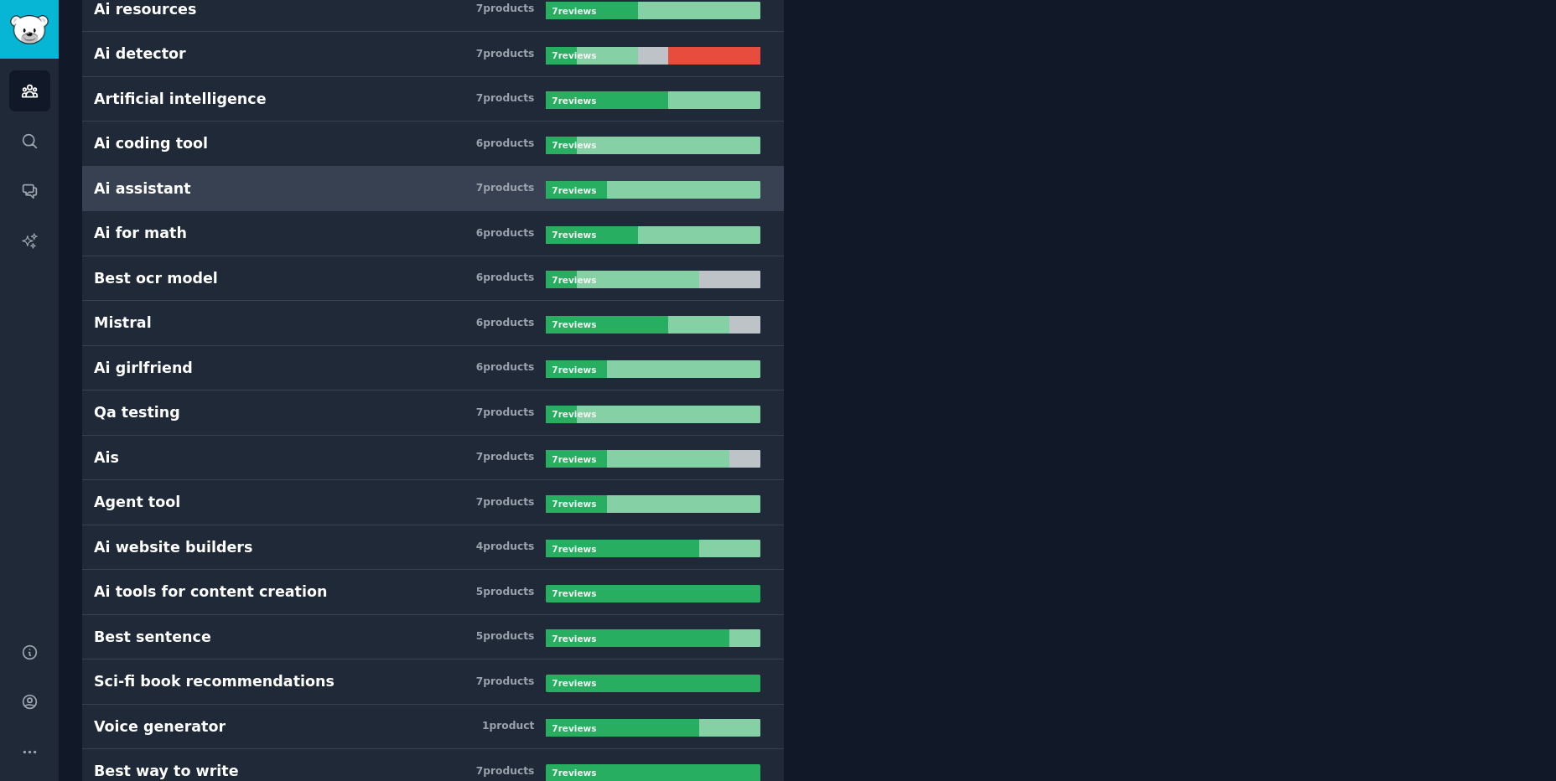
scroll to position [7411, 0]
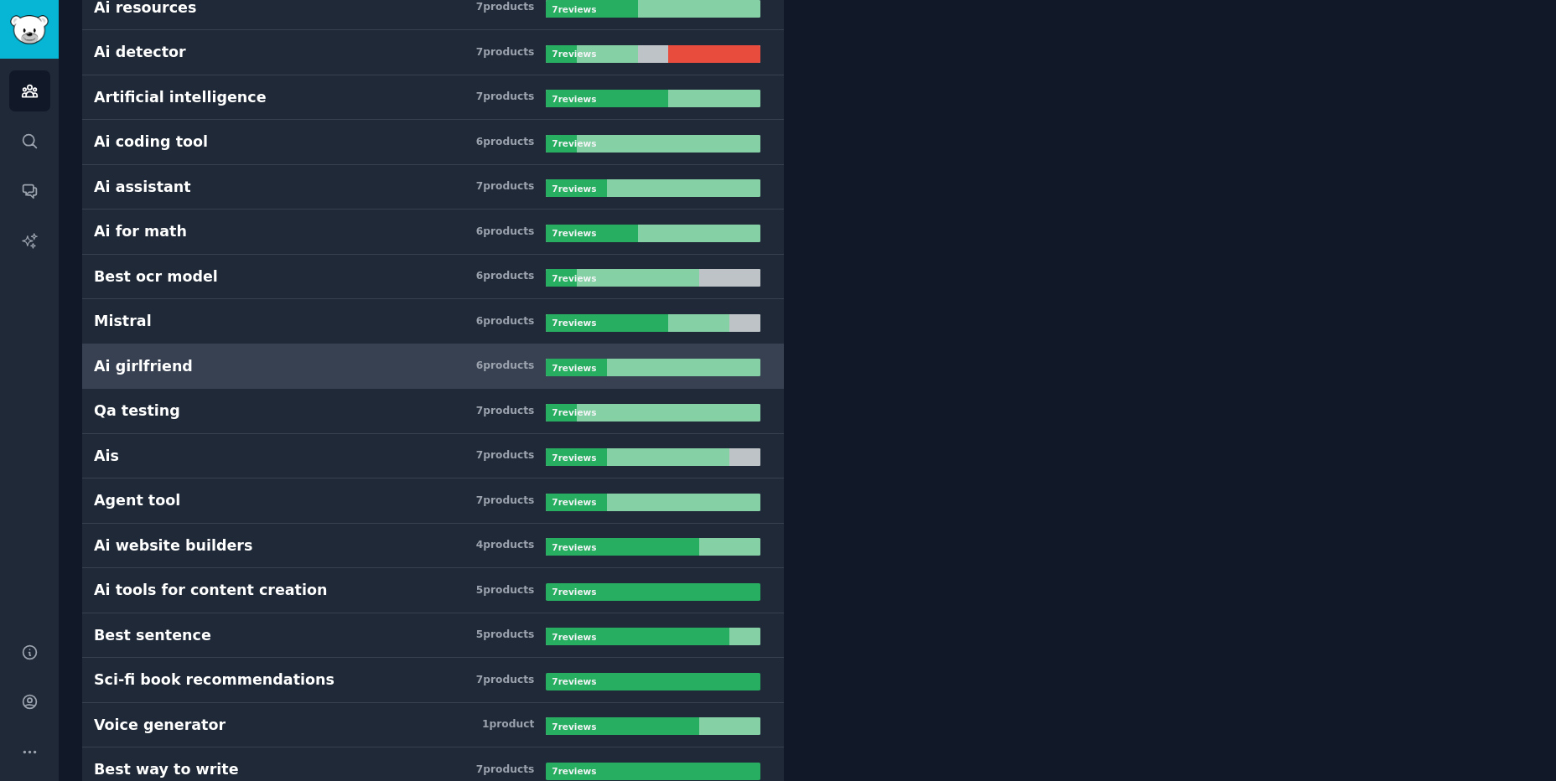
click at [192, 371] on h3 "Ai girlfriend 6 product s" at bounding box center [320, 366] width 452 height 21
click at [582, 373] on span "7 review s" at bounding box center [574, 368] width 44 height 12
click at [381, 374] on h3 "Ai girlfriend 6 product s" at bounding box center [320, 366] width 452 height 21
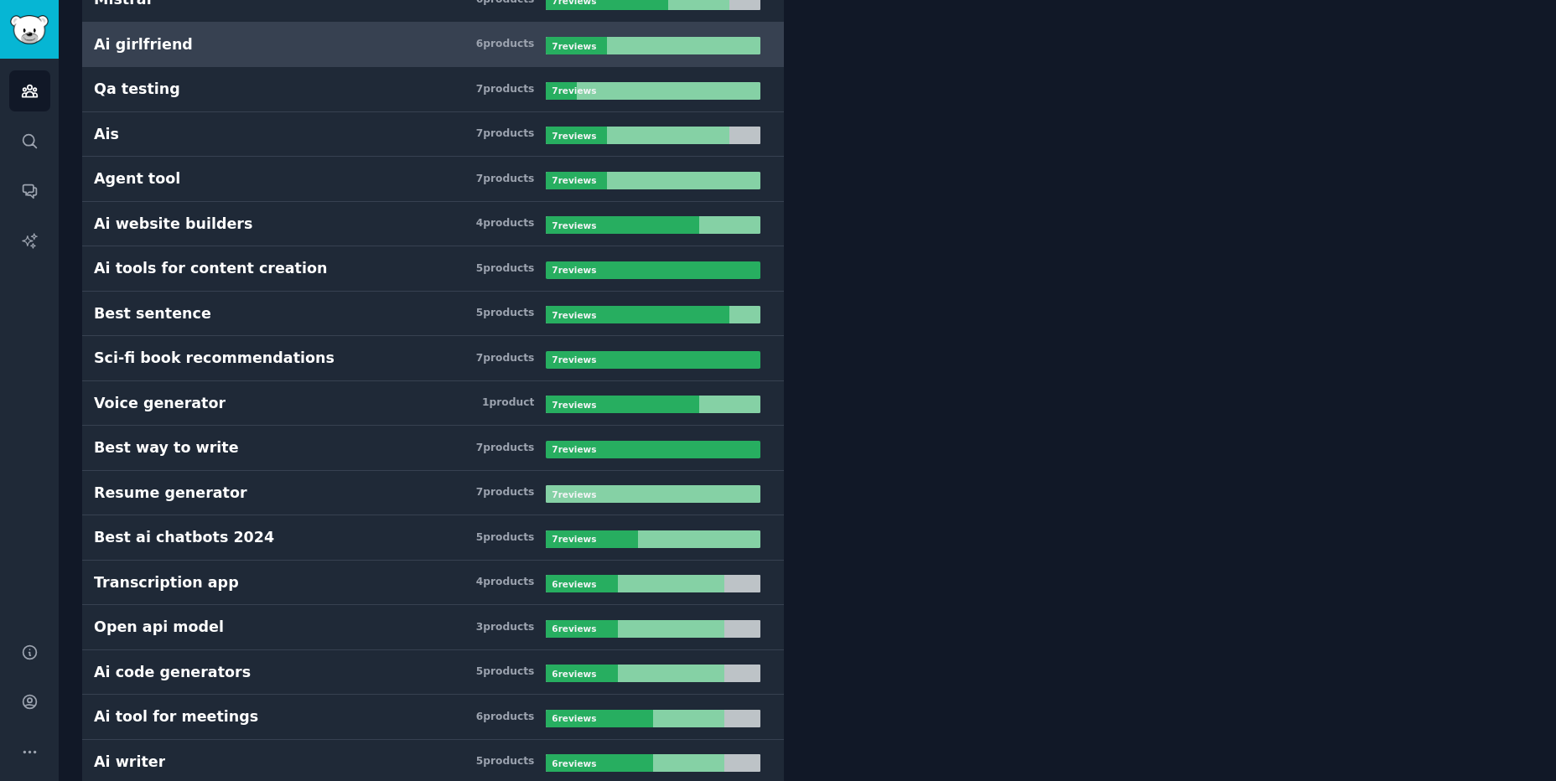
scroll to position [7740, 0]
